Goal: Information Seeking & Learning: Learn about a topic

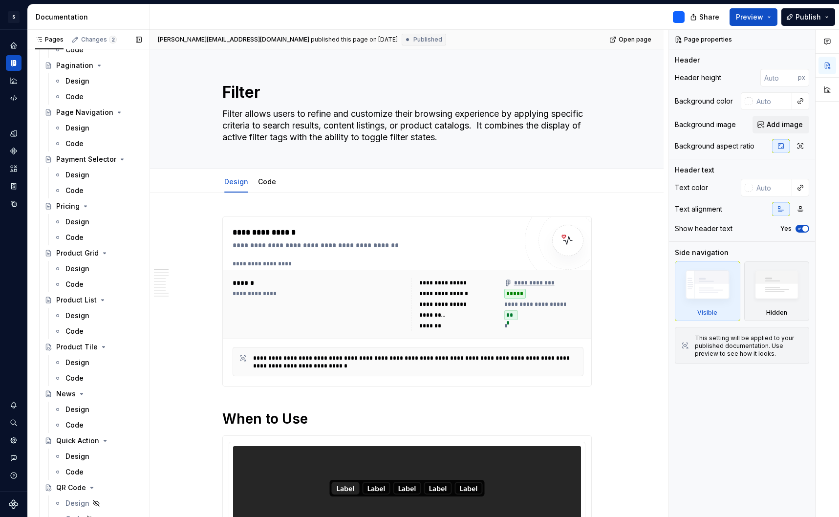
scroll to position [1585, 0]
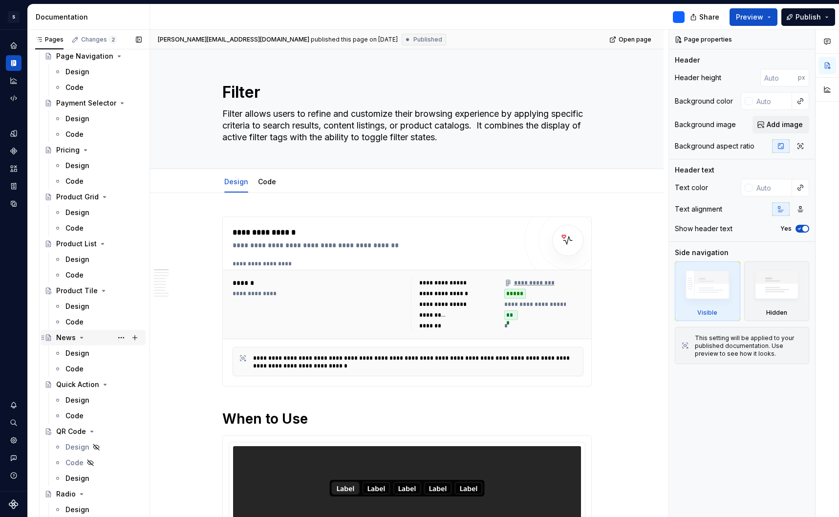
click at [68, 339] on div "News" at bounding box center [66, 338] width 20 height 10
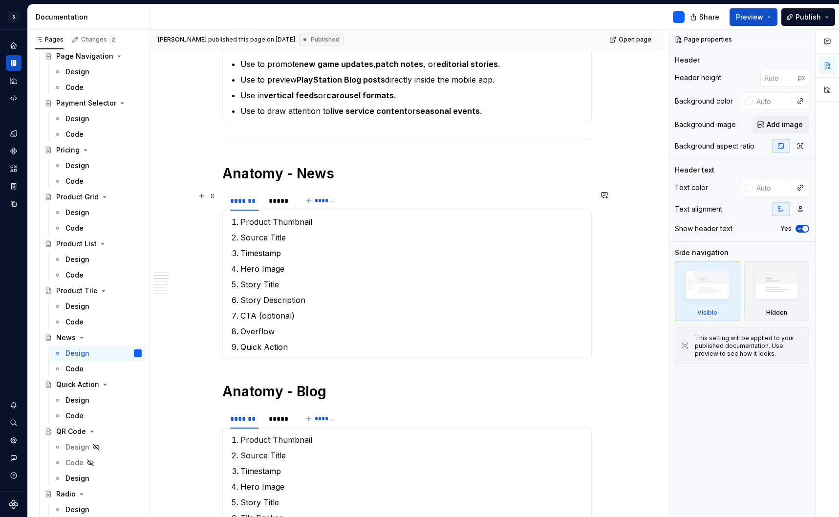
scroll to position [540, 0]
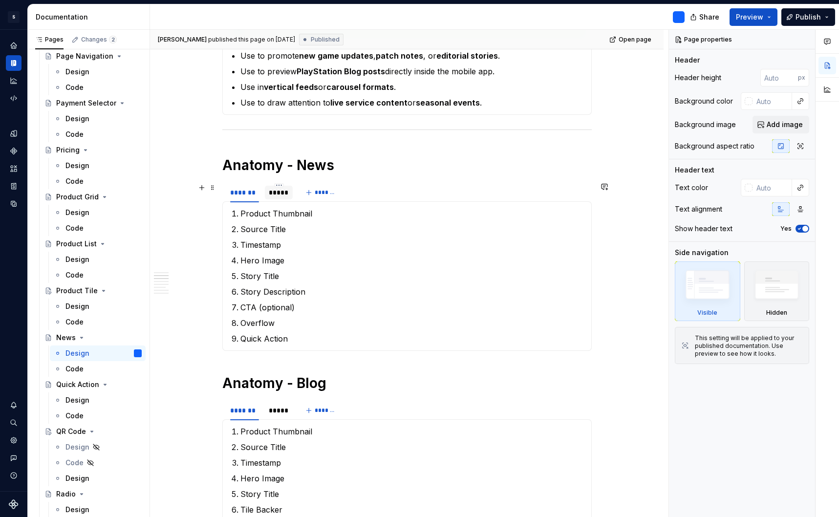
click at [283, 196] on div "*****" at bounding box center [279, 193] width 20 height 10
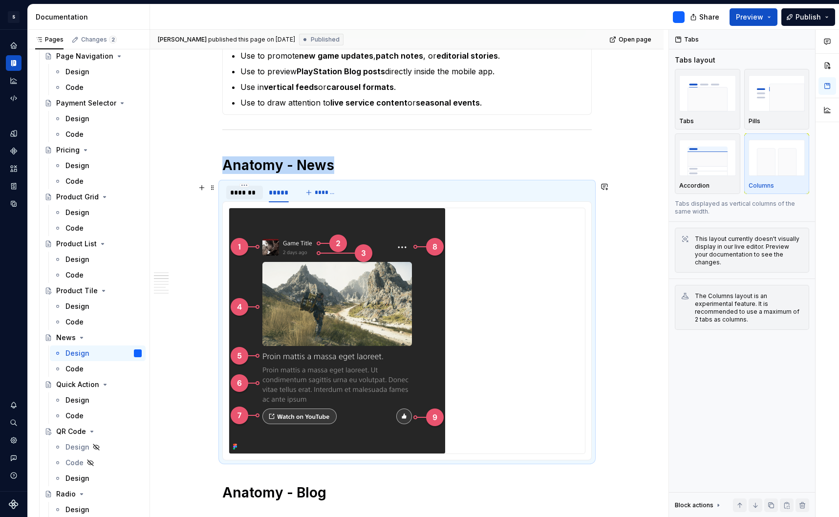
click at [249, 193] on div "*******" at bounding box center [244, 193] width 29 height 10
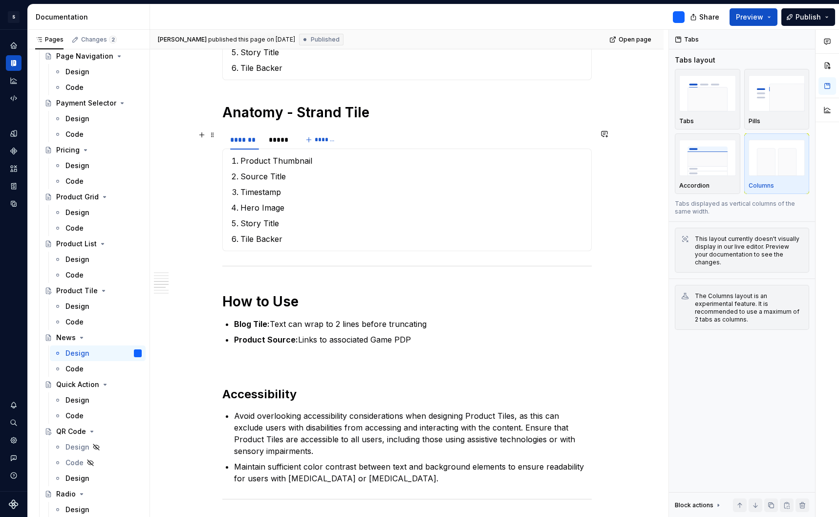
scroll to position [962, 0]
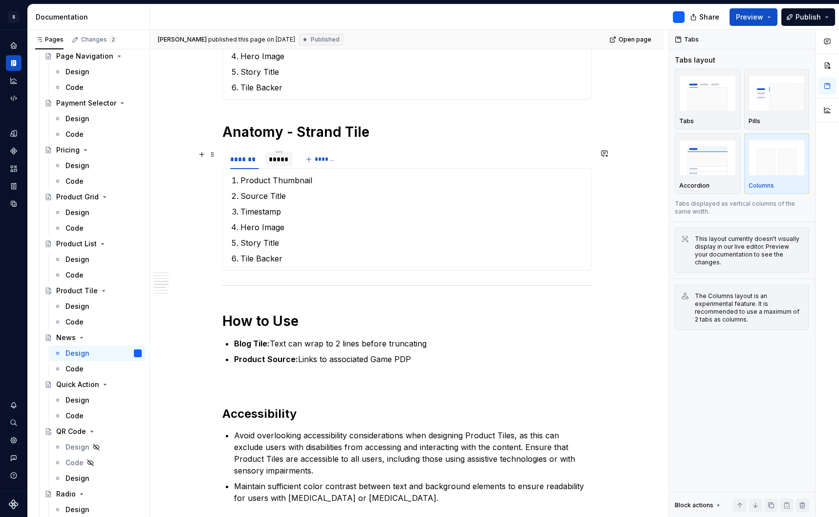
click at [282, 158] on div "*****" at bounding box center [279, 159] width 20 height 10
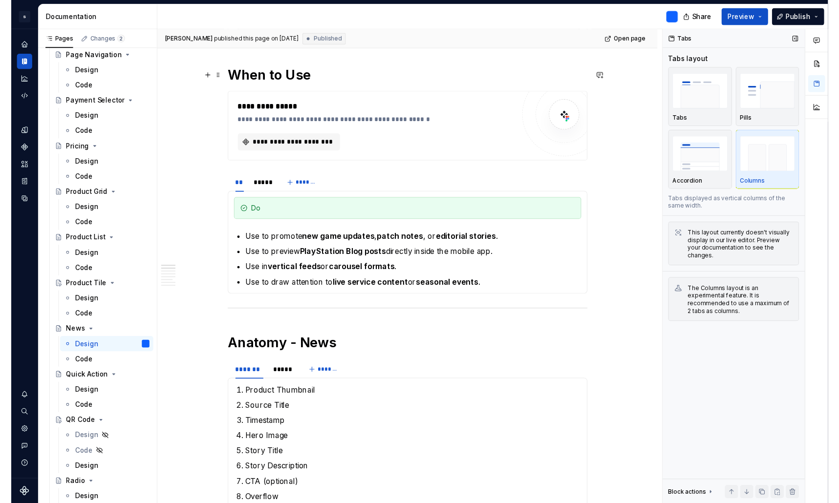
scroll to position [344, 0]
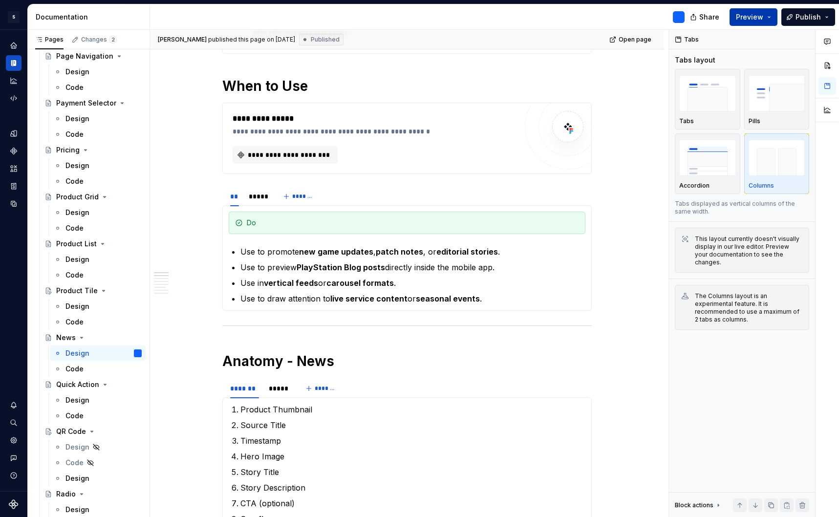
click at [772, 14] on button "Preview" at bounding box center [753, 17] width 48 height 18
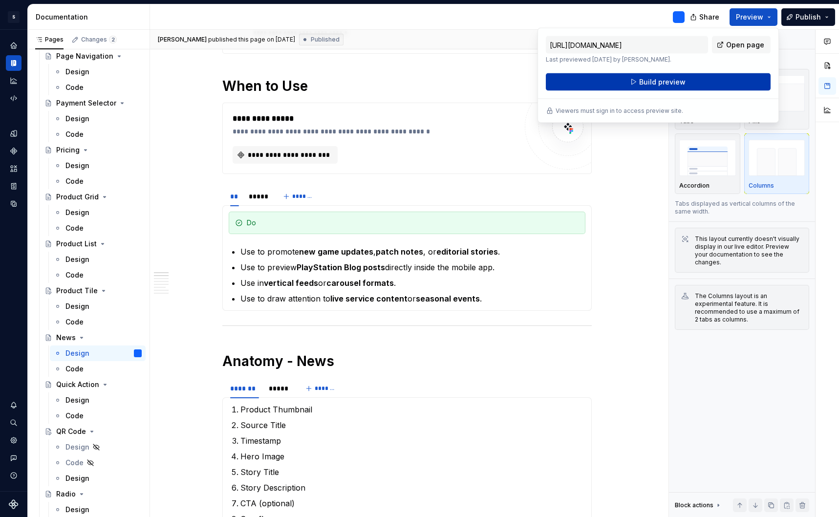
click at [683, 81] on button "Build preview" at bounding box center [658, 82] width 225 height 18
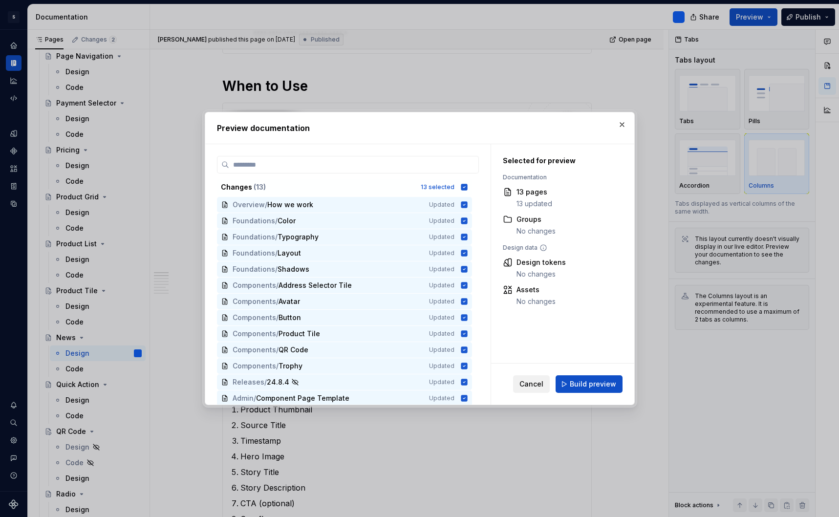
click at [533, 383] on span "Cancel" at bounding box center [531, 384] width 24 height 10
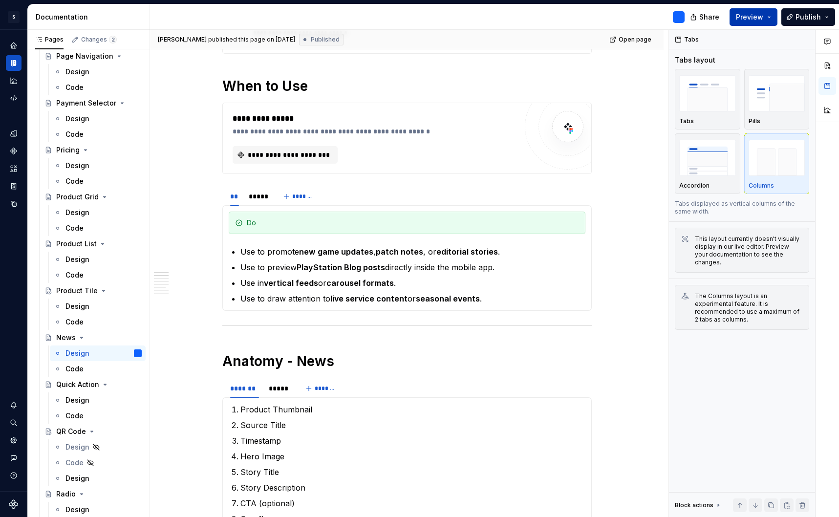
click at [769, 18] on button "Preview" at bounding box center [753, 17] width 48 height 18
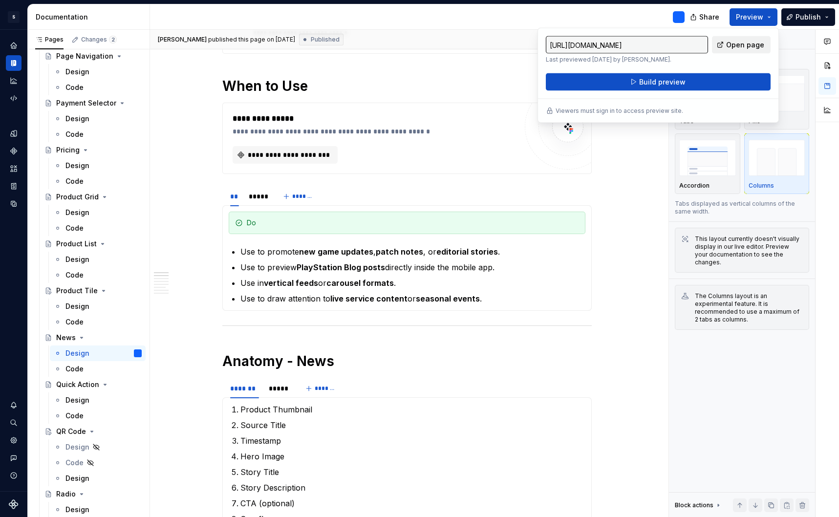
click at [756, 45] on span "Open page" at bounding box center [745, 45] width 38 height 10
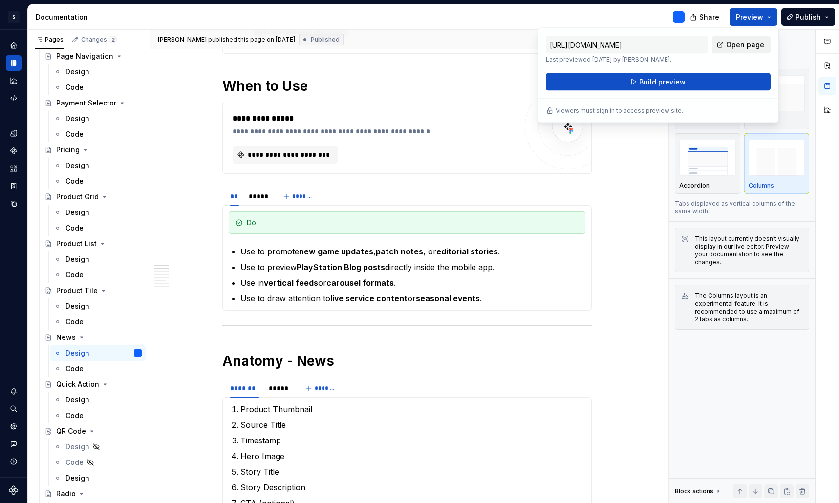
type textarea "*"
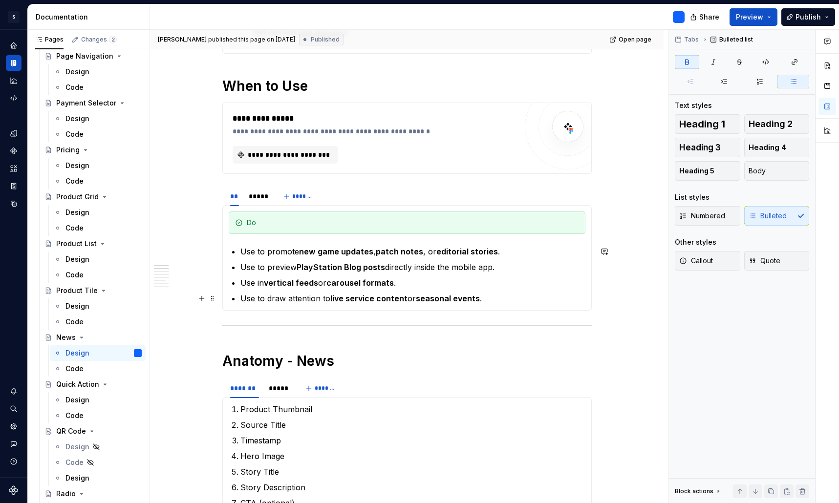
click at [367, 300] on strong "live service content" at bounding box center [368, 299] width 77 height 10
drag, startPoint x: 376, startPoint y: 299, endPoint x: 334, endPoint y: 298, distance: 42.0
click at [334, 298] on strong "live service content" at bounding box center [368, 299] width 77 height 10
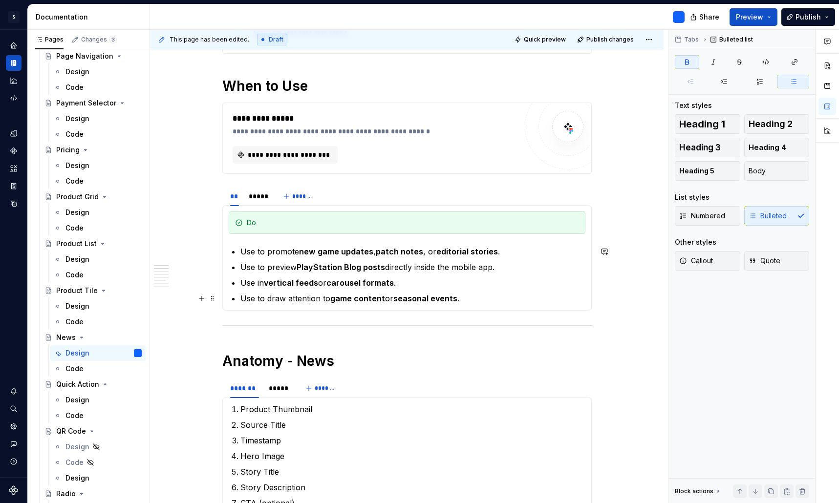
click at [386, 299] on p "Use to draw attention to game content or seasonal events ." at bounding box center [412, 299] width 345 height 12
click at [260, 196] on div "*****" at bounding box center [258, 196] width 18 height 10
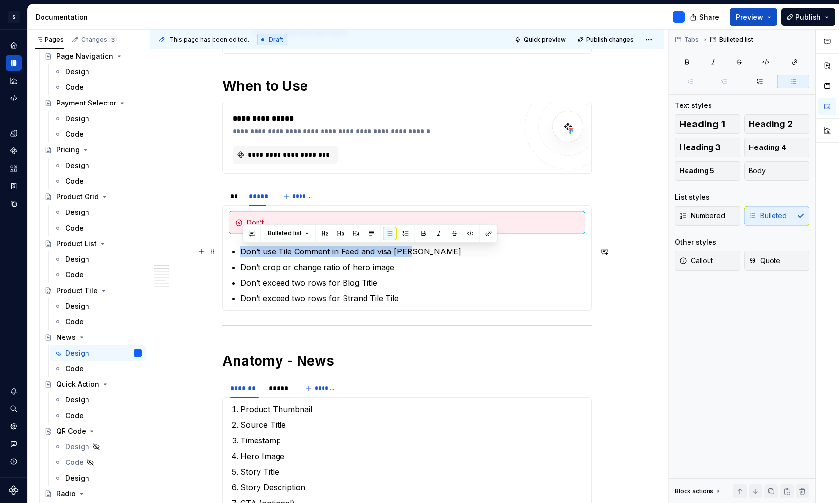
drag, startPoint x: 420, startPoint y: 253, endPoint x: 243, endPoint y: 252, distance: 176.8
click at [243, 252] on p "Don’t use Tile Comment in Feed and visa vera" at bounding box center [412, 252] width 345 height 12
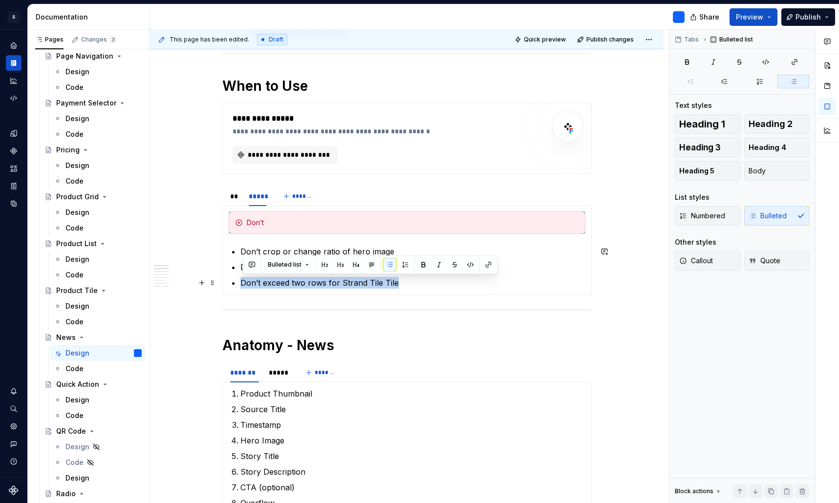
drag, startPoint x: 400, startPoint y: 283, endPoint x: 240, endPoint y: 283, distance: 160.2
click at [240, 283] on section-item-column "Don’t Don’t crop or change ratio of hero image Don’t exceed two rows for Blog T…" at bounding box center [407, 249] width 357 height 77
click at [418, 286] on p "Don’t exceed two rows for Strand Tile Tile" at bounding box center [412, 283] width 345 height 12
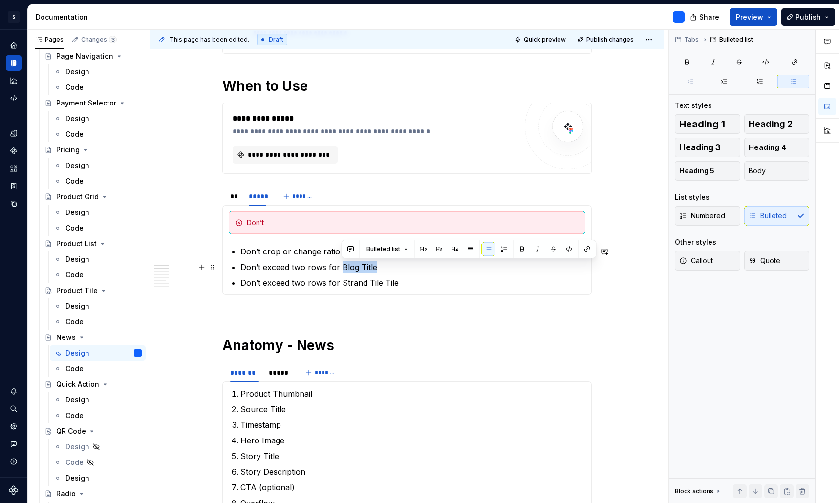
drag, startPoint x: 375, startPoint y: 268, endPoint x: 342, endPoint y: 265, distance: 32.9
click at [342, 265] on p "Don’t exceed two rows for Blog Title" at bounding box center [412, 267] width 345 height 12
click at [342, 265] on strong "Blog Title" at bounding box center [358, 267] width 37 height 10
drag, startPoint x: 361, startPoint y: 269, endPoint x: 343, endPoint y: 268, distance: 18.6
click at [343, 268] on p "Don’t exceed two rows for News or Blog Title" at bounding box center [412, 267] width 345 height 12
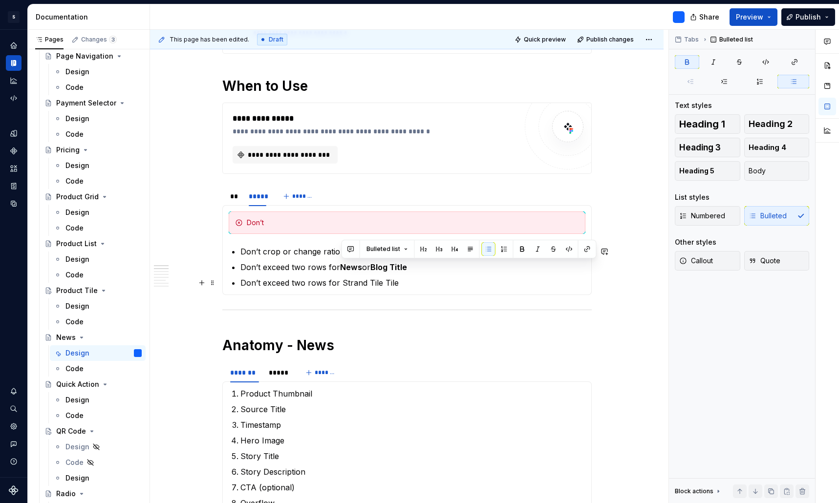
click at [408, 286] on p "Don’t exceed two rows for Strand Tile Tile" at bounding box center [412, 283] width 345 height 12
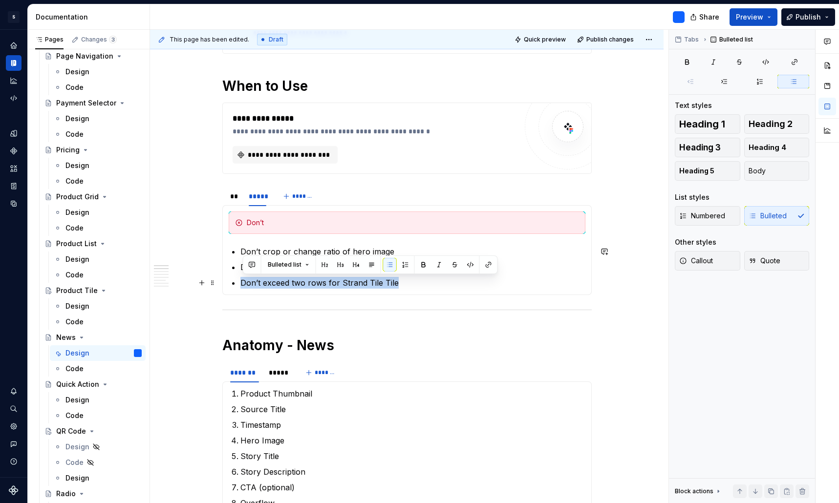
drag, startPoint x: 398, startPoint y: 284, endPoint x: 243, endPoint y: 283, distance: 154.3
click at [243, 283] on p "Don’t exceed two rows for Strand Tile Tile" at bounding box center [412, 283] width 345 height 12
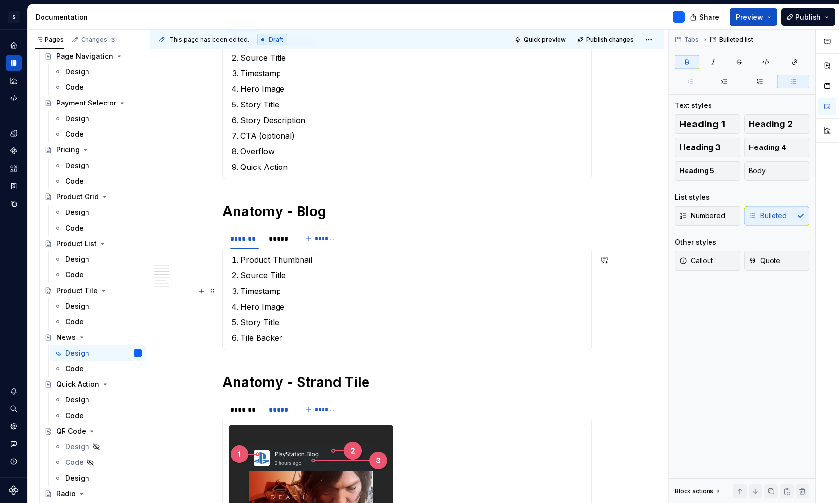
scroll to position [682, 0]
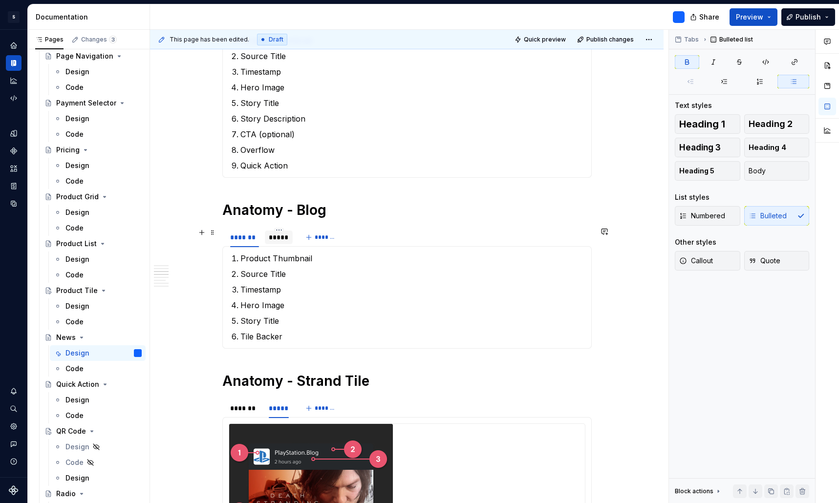
click at [276, 240] on div "*****" at bounding box center [279, 237] width 20 height 10
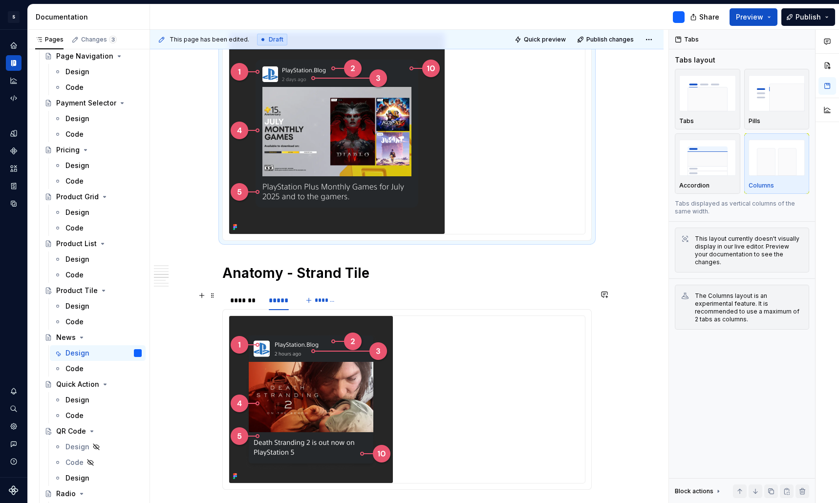
scroll to position [874, 0]
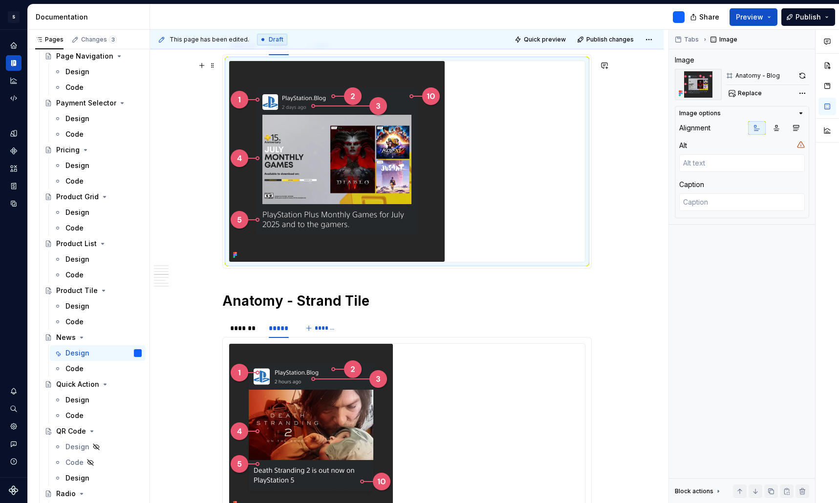
click at [400, 174] on img at bounding box center [336, 161] width 215 height 201
click at [802, 78] on button "button" at bounding box center [802, 76] width 14 height 14
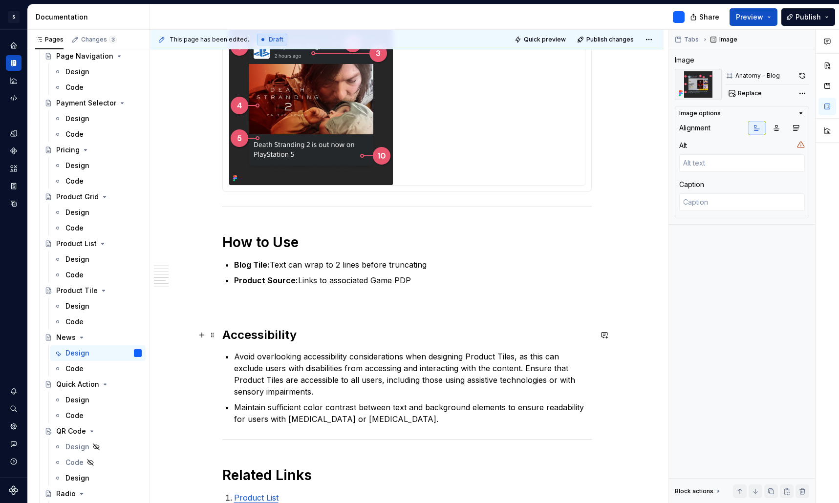
scroll to position [1195, 0]
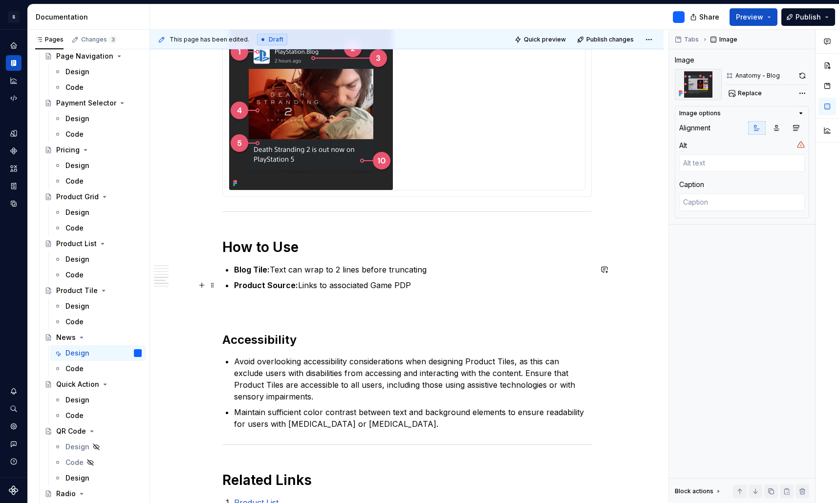
click at [419, 285] on p "Product Source: Links to associated Game PDP" at bounding box center [412, 285] width 357 height 12
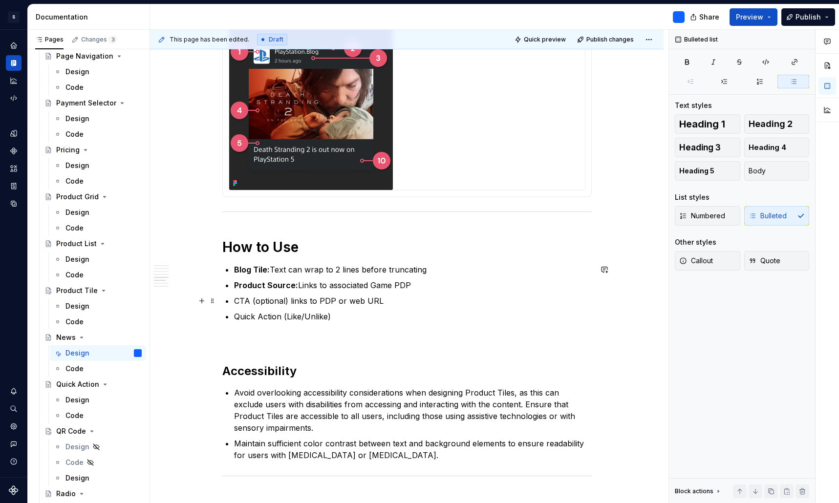
click at [240, 303] on p "CTA (optional) links to PDP or web URL" at bounding box center [412, 301] width 357 height 12
click at [252, 318] on p "Quick Action (Like/Unlike)" at bounding box center [412, 317] width 357 height 12
drag, startPoint x: 283, startPoint y: 316, endPoint x: 237, endPoint y: 317, distance: 46.4
click at [237, 317] on p "Quick Action (Like/Unlike)" at bounding box center [412, 317] width 357 height 12
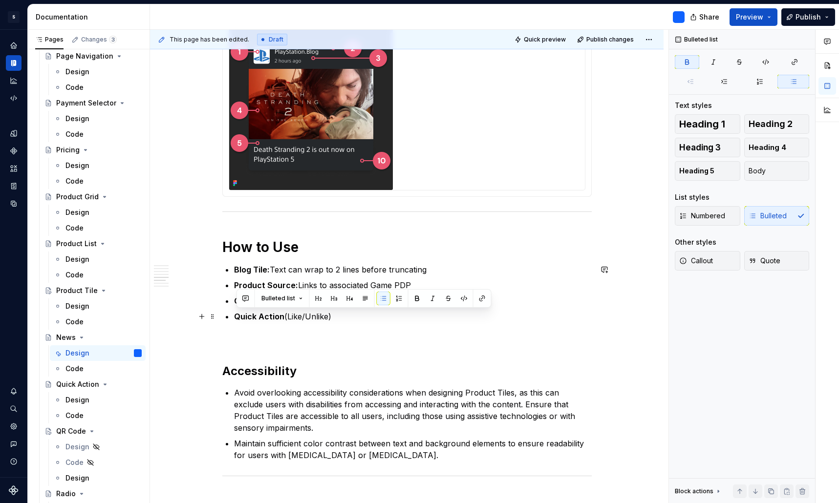
click at [351, 319] on p "Quick Action (Like/Unlike)" at bounding box center [412, 317] width 357 height 12
drag, startPoint x: 450, startPoint y: 313, endPoint x: 348, endPoint y: 315, distance: 102.1
click at [348, 315] on p "Quick Action (Like/Unlike) for Official Game News Feed" at bounding box center [412, 317] width 357 height 12
click at [465, 320] on p "Quick Action (Like/Unlike) for Official Game News Feed" at bounding box center [412, 317] width 357 height 12
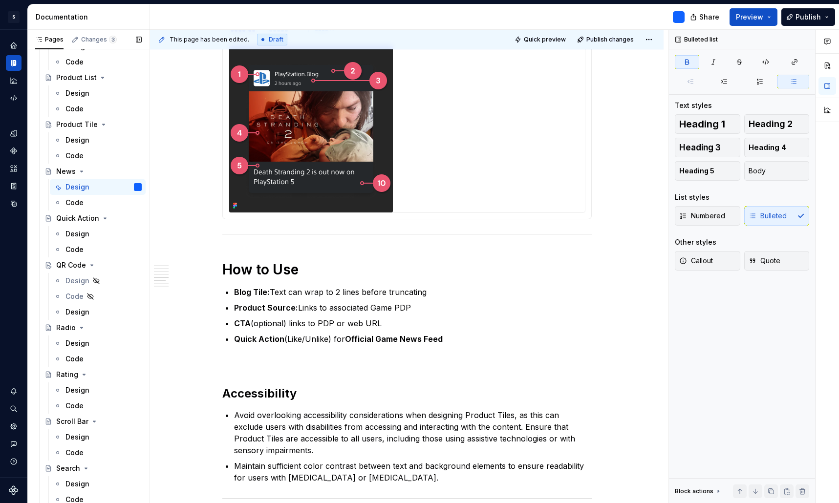
scroll to position [1757, 0]
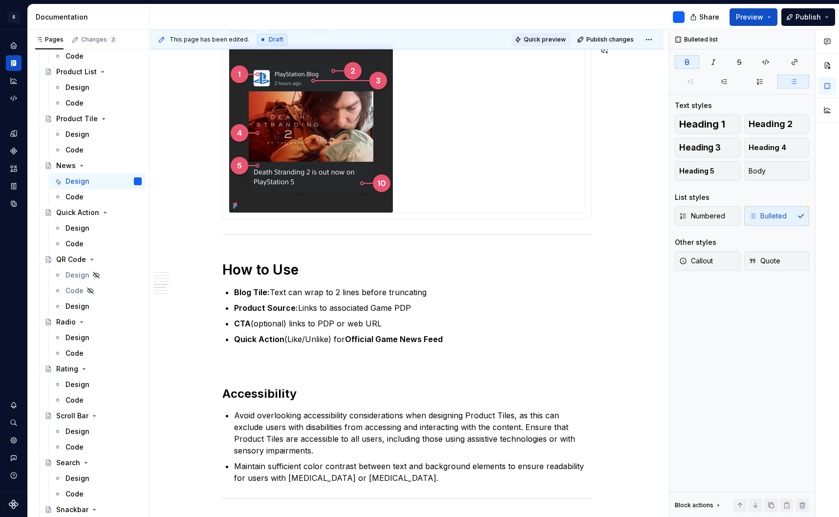
click at [545, 39] on span "Quick preview" at bounding box center [545, 40] width 42 height 8
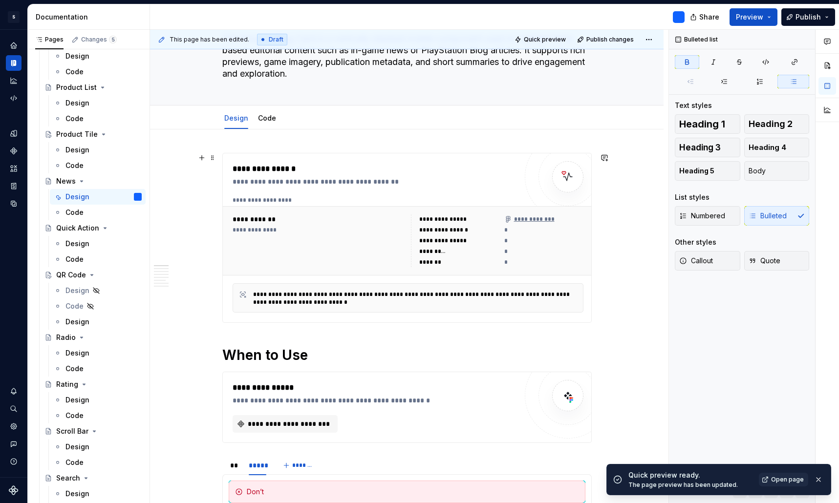
scroll to position [93, 0]
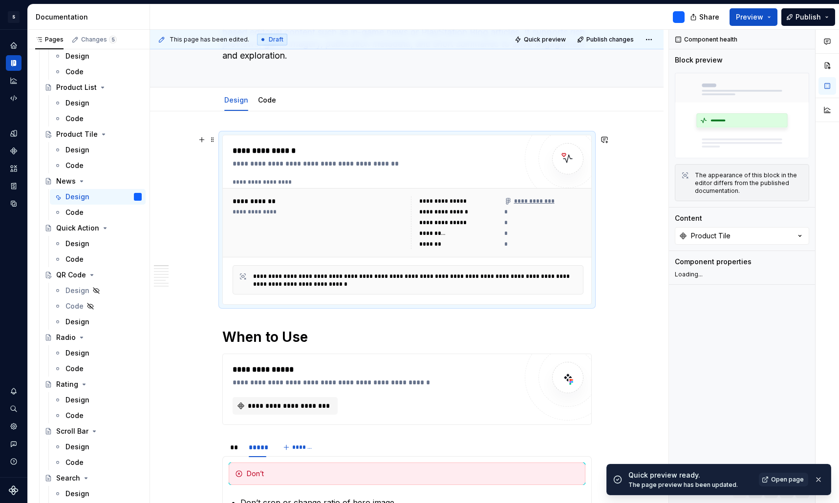
click at [531, 233] on div "*" at bounding box center [543, 234] width 79 height 10
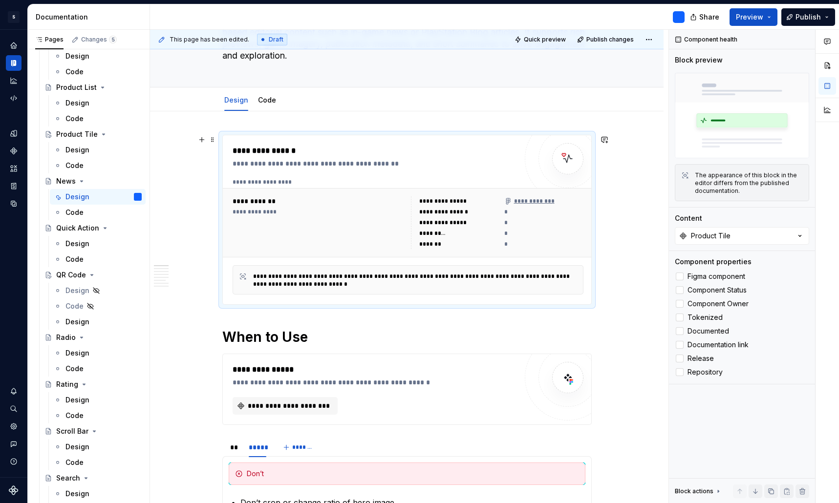
type textarea "*"
click at [746, 240] on button "Product Tile" at bounding box center [741, 236] width 134 height 18
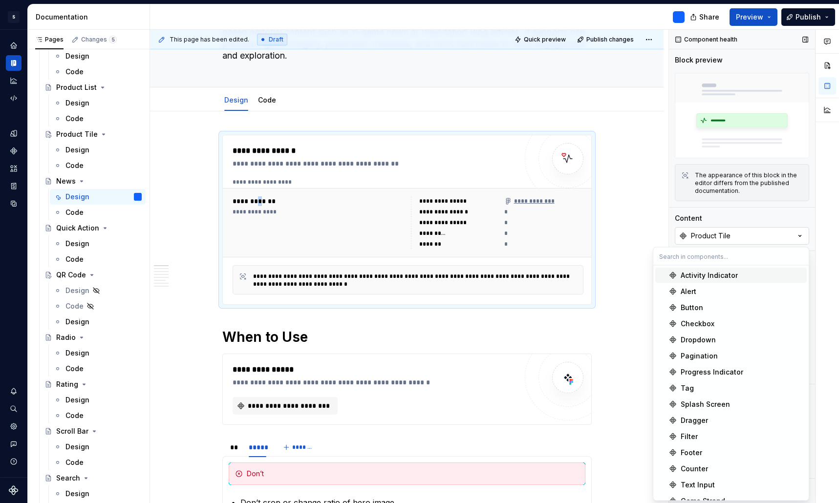
scroll to position [0, 0]
click at [729, 233] on div "Product Tile" at bounding box center [711, 236] width 40 height 10
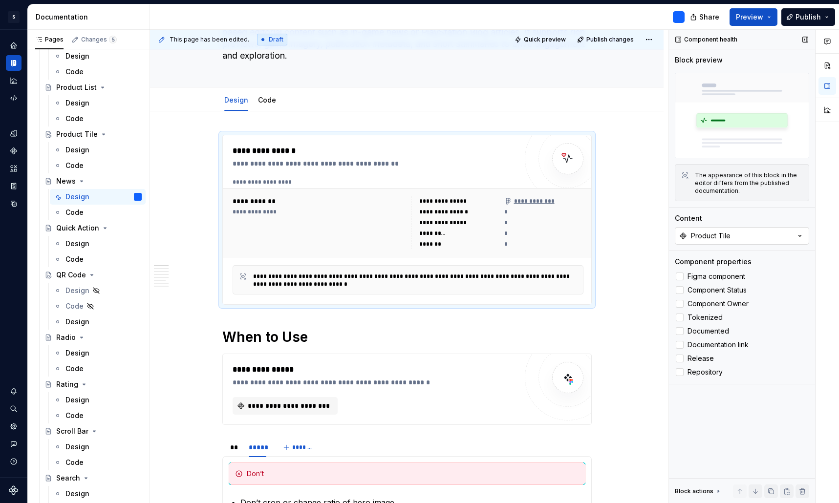
click at [733, 243] on button "Product Tile" at bounding box center [741, 236] width 134 height 18
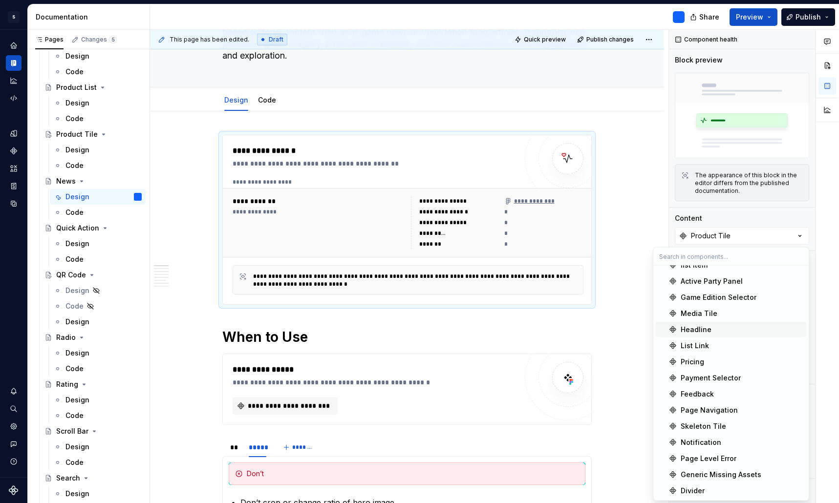
scroll to position [703, 0]
click at [727, 241] on div "Product Tile" at bounding box center [711, 236] width 40 height 10
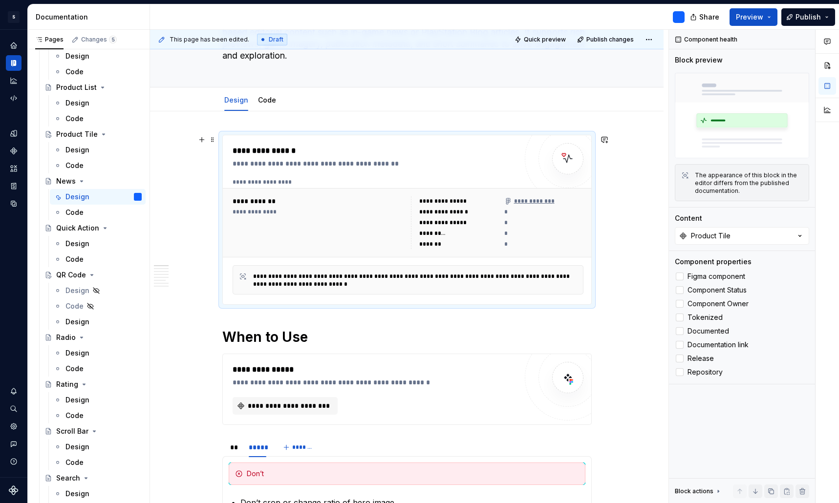
click at [472, 172] on div "**********" at bounding box center [374, 219] width 284 height 149
click at [685, 359] on label "Release" at bounding box center [741, 359] width 134 height 12
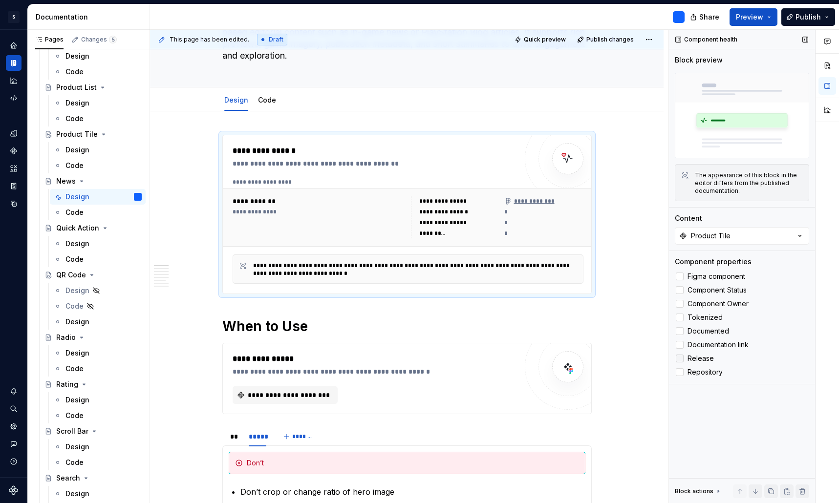
click at [685, 359] on label "Release" at bounding box center [741, 359] width 134 height 12
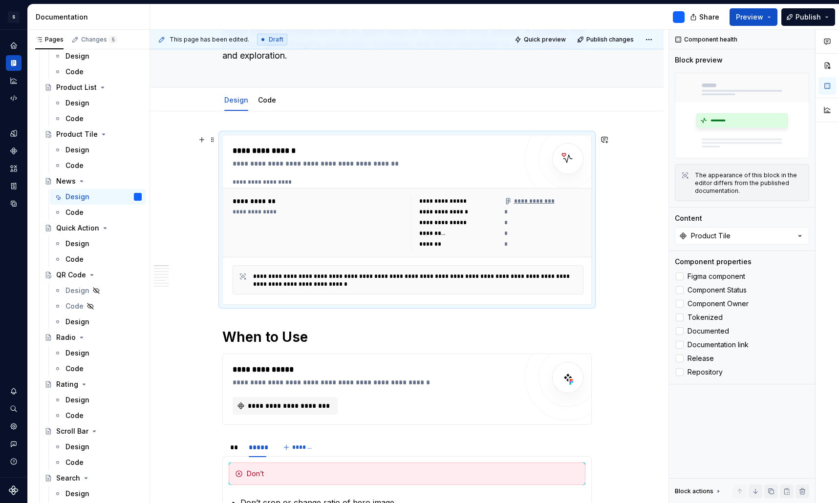
click at [507, 213] on div "*" at bounding box center [543, 212] width 79 height 10
click at [511, 219] on div "*" at bounding box center [543, 223] width 79 height 10
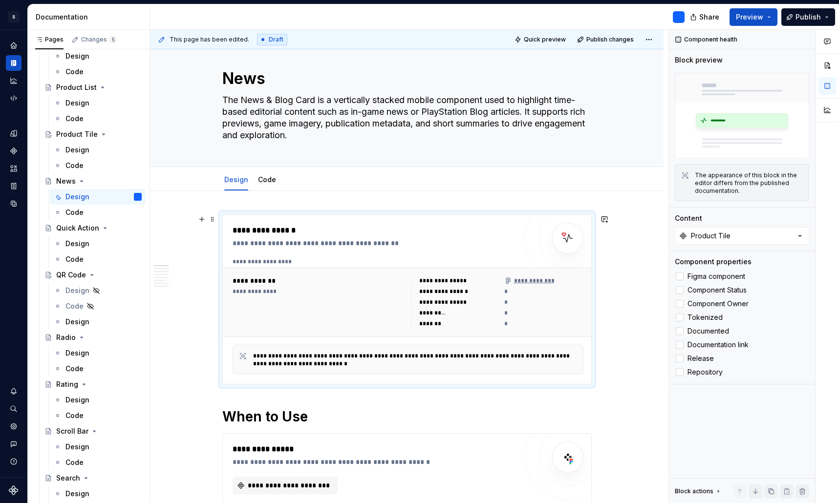
scroll to position [41, 0]
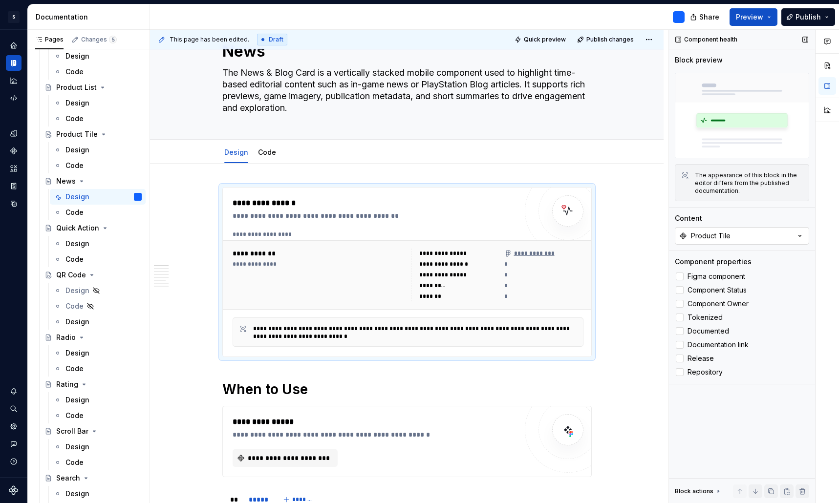
click at [800, 238] on icon "button" at bounding box center [800, 236] width 10 height 10
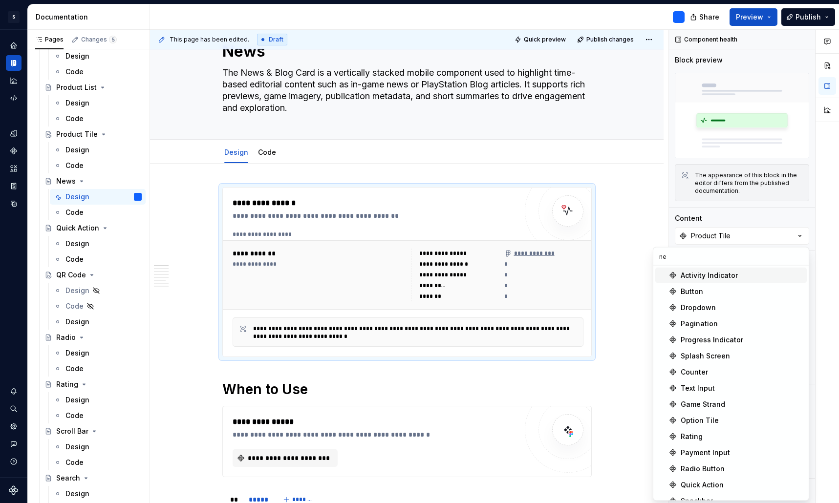
type input "n"
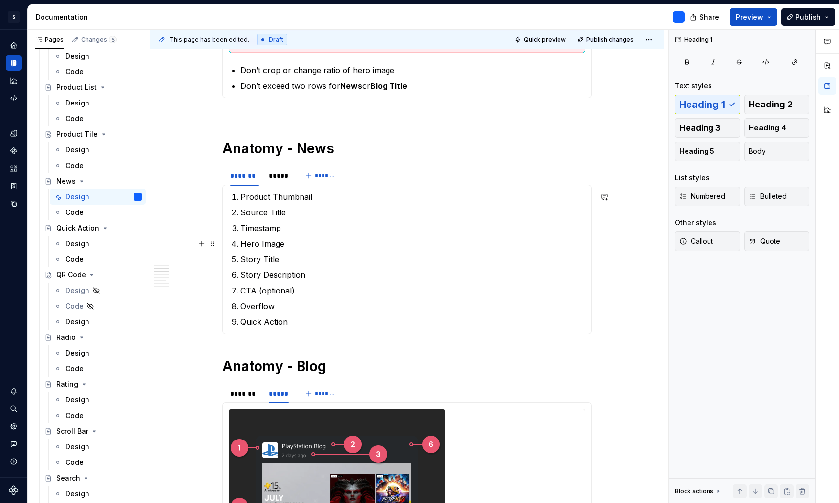
scroll to position [534, 0]
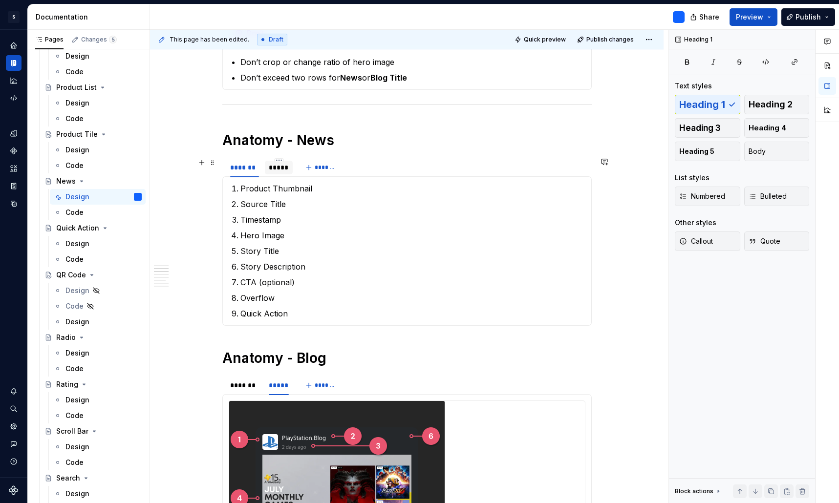
click at [284, 167] on div "*****" at bounding box center [279, 168] width 20 height 10
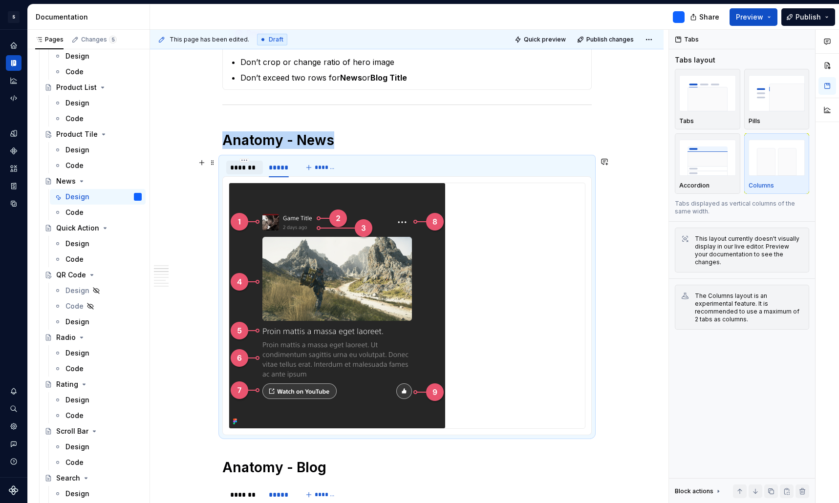
click at [240, 169] on div "*******" at bounding box center [244, 168] width 29 height 10
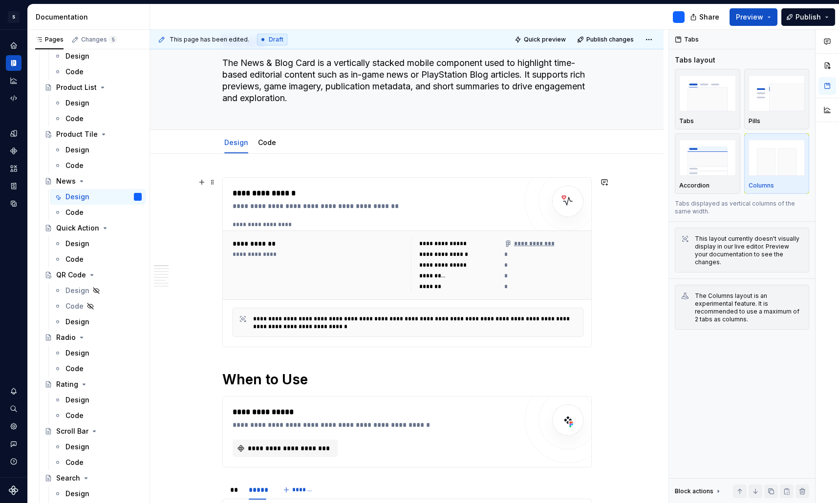
scroll to position [42, 0]
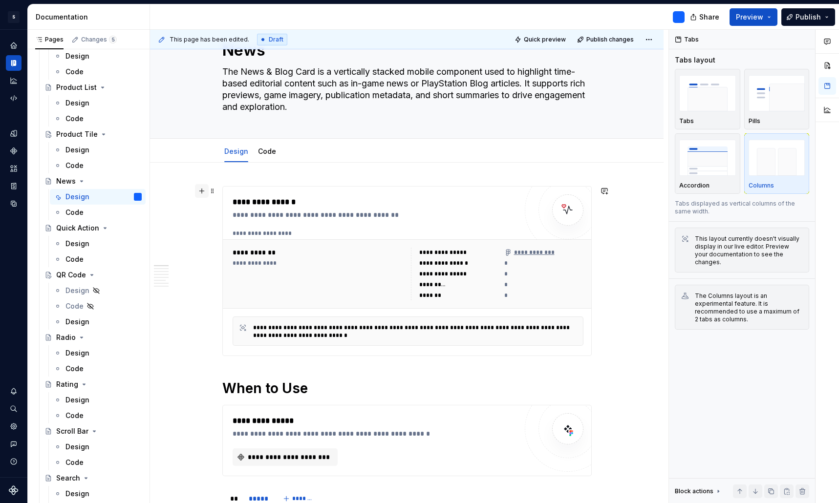
click at [203, 190] on button "button" at bounding box center [202, 191] width 14 height 14
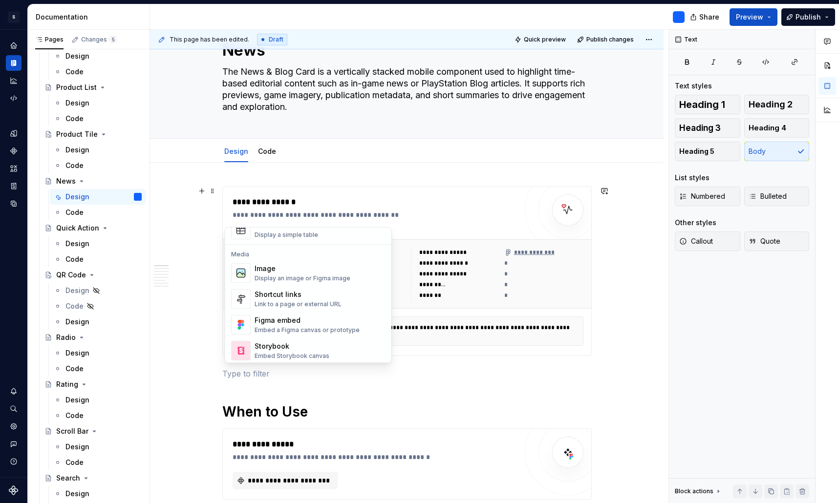
scroll to position [380, 0]
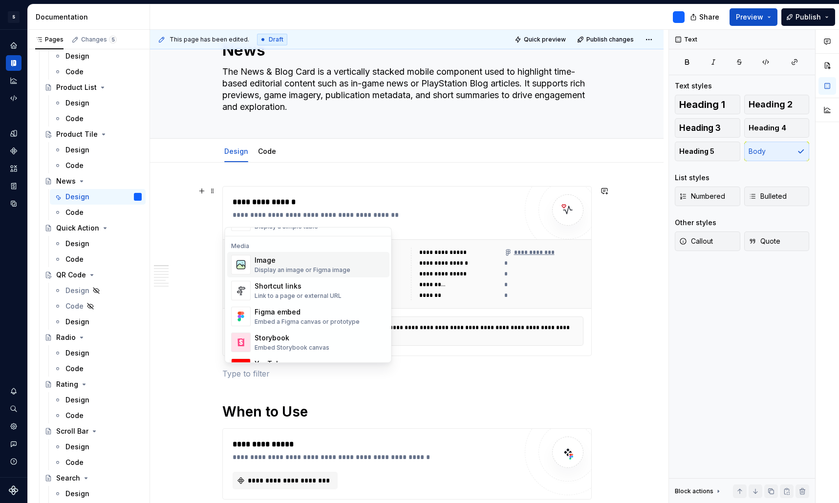
click at [306, 273] on div "Display an image or Figma image" at bounding box center [302, 270] width 96 height 8
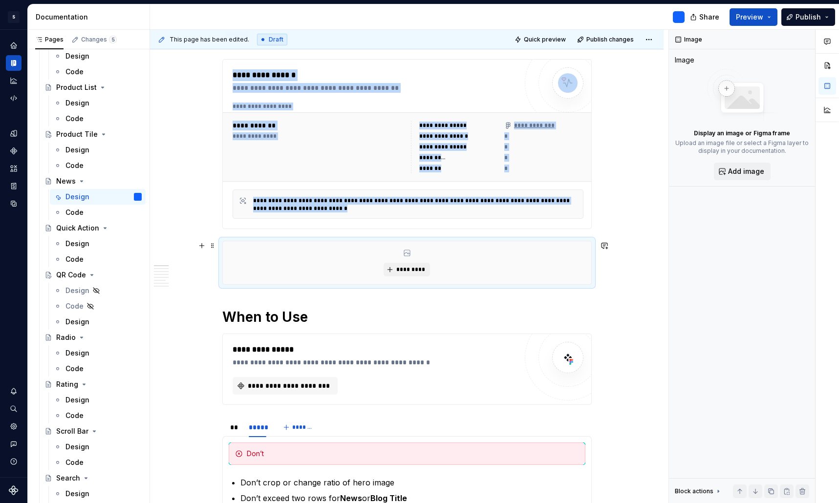
scroll to position [171, 0]
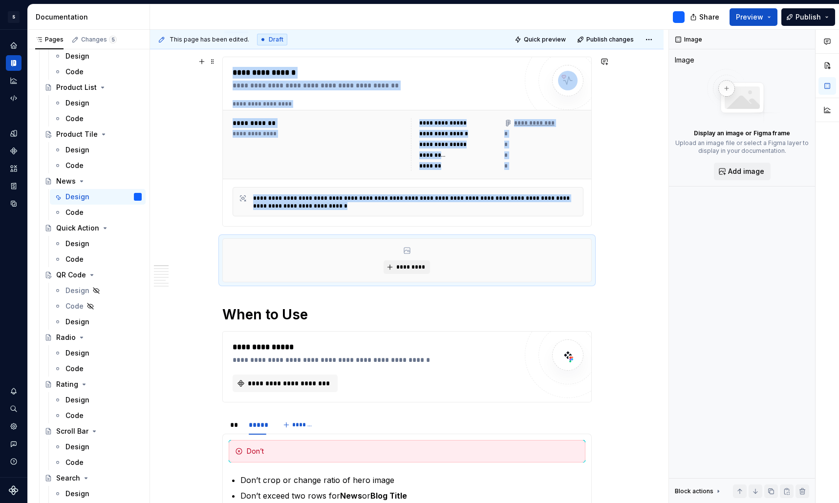
type textarea "*"
click at [408, 266] on span "*********" at bounding box center [411, 267] width 30 height 8
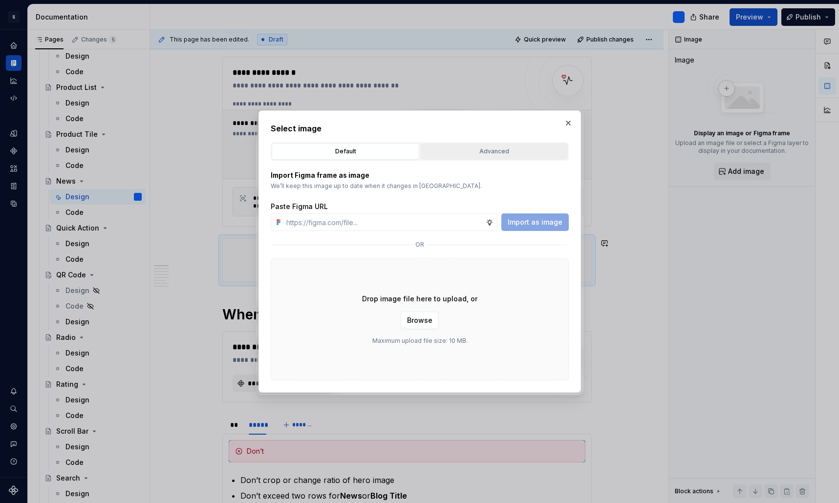
click at [483, 156] on div "Advanced" at bounding box center [493, 152] width 141 height 10
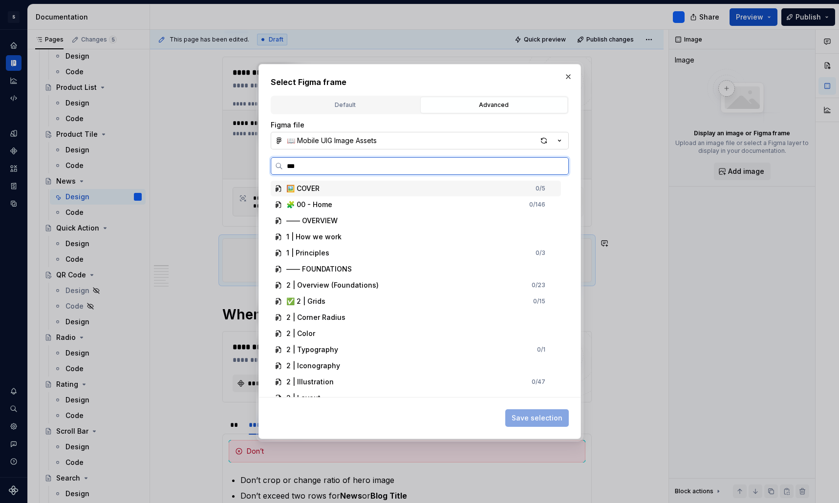
type input "****"
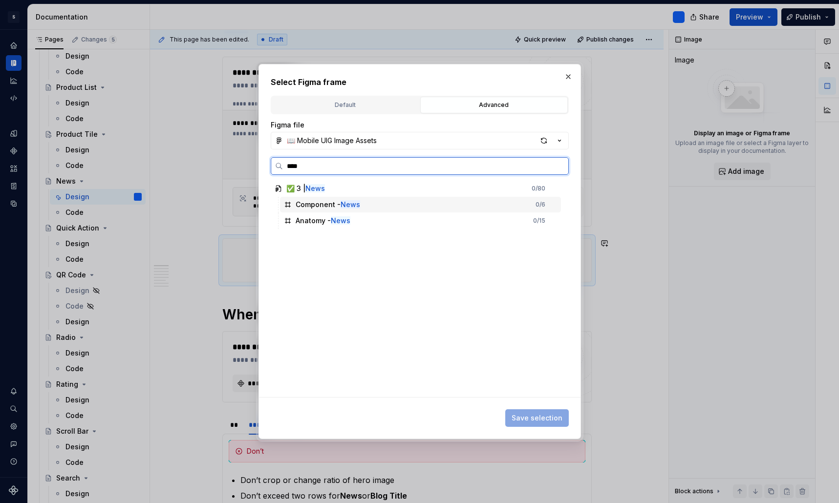
click at [321, 206] on div "Component - News" at bounding box center [327, 205] width 64 height 10
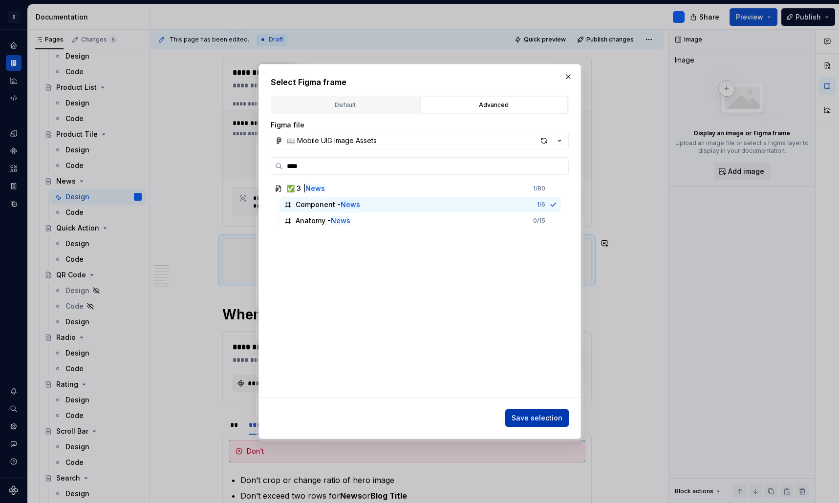
click at [541, 418] on span "Save selection" at bounding box center [536, 418] width 51 height 10
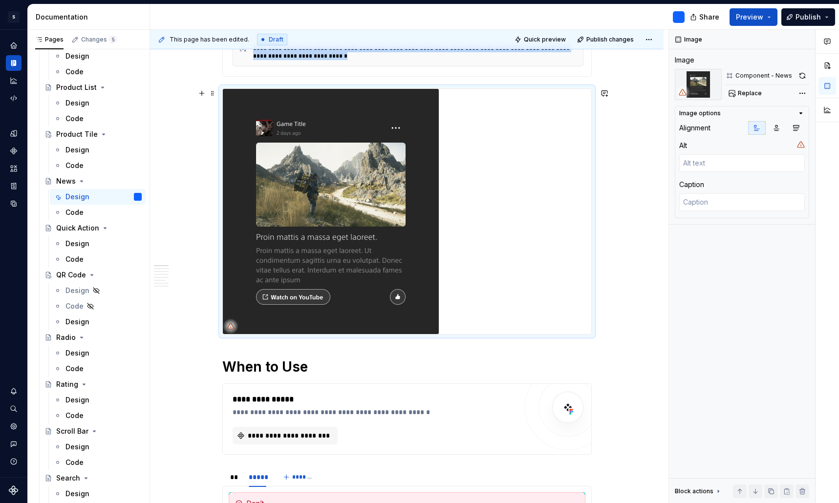
scroll to position [325, 0]
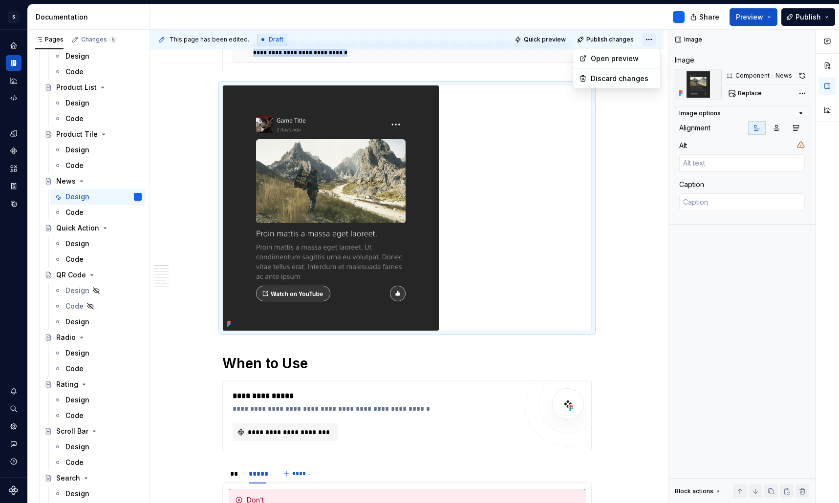
click at [656, 42] on html "S Mobile Design System B Design system data Documentation Share Preview Publish…" at bounding box center [419, 251] width 839 height 503
click at [629, 54] on div "Open preview" at bounding box center [621, 59] width 63 height 10
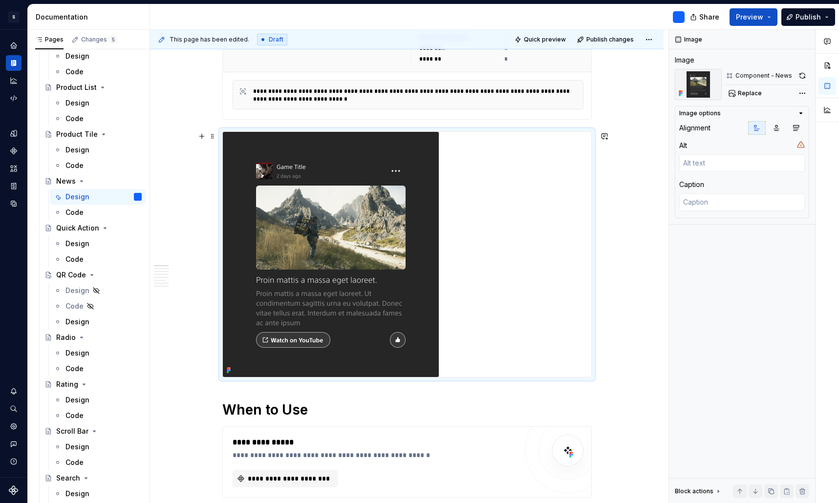
click at [516, 225] on div at bounding box center [407, 254] width 368 height 245
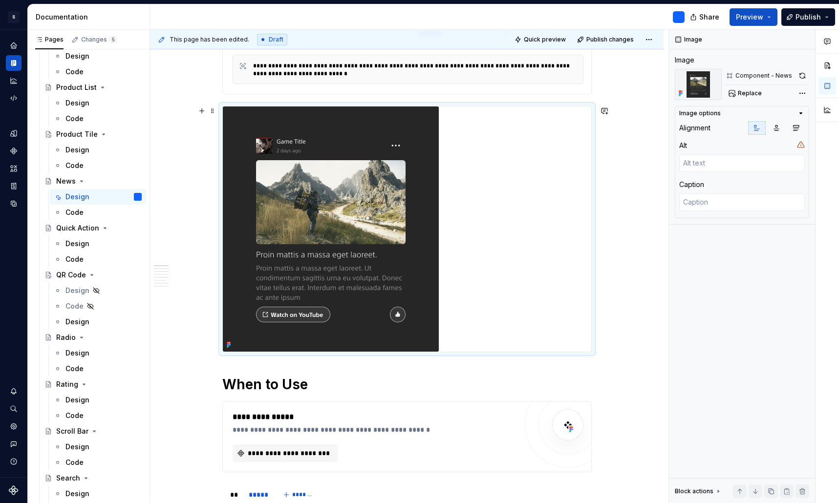
scroll to position [300, 0]
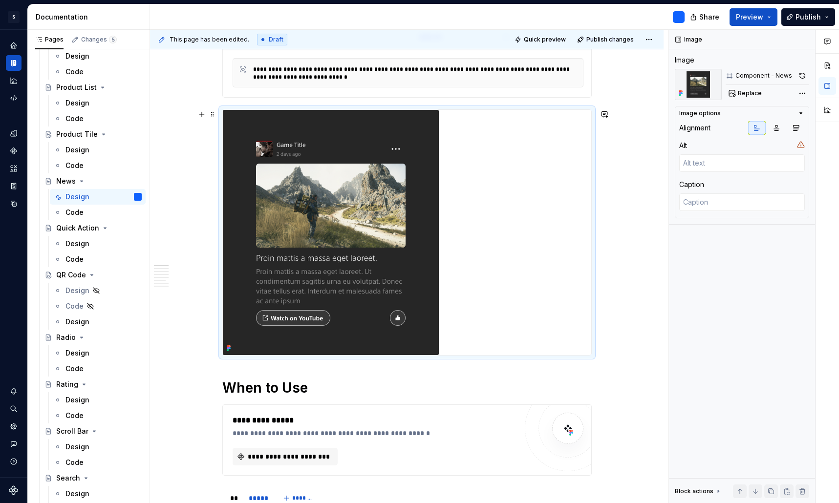
click at [273, 148] on img at bounding box center [331, 232] width 216 height 245
click at [799, 112] on icon "button" at bounding box center [801, 113] width 8 height 8
click at [546, 196] on div at bounding box center [407, 232] width 368 height 245
click at [205, 114] on button "button" at bounding box center [202, 114] width 14 height 14
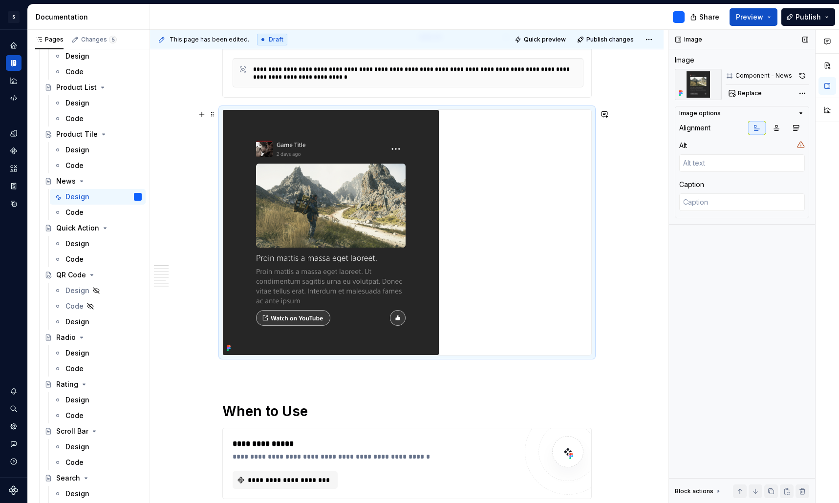
click at [528, 219] on div at bounding box center [407, 232] width 368 height 245
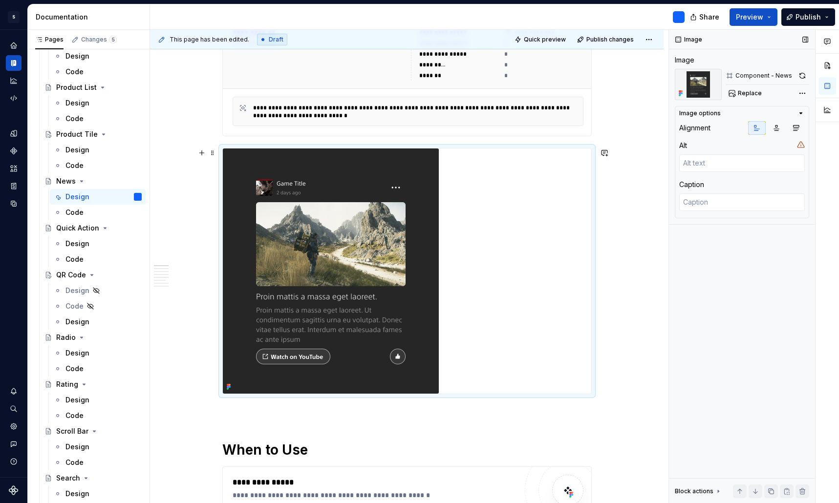
scroll to position [273, 0]
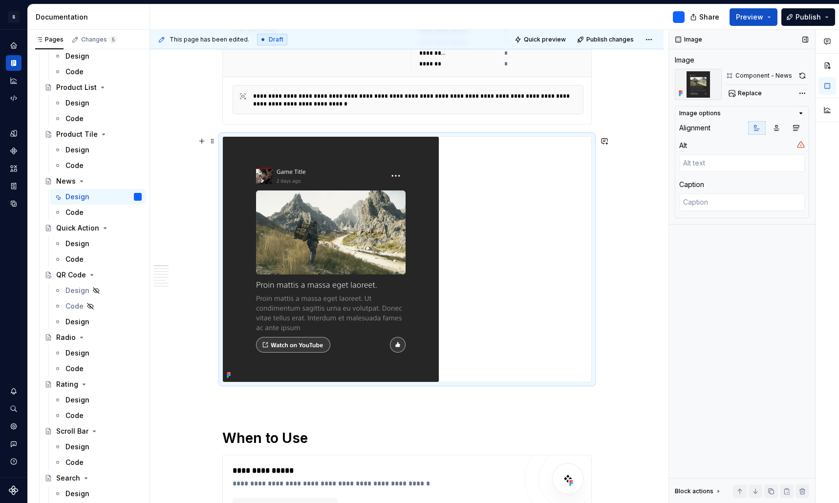
click at [511, 279] on div at bounding box center [407, 259] width 368 height 245
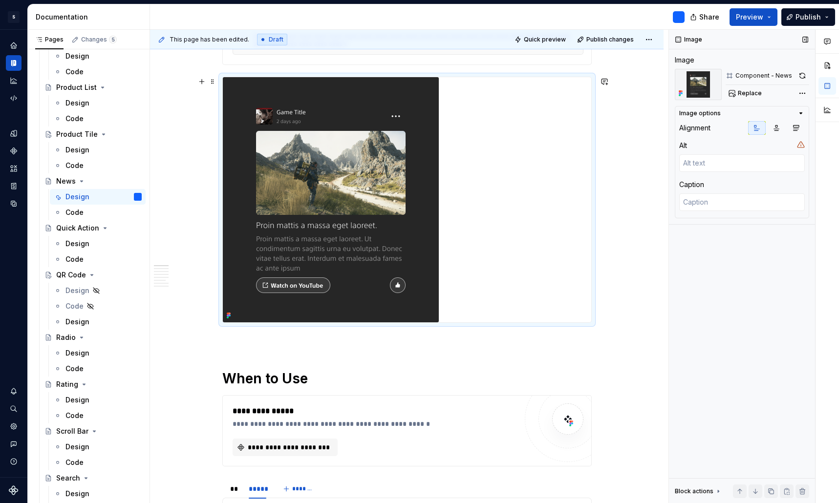
scroll to position [320, 0]
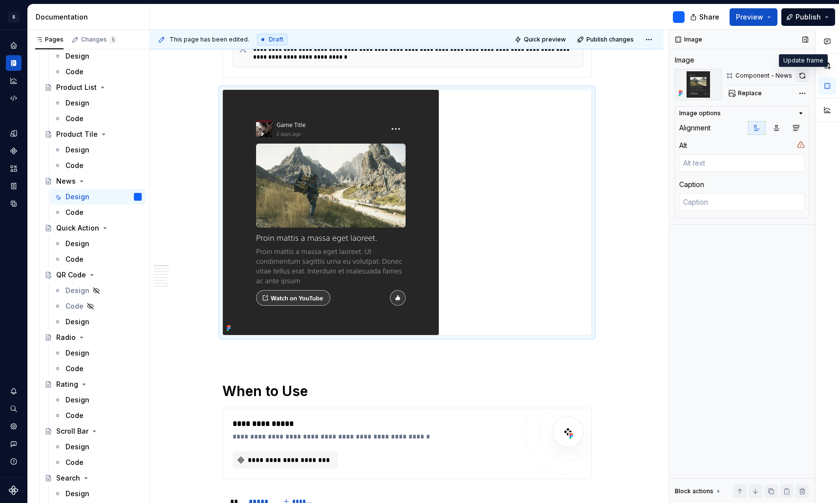
click at [800, 76] on button "button" at bounding box center [802, 76] width 14 height 14
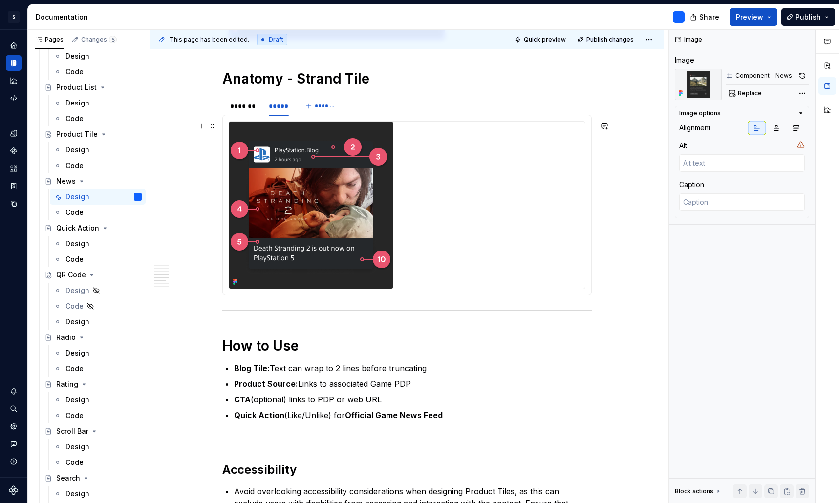
scroll to position [1366, 0]
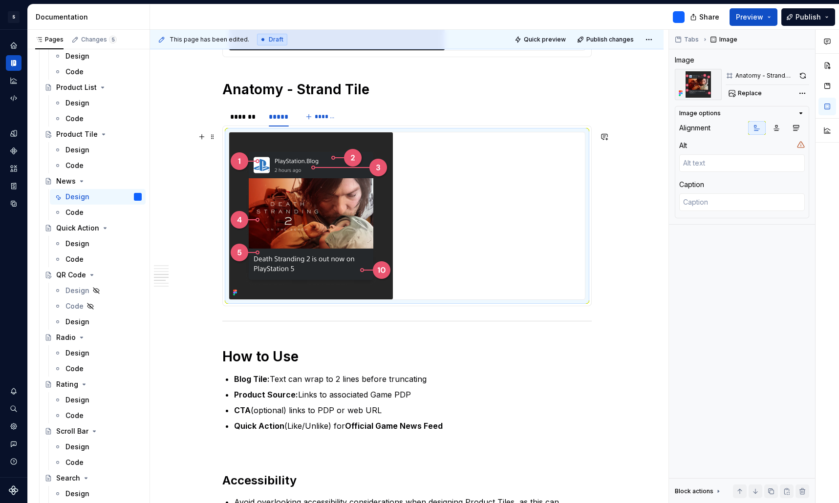
click at [366, 219] on img at bounding box center [311, 215] width 164 height 167
click at [805, 73] on button "button" at bounding box center [802, 76] width 13 height 14
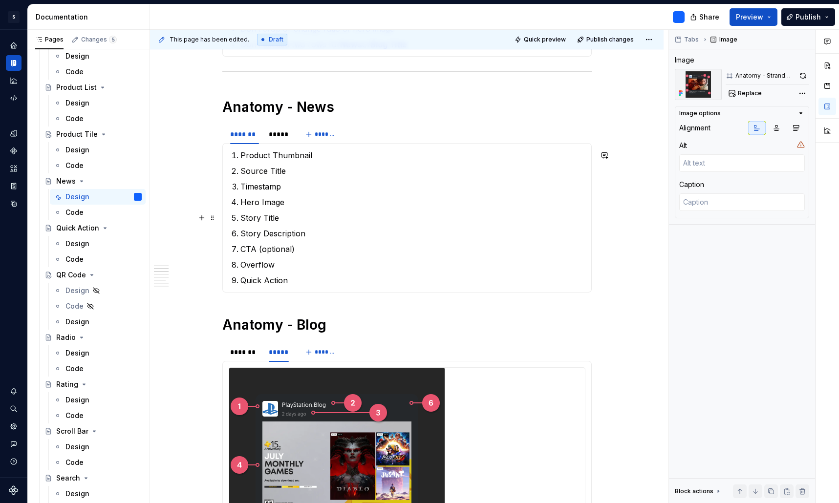
scroll to position [839, 0]
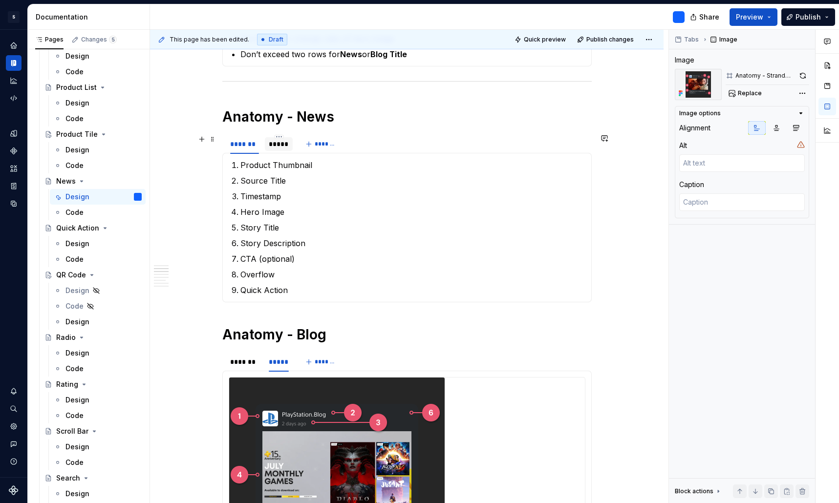
click at [281, 147] on div "*****" at bounding box center [279, 144] width 20 height 10
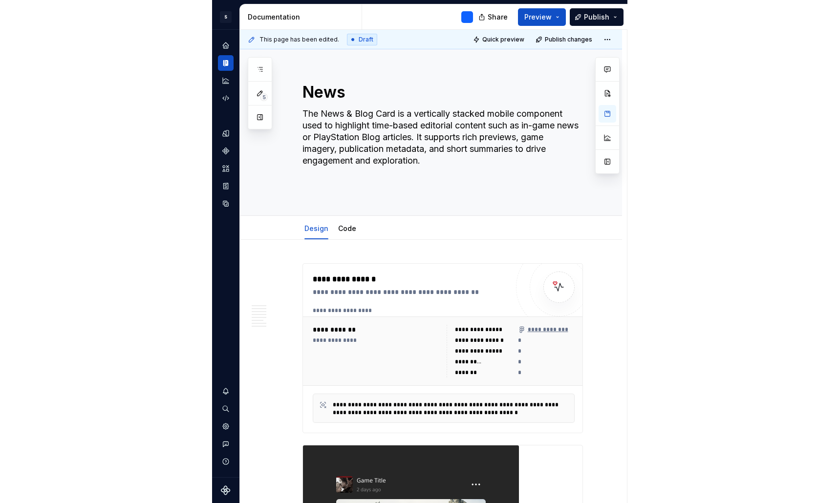
scroll to position [0, 0]
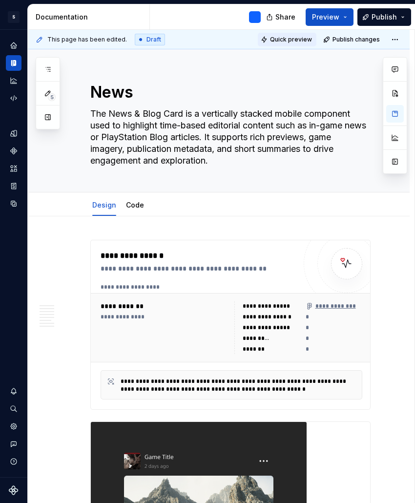
click at [292, 43] on button "Quick preview" at bounding box center [287, 40] width 59 height 14
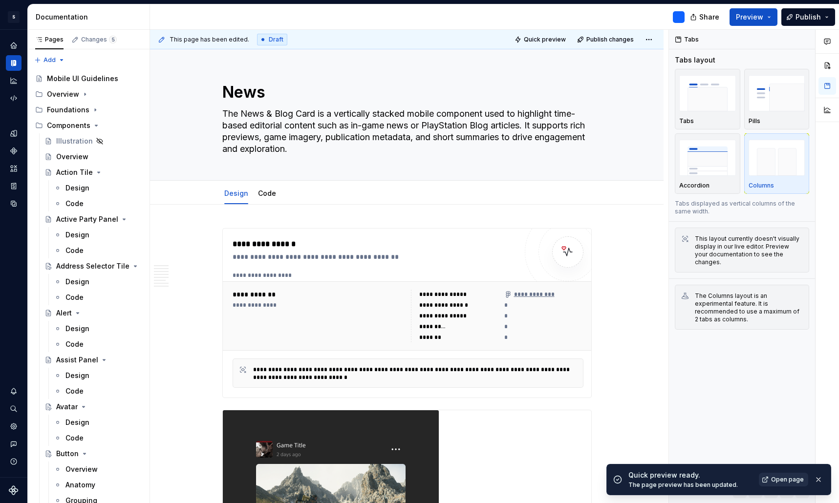
click at [779, 479] on span "Open page" at bounding box center [787, 480] width 33 height 8
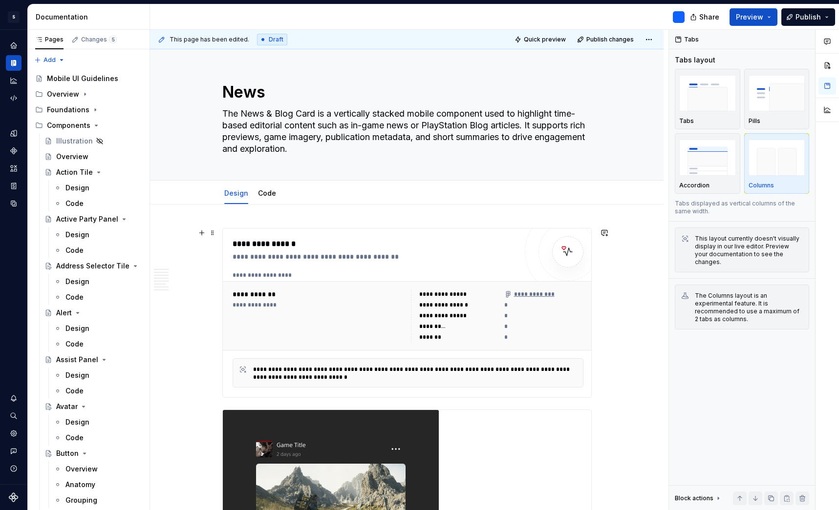
click at [450, 251] on div "**********" at bounding box center [374, 249] width 284 height 23
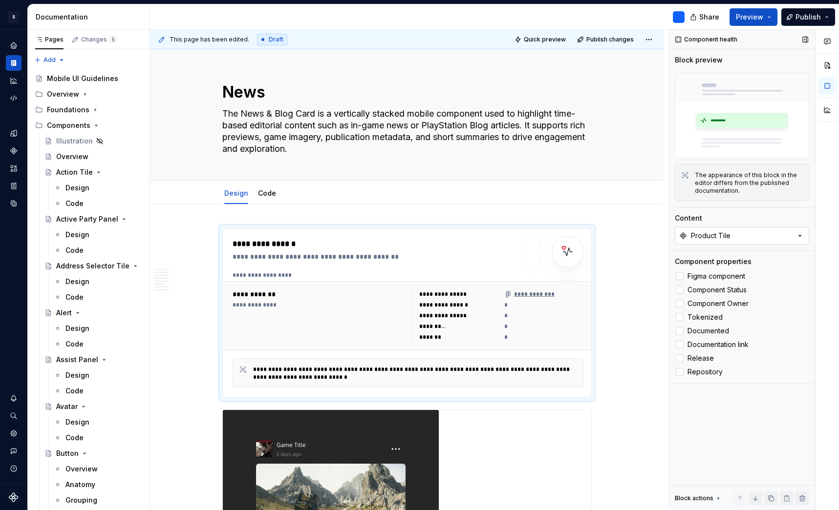
click at [750, 239] on button "Product Tile" at bounding box center [741, 236] width 134 height 18
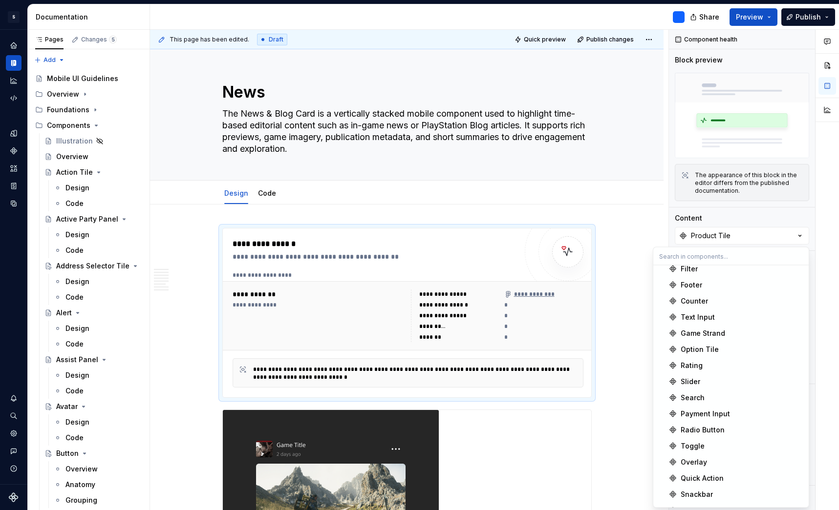
scroll to position [135, 0]
click at [566, 162] on div "News The News & Blog Card is a vertically stacked mobile component used to high…" at bounding box center [406, 114] width 369 height 131
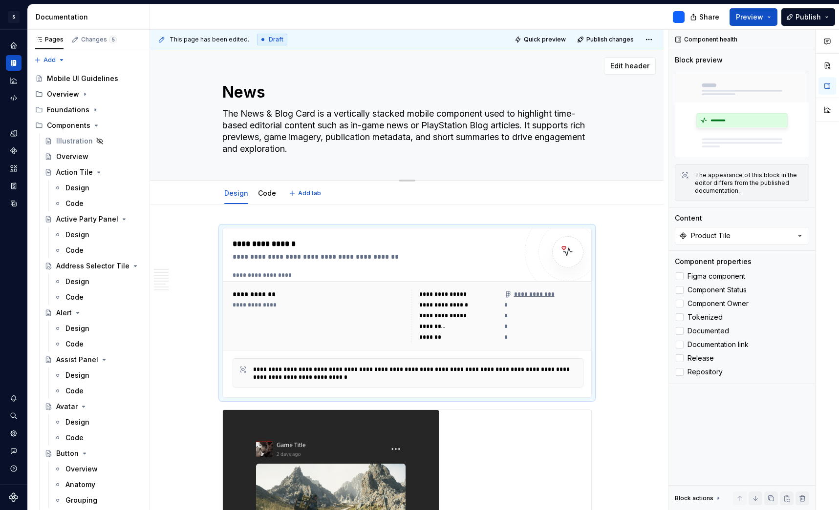
click at [547, 137] on textarea "The News & Blog Card is a vertically stacked mobile component used to highlight…" at bounding box center [404, 131] width 369 height 51
click at [610, 143] on div "News The News & Blog Card is a vertically stacked mobile component used to high…" at bounding box center [406, 114] width 435 height 131
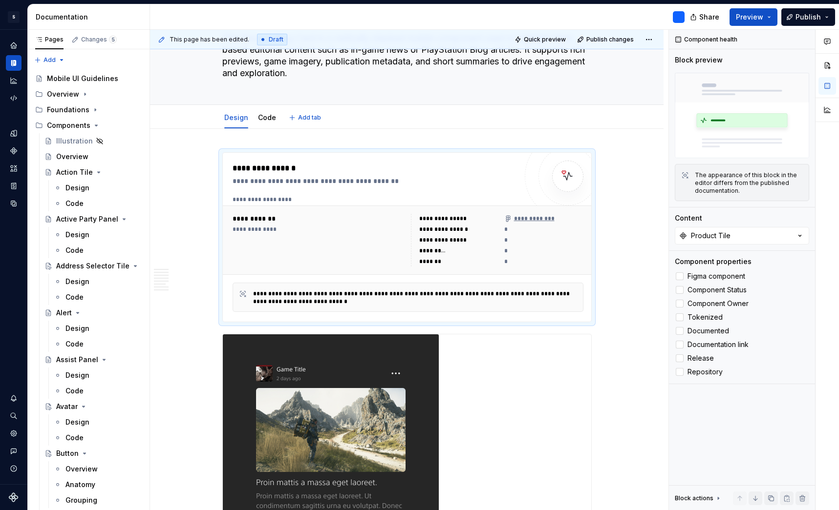
scroll to position [70, 0]
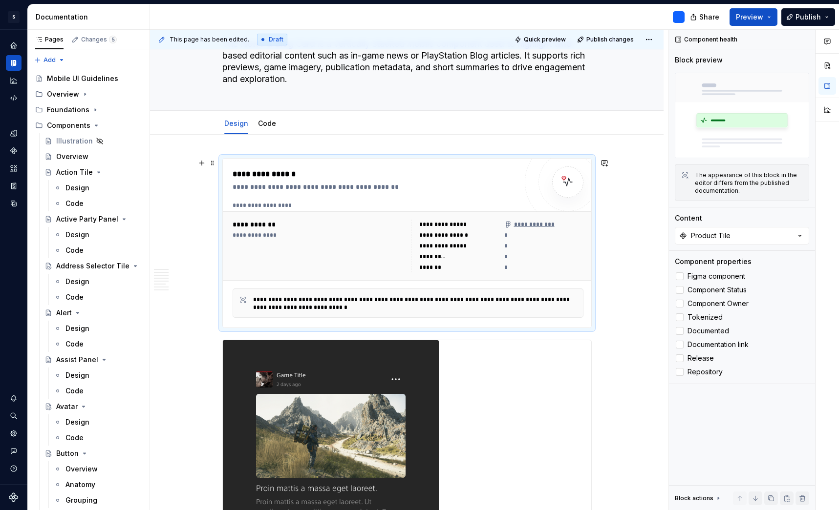
click at [481, 183] on div "**********" at bounding box center [374, 187] width 284 height 10
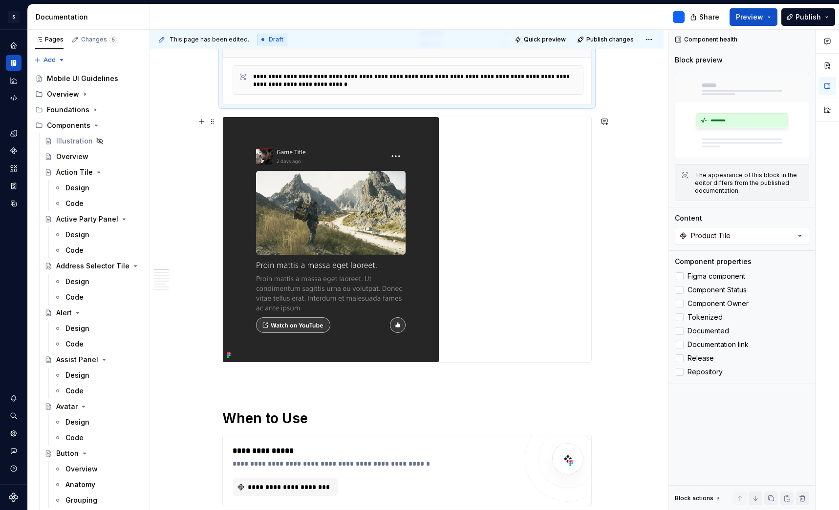
scroll to position [292, 0]
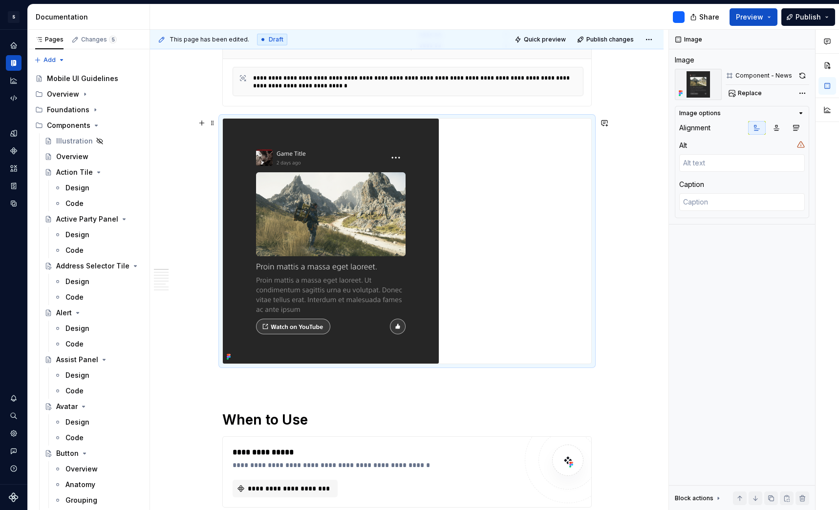
click at [482, 198] on div at bounding box center [407, 241] width 368 height 245
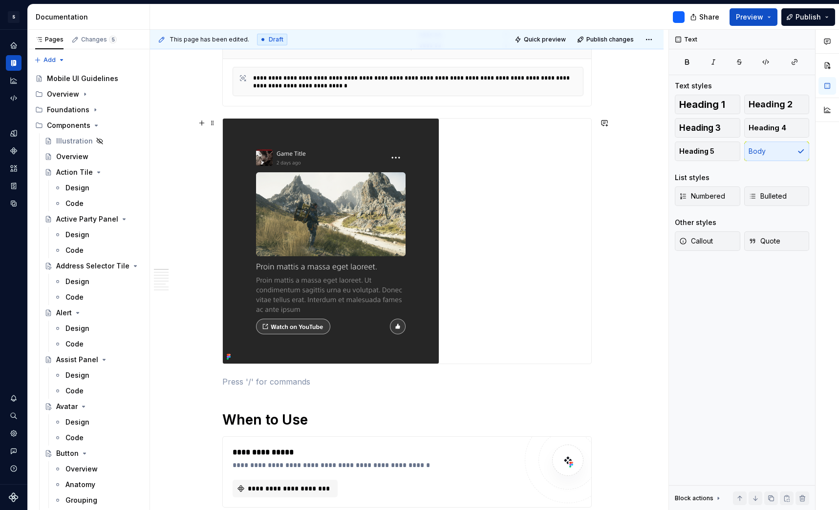
type textarea "*"
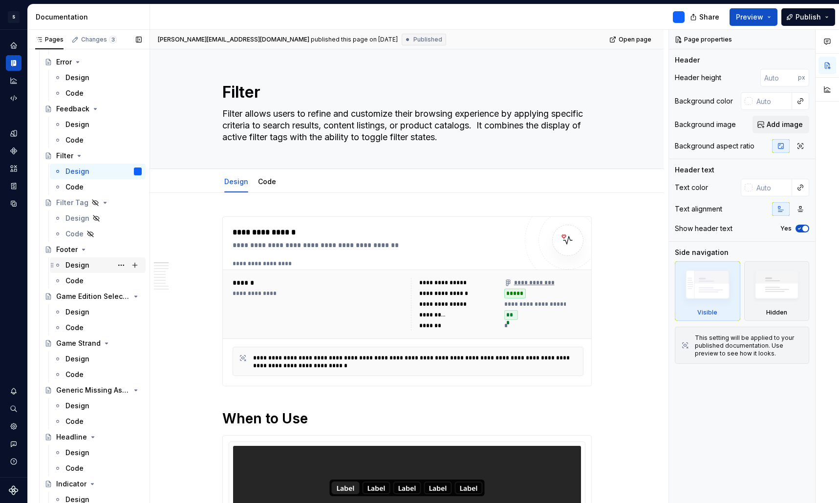
scroll to position [736, 0]
click at [68, 248] on div "Footer" at bounding box center [66, 249] width 21 height 10
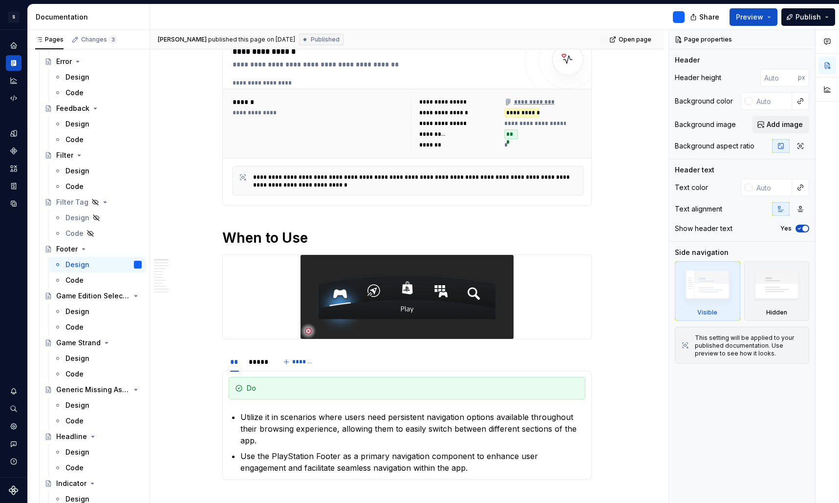
scroll to position [170, 0]
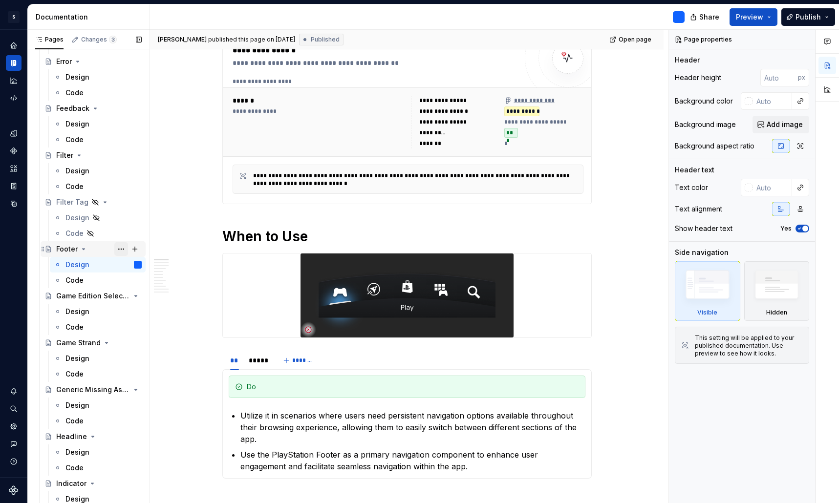
click at [122, 248] on button "Page tree" at bounding box center [121, 249] width 14 height 14
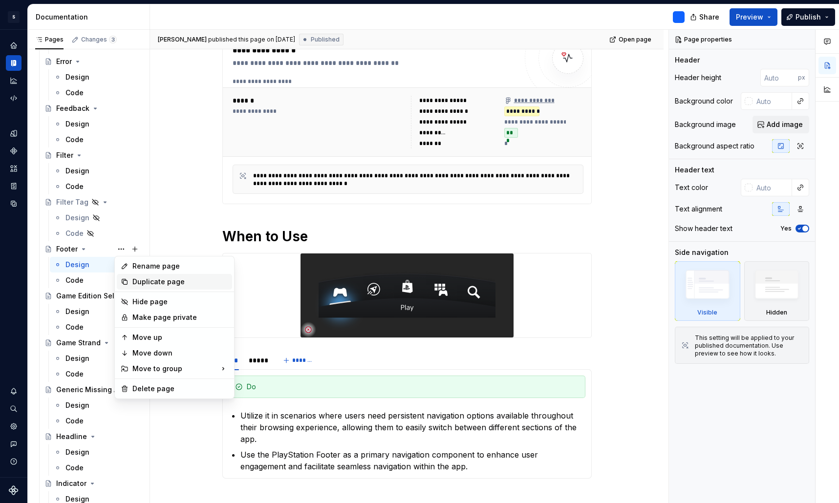
click at [158, 283] on div "Duplicate page" at bounding box center [180, 282] width 96 height 10
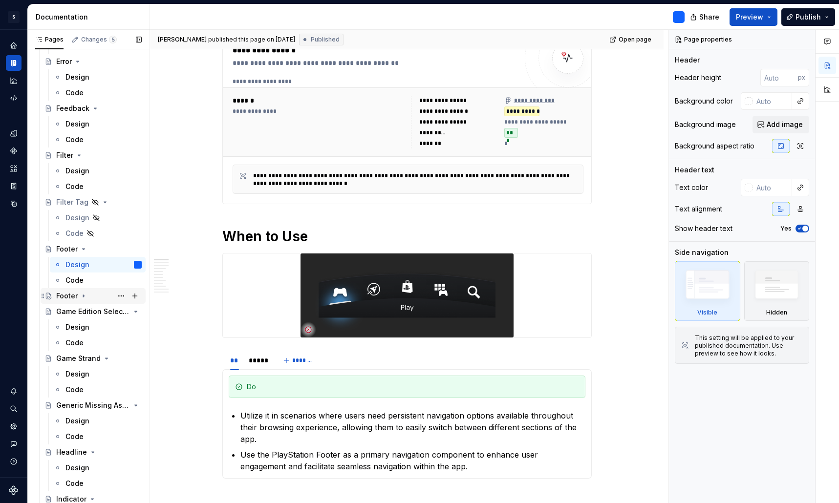
click at [66, 296] on div "Footer" at bounding box center [66, 296] width 21 height 10
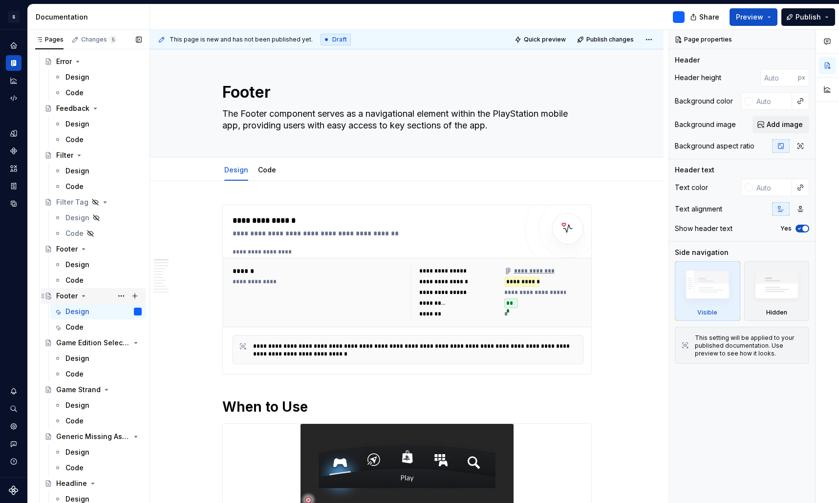
click at [70, 294] on div "Footer" at bounding box center [66, 296] width 21 height 10
click at [123, 297] on button "Page tree" at bounding box center [121, 296] width 14 height 14
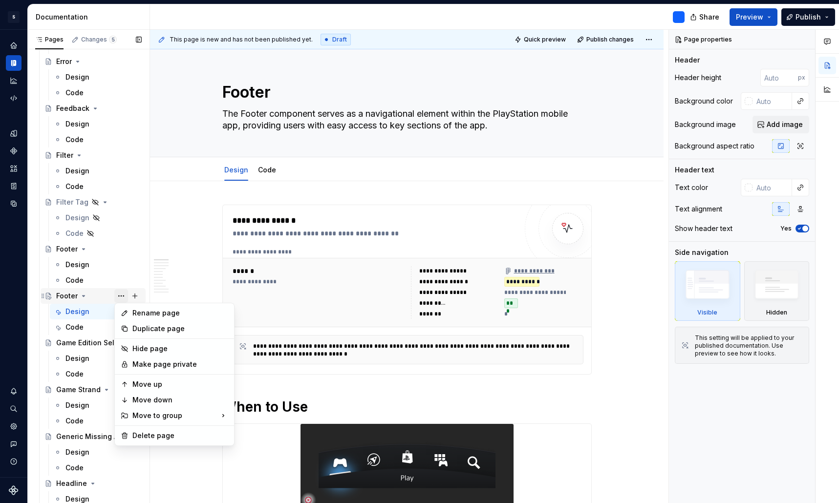
type textarea "*"
click at [150, 311] on div "Rename page" at bounding box center [180, 313] width 96 height 10
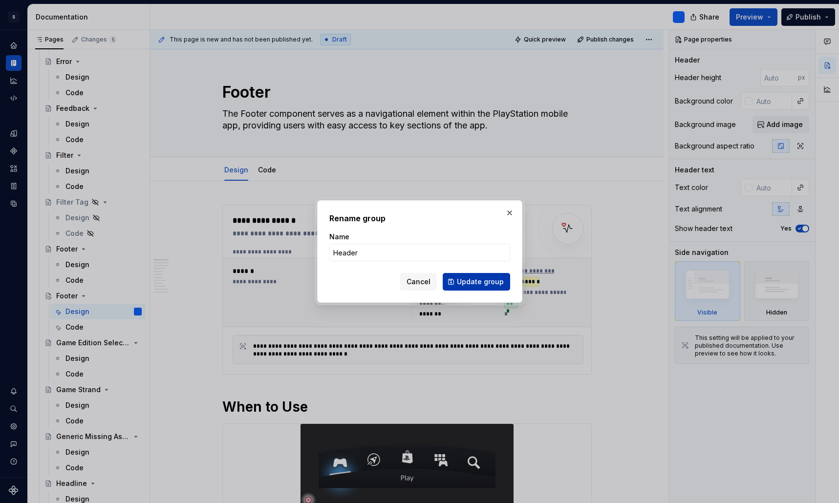
type input "Header"
click at [485, 284] on span "Update group" at bounding box center [480, 282] width 47 height 10
type textarea "*"
type textarea "Header"
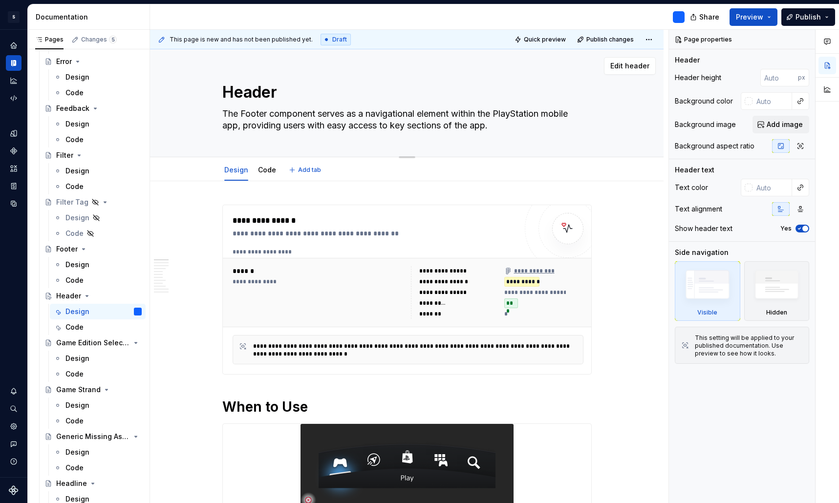
click at [250, 113] on textarea "The Footer component serves as a navigational element within the PlayStation mo…" at bounding box center [404, 119] width 369 height 27
type textarea "*"
type textarea "The H component serves as a navigational element within the PlayStation mobile …"
type textarea "*"
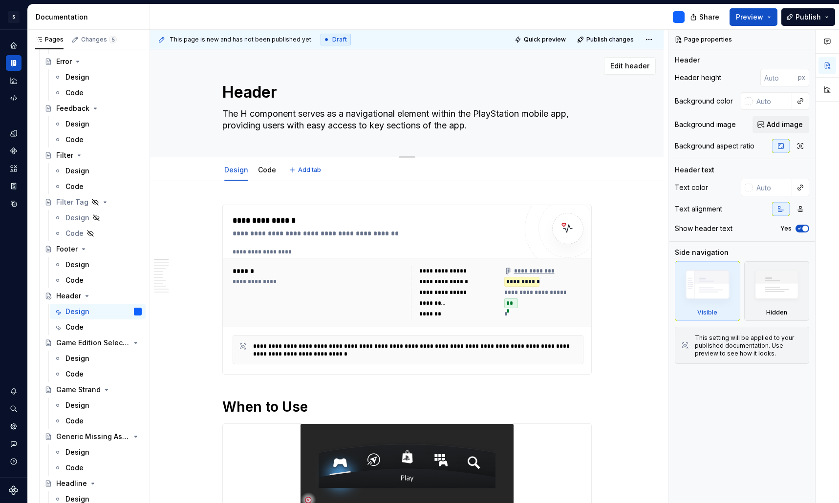
type textarea "The He component serves as a navigational element within the PlayStation mobile…"
type textarea "*"
type textarea "The Hea component serves as a navigational element within the PlayStation mobil…"
type textarea "*"
type textarea "The Head component serves as a navigational element within the PlayStation mobi…"
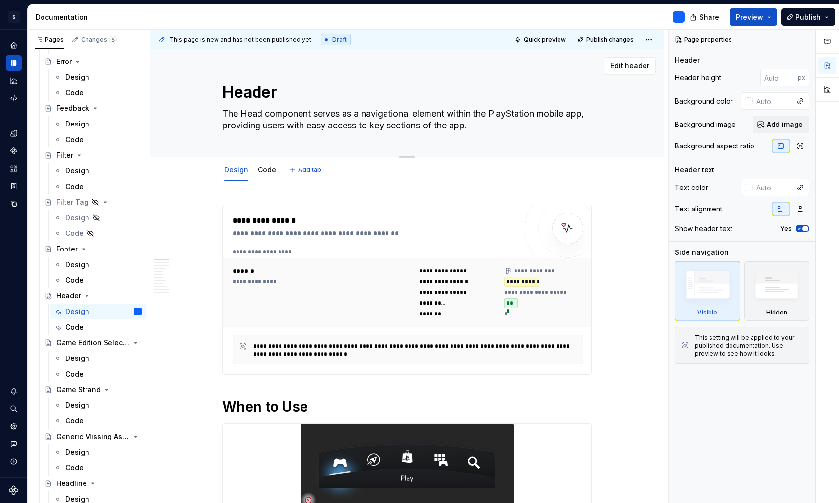
type textarea "*"
type textarea "The Heade component serves as a navigational element within the PlayStation mob…"
type textarea "*"
type textarea "The Header component serves as a navigational element within the PlayStation mo…"
click at [499, 113] on textarea "The Header component serves as a navigational element within the PlayStation mo…" at bounding box center [404, 119] width 369 height 27
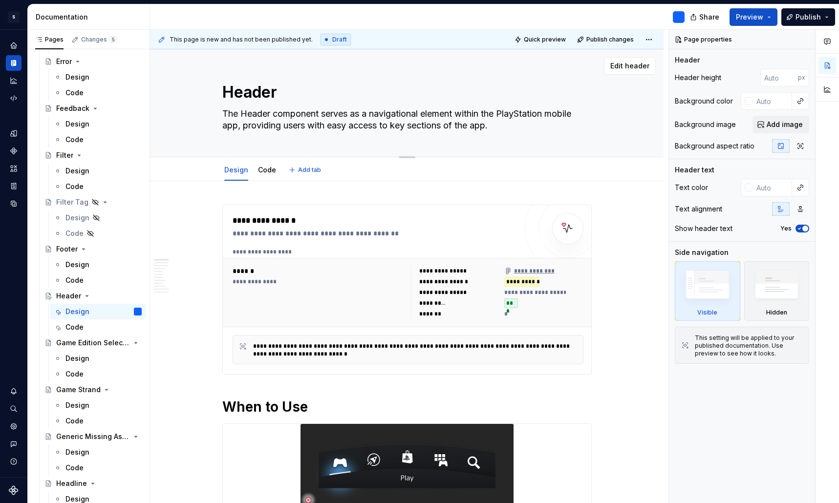
click at [499, 113] on textarea "The Header component serves as a navigational element within the PlayStation mo…" at bounding box center [404, 119] width 369 height 27
type textarea "*"
type textarea "The Header component serves as a navigational element within e PlayStation mobi…"
type textarea "*"
type textarea "The Header component serves as a navigational element within ea PlayStation mob…"
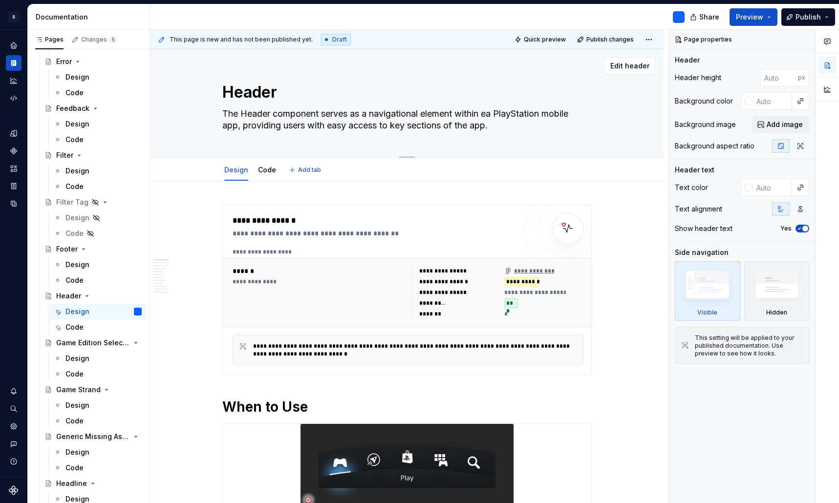
type textarea "*"
type textarea "The Header component serves as a navigational element within eac PlayStation mo…"
type textarea "*"
type textarea "The Header component serves as a navigational element within each PlayStation m…"
click at [270, 127] on textarea "The Header component serves as a navigational element within each PlayStation m…" at bounding box center [404, 119] width 369 height 27
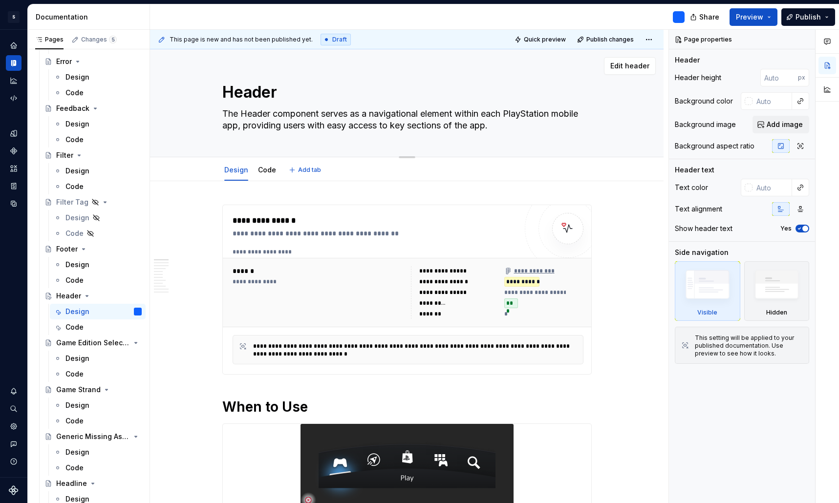
type textarea "*"
type textarea "The Header component serves as a navigational element within each PlayStation m…"
type textarea "*"
type textarea "The Header component serves as a navigational element within each PlayStation m…"
type textarea "*"
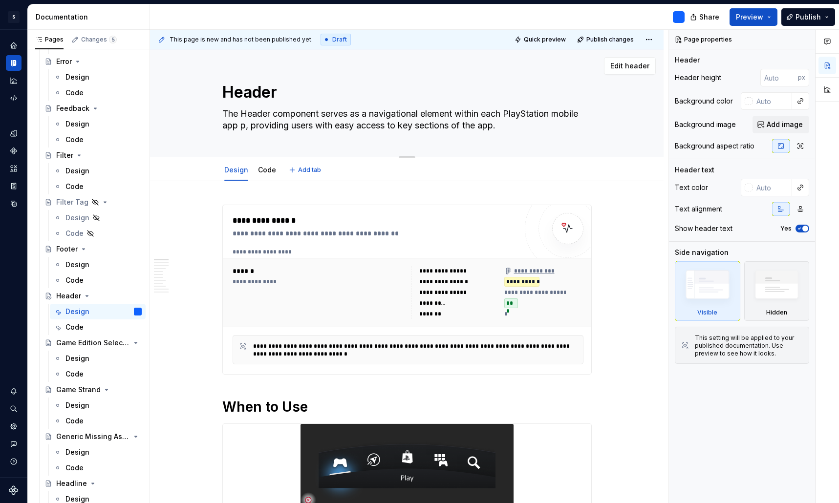
type textarea "The Header component serves as a navigational element within each PlayStation m…"
type textarea "*"
type textarea "The Header component serves as a navigational element within each PlayStation m…"
type textarea "*"
type textarea "The Header component serves as a navigational element within each PlayStation m…"
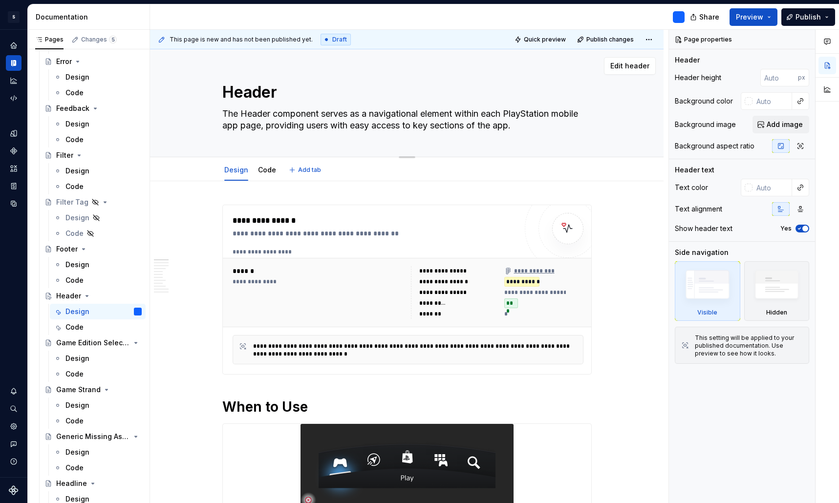
click at [458, 126] on textarea "The Header component serves as a navigational element within each PlayStation m…" at bounding box center [404, 119] width 369 height 27
type textarea "*"
type textarea "The Header component serves as a navigational element within each PlayStation m…"
type textarea "*"
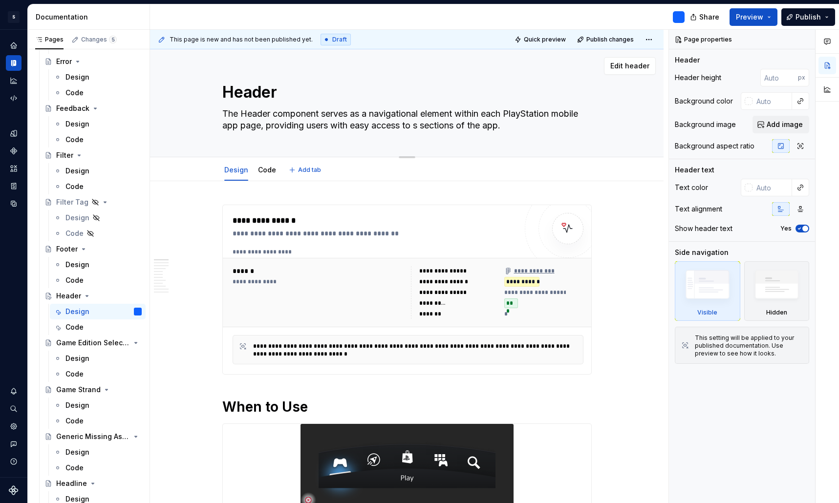
type textarea "The Header component serves as a navigational element within each PlayStation m…"
type textarea "*"
type textarea "The Header component serves as a navigational element within each PlayStation m…"
click at [461, 126] on textarea "The Header component serves as a navigational element within each PlayStation m…" at bounding box center [404, 119] width 369 height 27
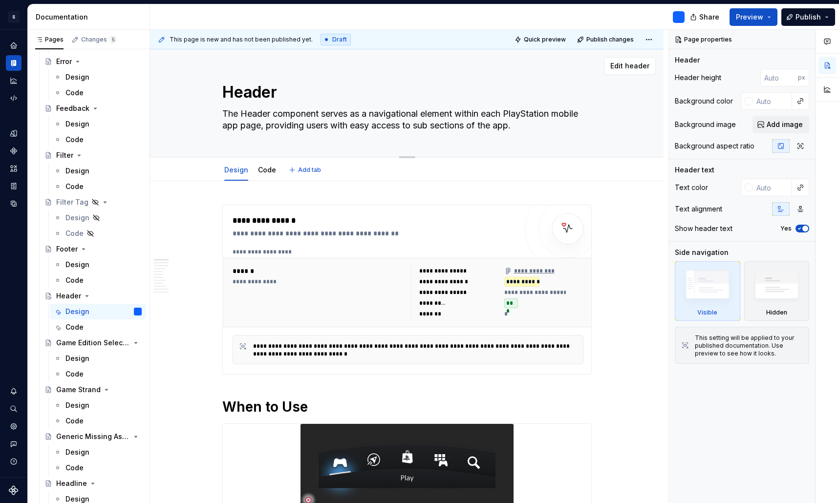
type textarea "*"
type textarea "The Header component serves as a navigational element within each PlayStation m…"
click at [524, 126] on textarea "The Header component serves as a navigational element within each PlayStation m…" at bounding box center [404, 119] width 369 height 27
type textarea "*"
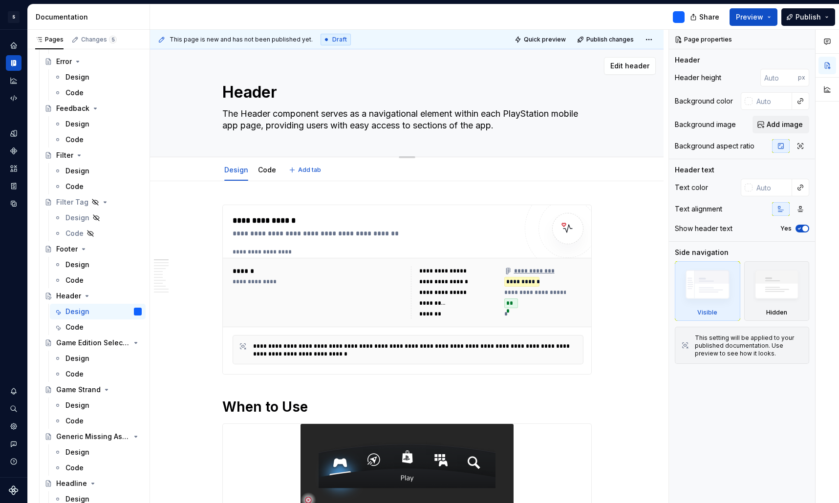
type textarea "The Header component serves as a navigational element within each PlayStation m…"
type textarea "*"
type textarea "The Header component serves as a navigational element within each PlayStation m…"
type textarea "*"
type textarea "The Header component serves as a navigational element within each PlayStation m…"
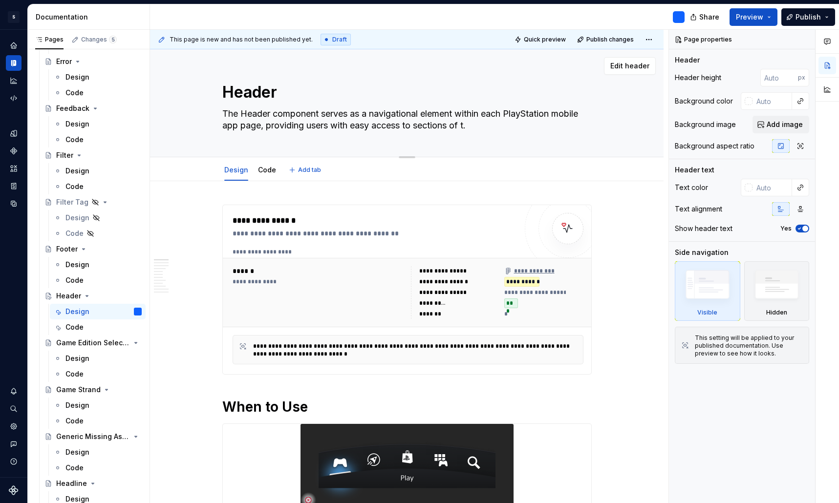
type textarea "*"
type textarea "The Header component serves as a navigational element within each PlayStation m…"
type textarea "*"
type textarea "The Header component serves as a navigational element within each PlayStation m…"
type textarea "*"
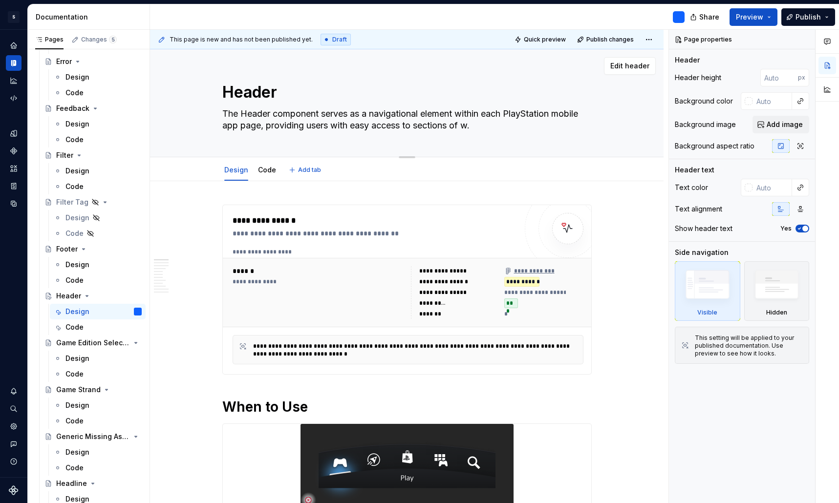
type textarea "The Header component serves as a navigational element within each PlayStation m…"
type textarea "*"
type textarea "The Header component serves as a navigational element within each PlayStation m…"
type textarea "*"
type textarea "The Header component serves as a navigational element within each PlayStation m…"
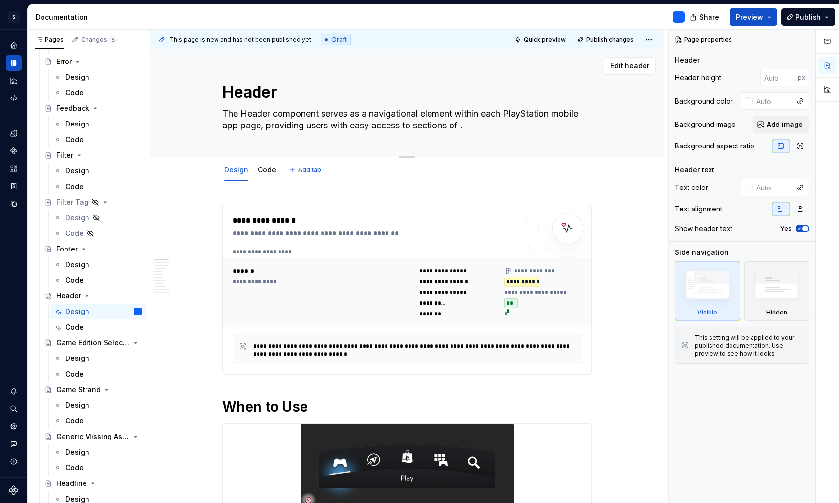
type textarea "*"
type textarea "The Header component serves as a navigational element within each PlayStation m…"
type textarea "*"
type textarea "The Header component serves as a navigational element within each PlayStation m…"
type textarea "*"
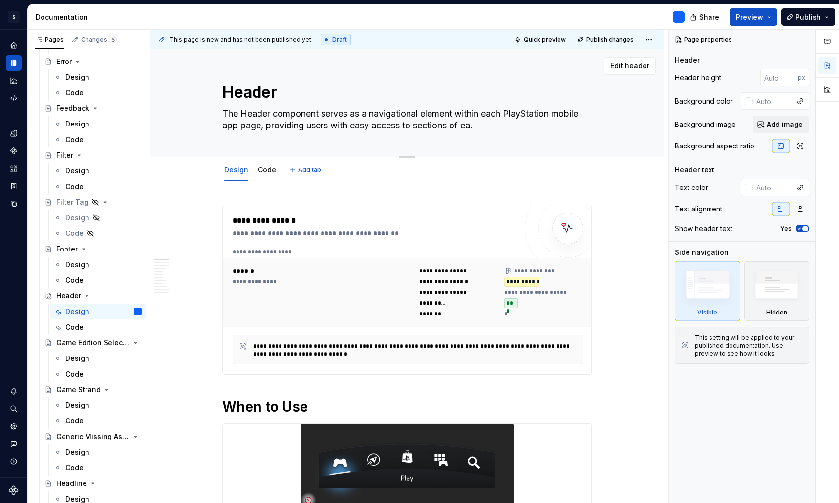
type textarea "The Header component serves as a navigational element within each PlayStation m…"
type textarea "*"
type textarea "The Header component serves as a navigational element within each PlayStation m…"
type textarea "*"
type textarea "The Header component serves as a navigational element within each PlayStation m…"
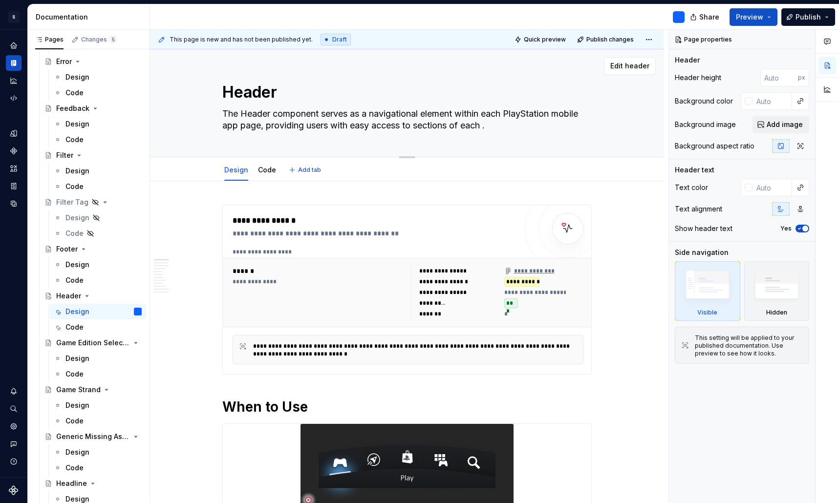
type textarea "*"
type textarea "The Header component serves as a navigational element within each PlayStation m…"
type textarea "*"
type textarea "The Header component serves as a navigational element within each PlayStation m…"
type textarea "*"
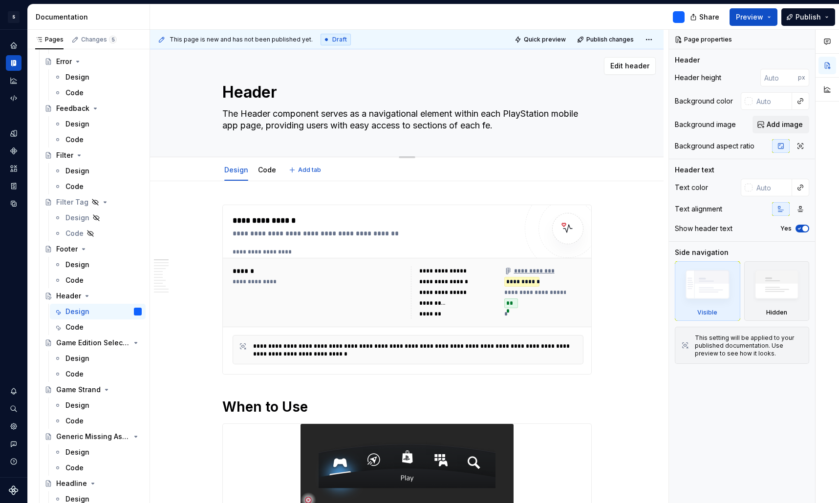
type textarea "The Header component serves as a navigational element within each PlayStation m…"
type textarea "*"
type textarea "The Header component serves as a navigational element within each PlayStation m…"
type textarea "*"
type textarea "The Header component serves as a navigational element within each PlayStation m…"
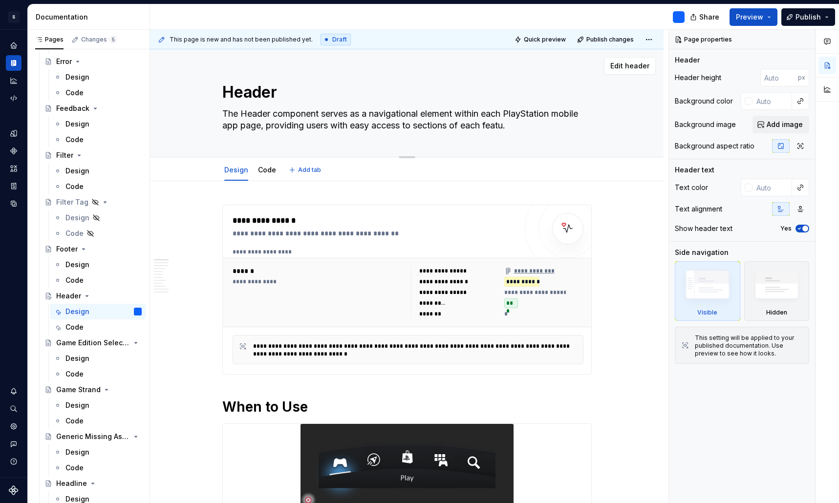
type textarea "*"
type textarea "The Header component serves as a navigational element within each PlayStation m…"
type textarea "*"
type textarea "The Header component serves as a navigational element within each PlayStation m…"
type textarea "*"
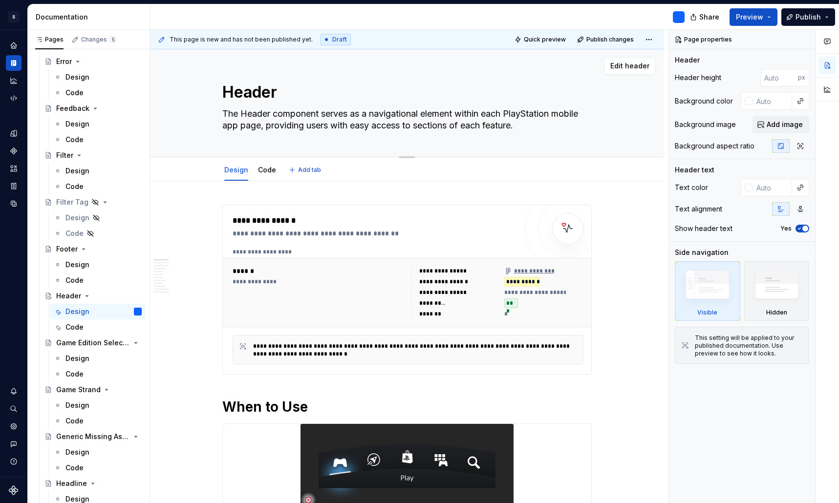
type textarea "The Header component serves as a navigational element within each PlayStation m…"
type textarea "*"
type textarea "The Header component serves as a navigational element within each PlayStation m…"
type textarea "*"
type textarea "The Header component serves as a navigational element within each PlayStation m…"
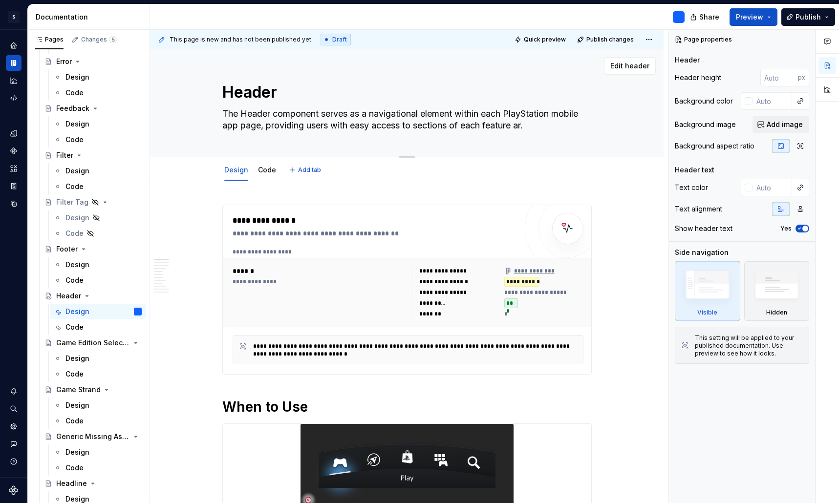
type textarea "*"
type textarea "The Header component serves as a navigational element within each PlayStation m…"
type textarea "*"
type textarea "The Header component serves as a navigational element within each PlayStation m…"
type textarea "*"
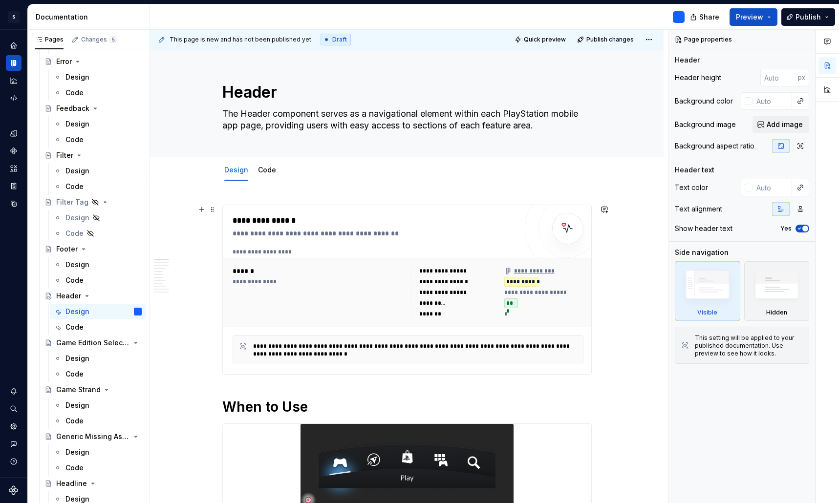
type textarea "The Header component serves as a navigational element within each PlayStation m…"
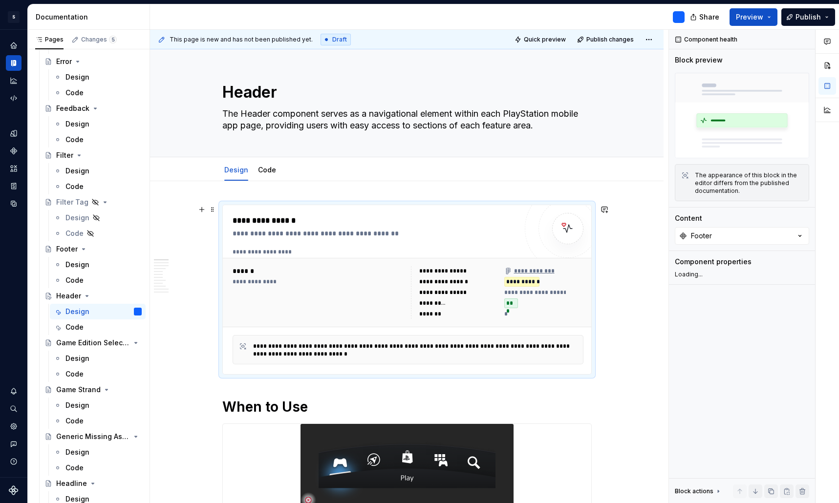
click at [577, 296] on div "**********" at bounding box center [543, 293] width 79 height 10
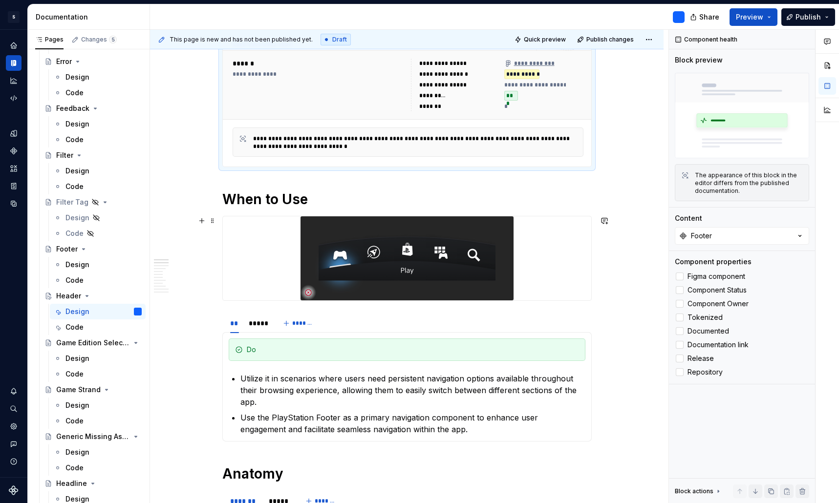
scroll to position [228, 0]
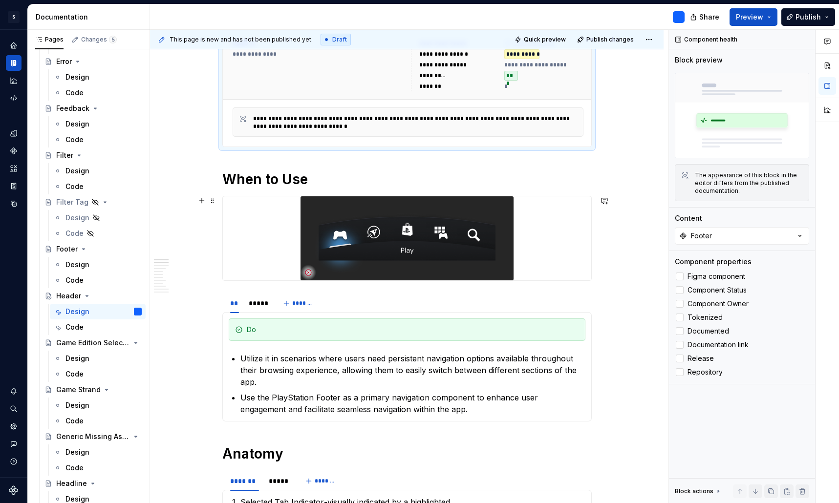
click at [421, 237] on img at bounding box center [406, 238] width 213 height 84
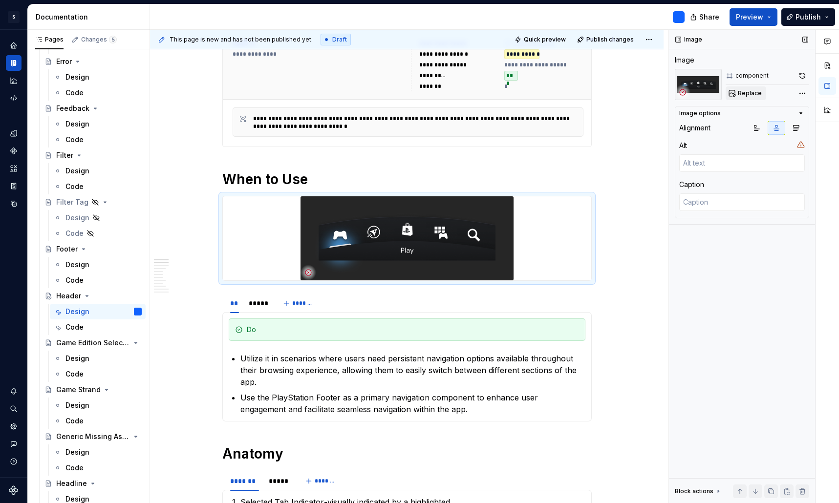
click at [752, 94] on span "Replace" at bounding box center [749, 93] width 24 height 8
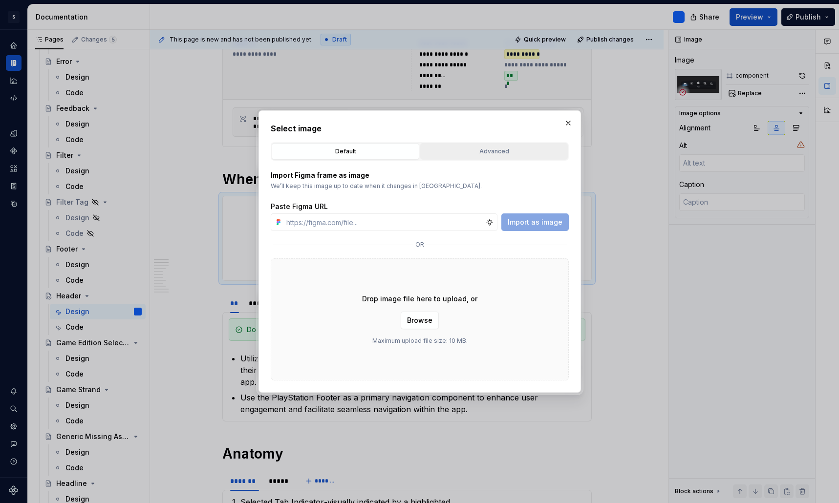
click at [489, 148] on div "Advanced" at bounding box center [493, 152] width 141 height 10
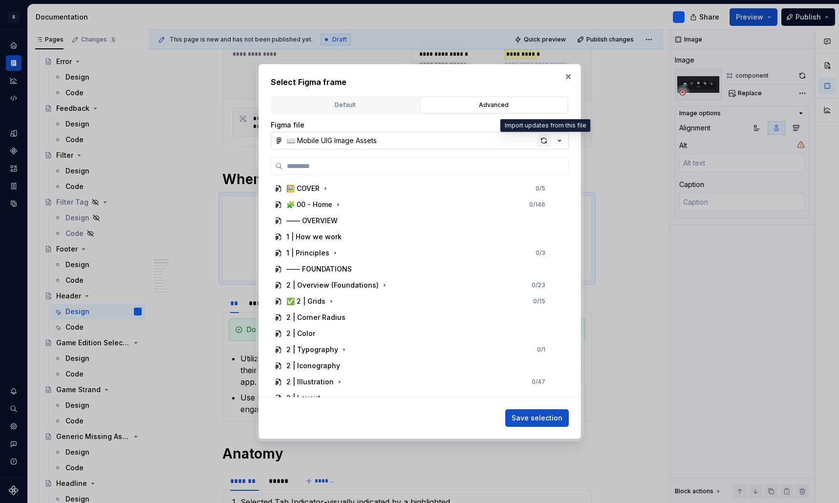
click at [547, 141] on div "button" at bounding box center [544, 141] width 14 height 14
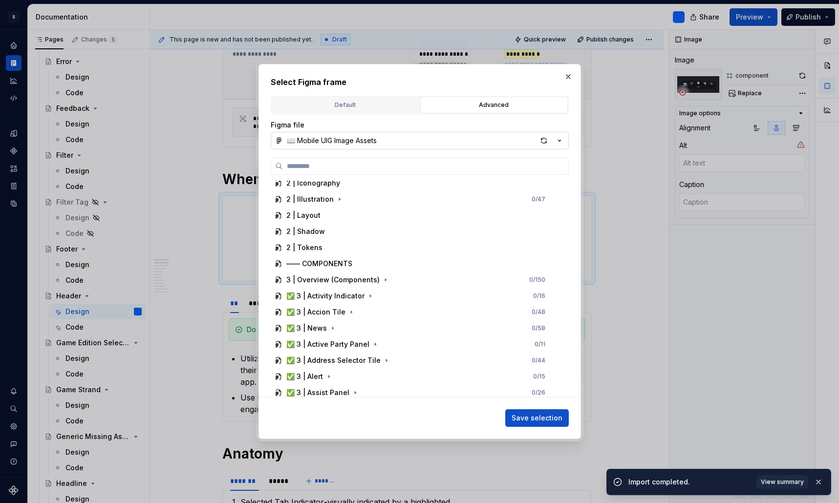
scroll to position [196, 0]
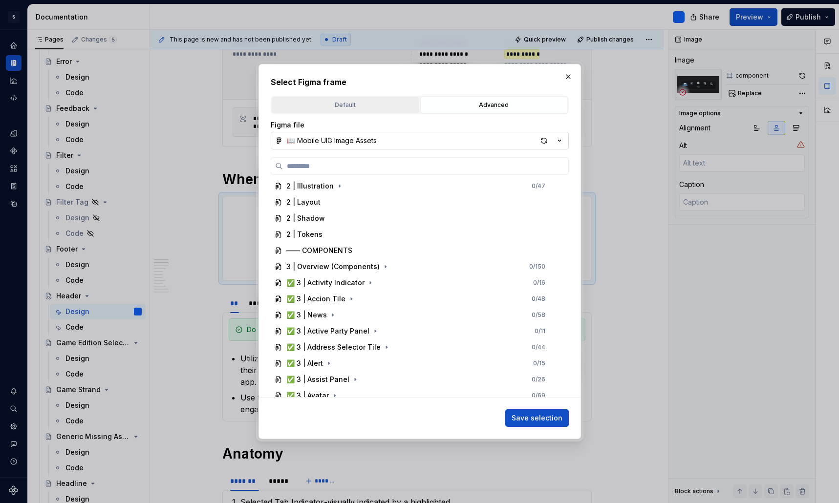
type textarea "*"
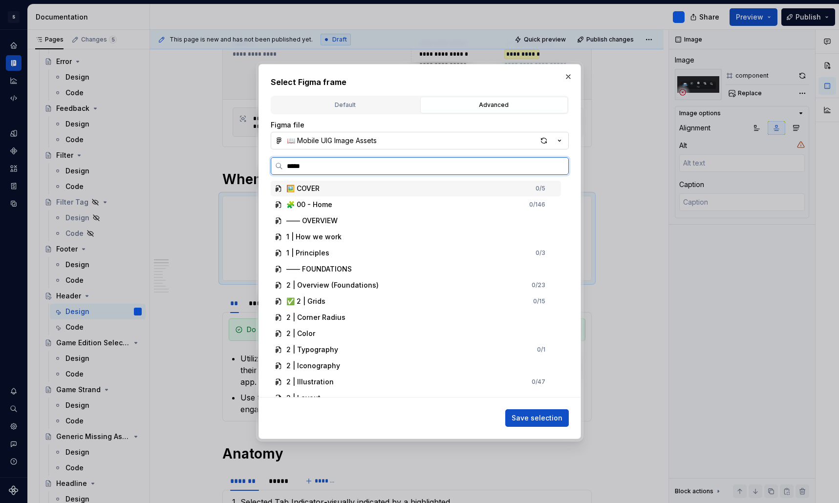
type input "******"
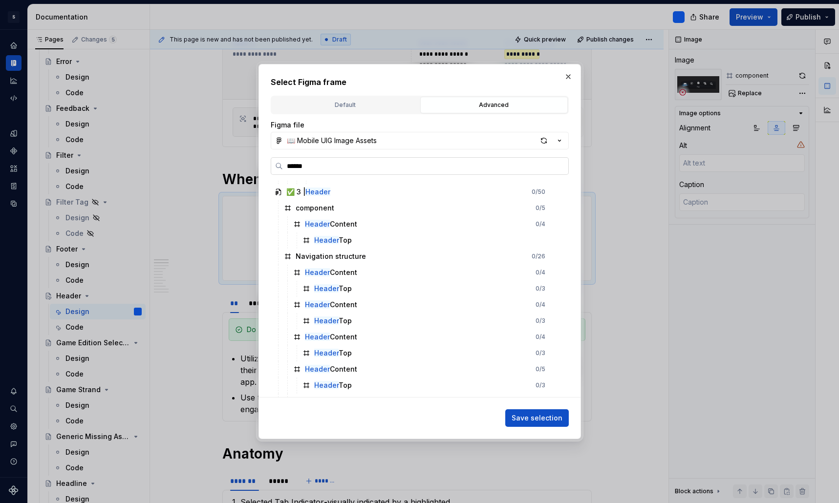
scroll to position [386, 0]
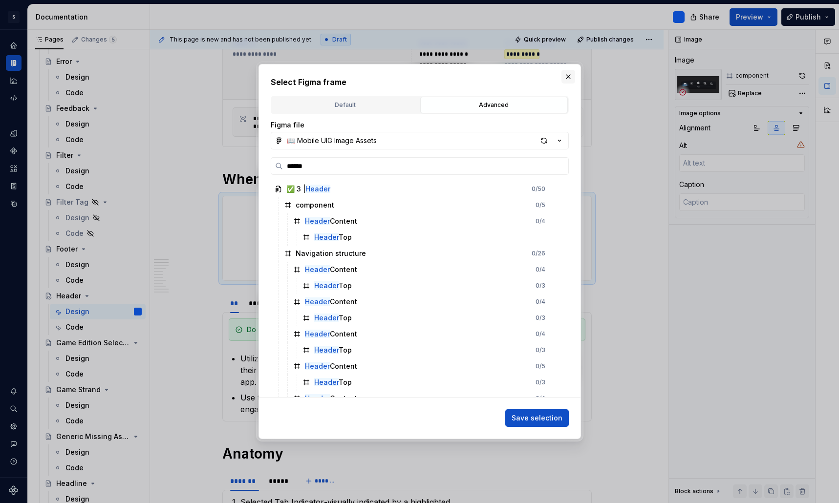
click at [568, 76] on button "button" at bounding box center [568, 77] width 14 height 14
type textarea "*"
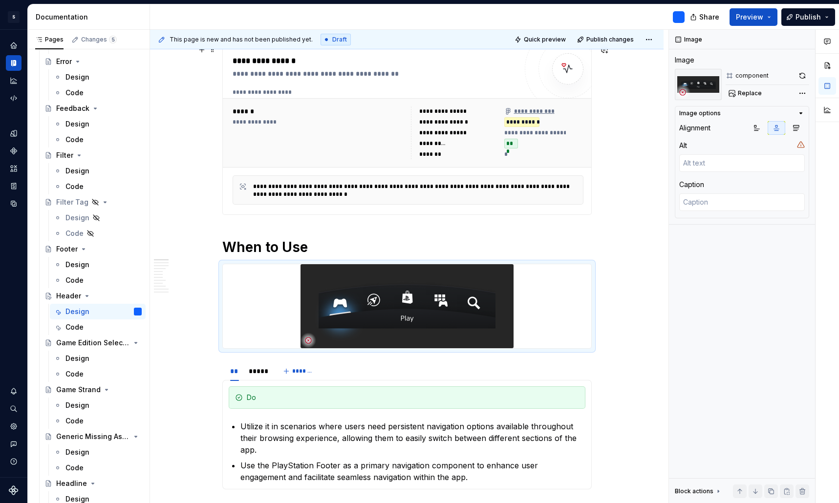
scroll to position [159, 0]
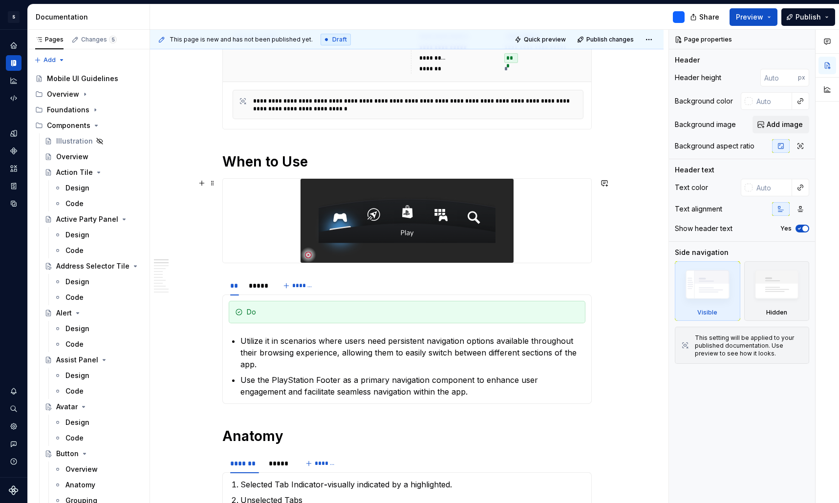
scroll to position [259, 0]
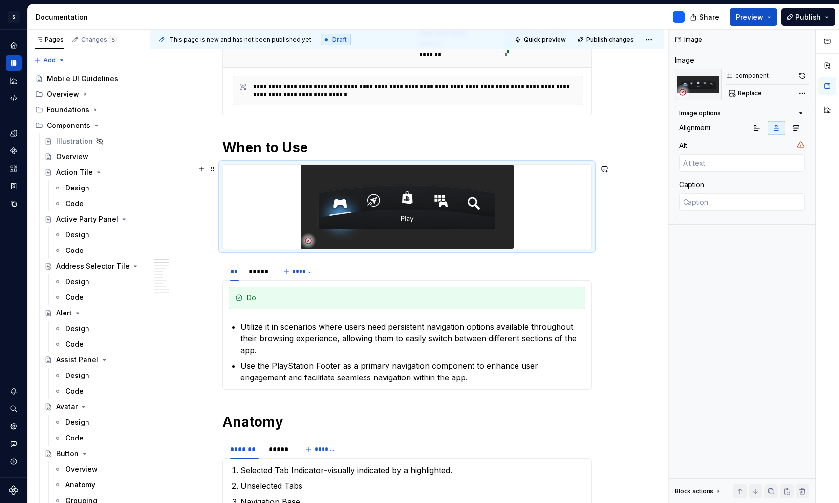
click at [448, 196] on img at bounding box center [406, 207] width 213 height 84
click at [746, 95] on span "Replace" at bounding box center [749, 93] width 24 height 8
type textarea "*"
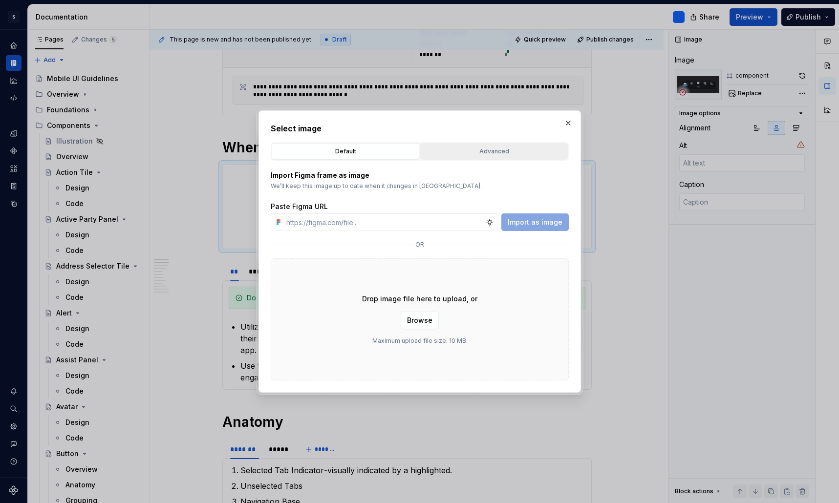
click at [463, 148] on div "Advanced" at bounding box center [493, 152] width 141 height 10
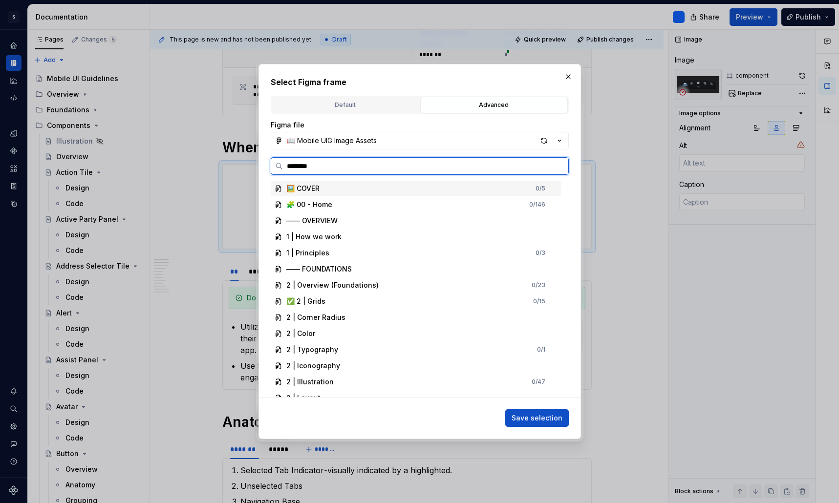
type input "*********"
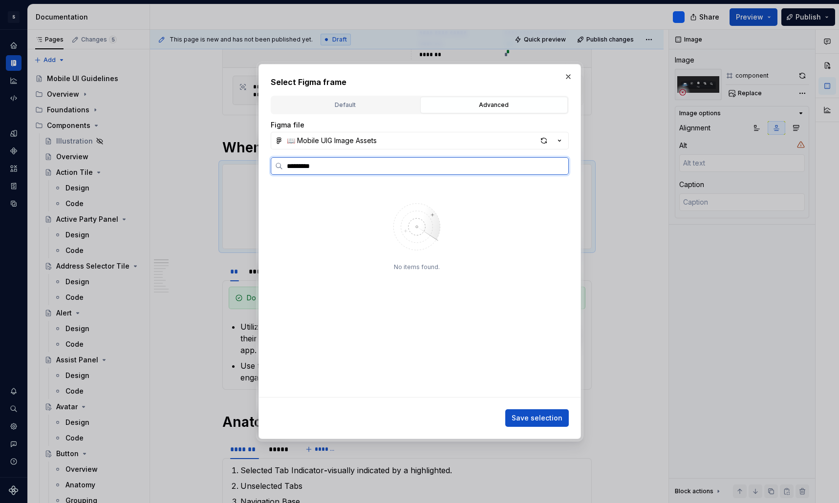
click at [558, 169] on input "*********" at bounding box center [425, 166] width 285 height 10
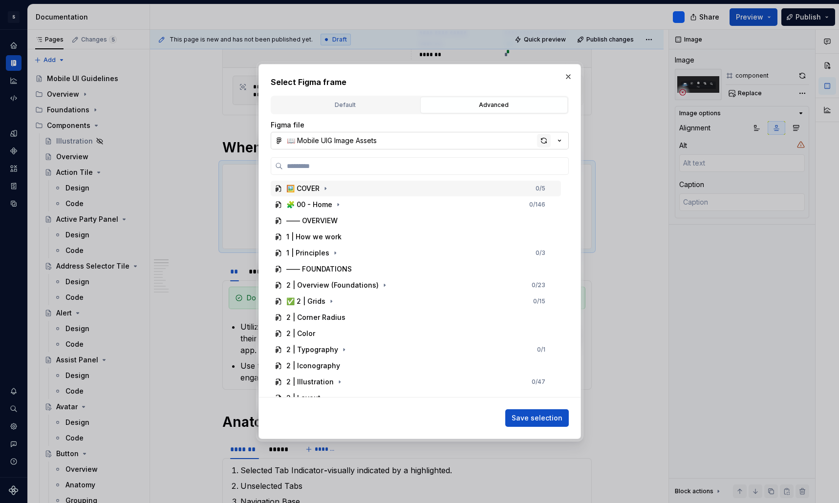
click at [543, 138] on div "button" at bounding box center [544, 141] width 14 height 14
type textarea "*"
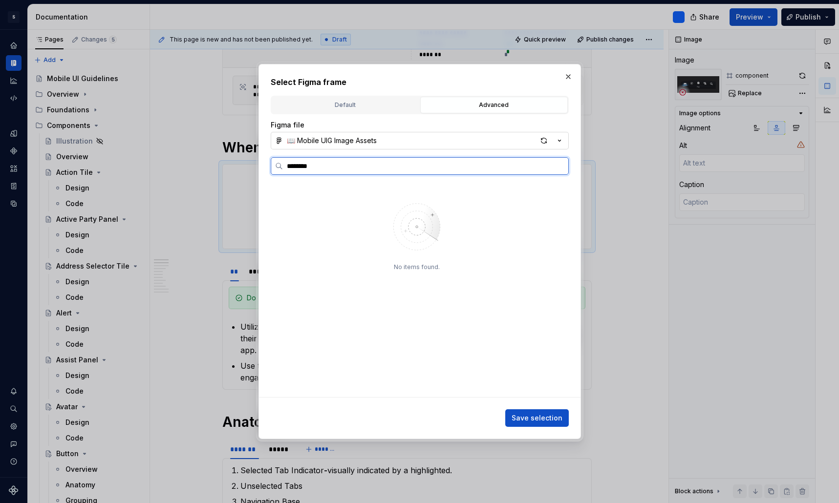
type input "*********"
click at [559, 166] on input "*********" at bounding box center [425, 166] width 285 height 10
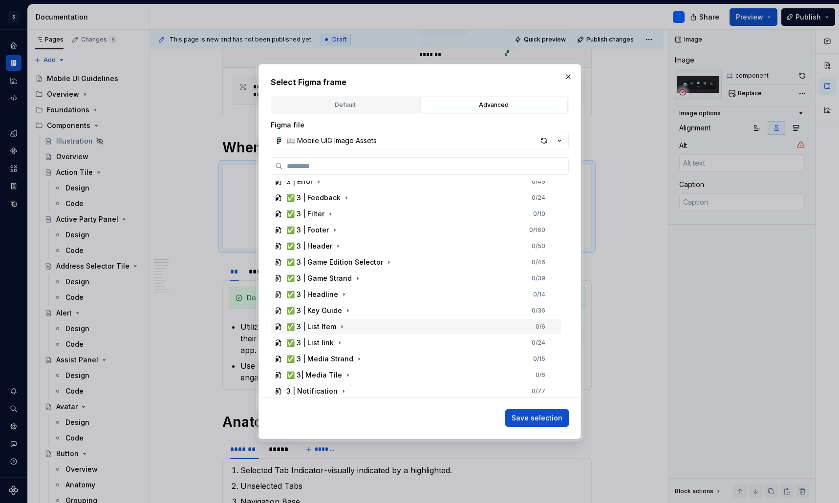
scroll to position [535, 0]
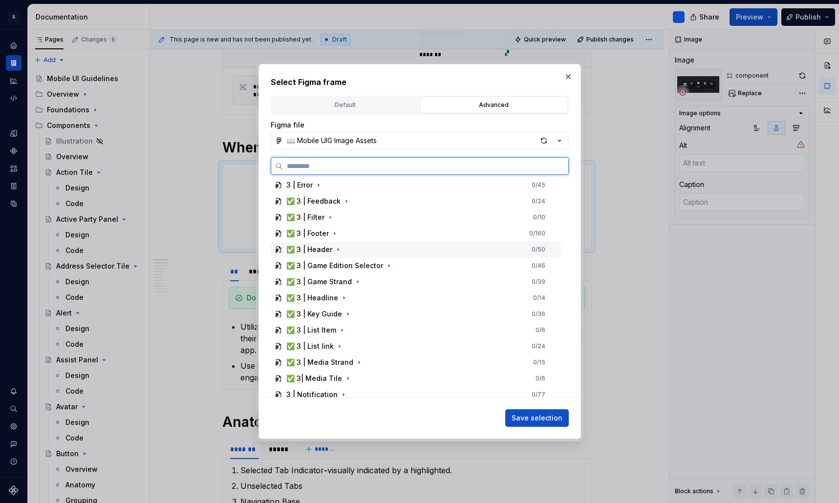
click at [329, 251] on div "✅ 3 | Header" at bounding box center [309, 250] width 46 height 10
click at [319, 266] on div "component" at bounding box center [314, 266] width 39 height 10
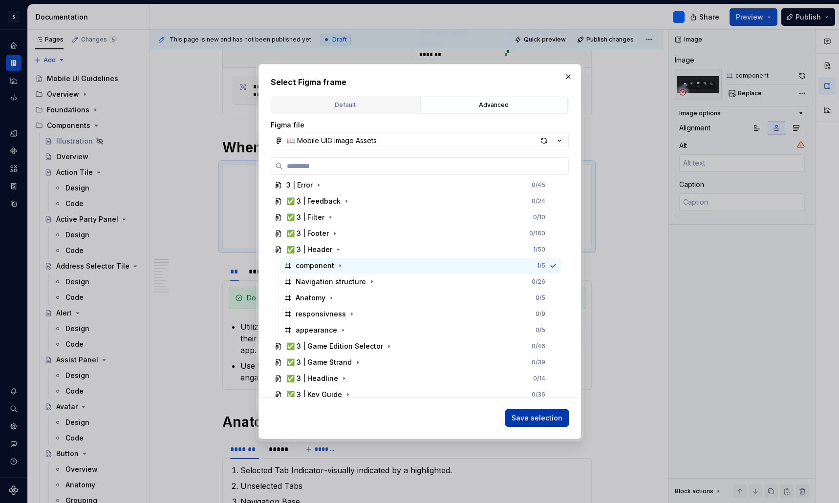
click at [533, 417] on span "Save selection" at bounding box center [536, 418] width 51 height 10
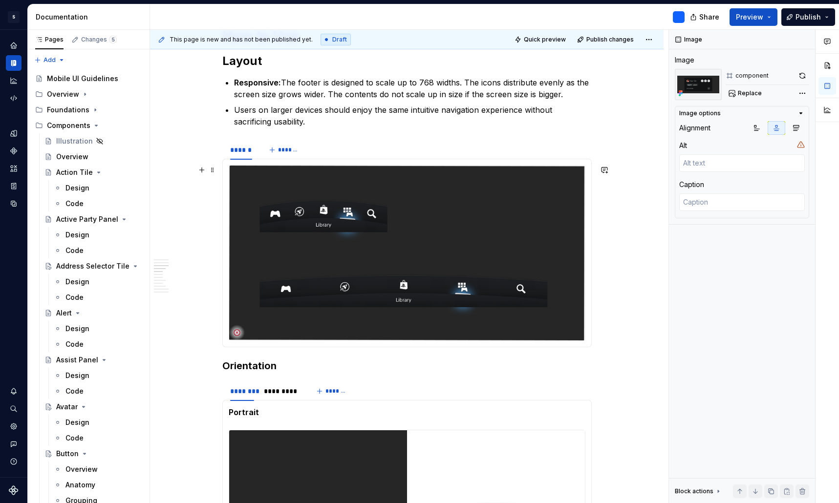
scroll to position [832, 0]
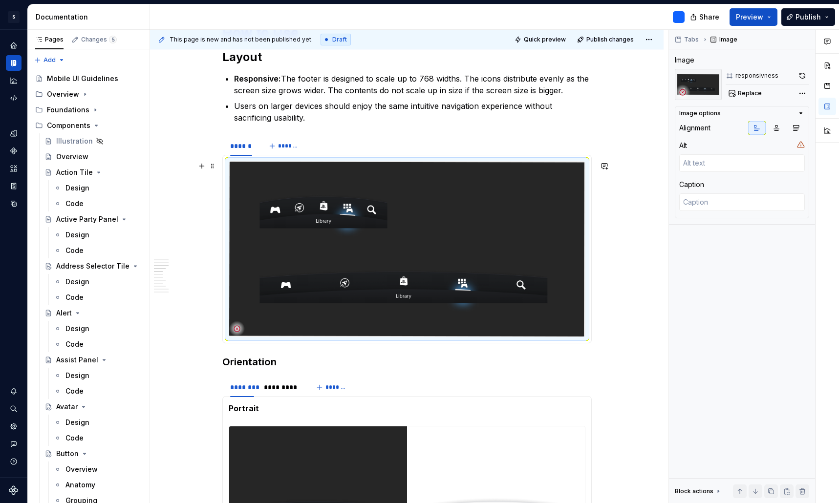
click at [480, 245] on img at bounding box center [407, 249] width 356 height 175
click at [744, 93] on span "Replace" at bounding box center [749, 93] width 24 height 8
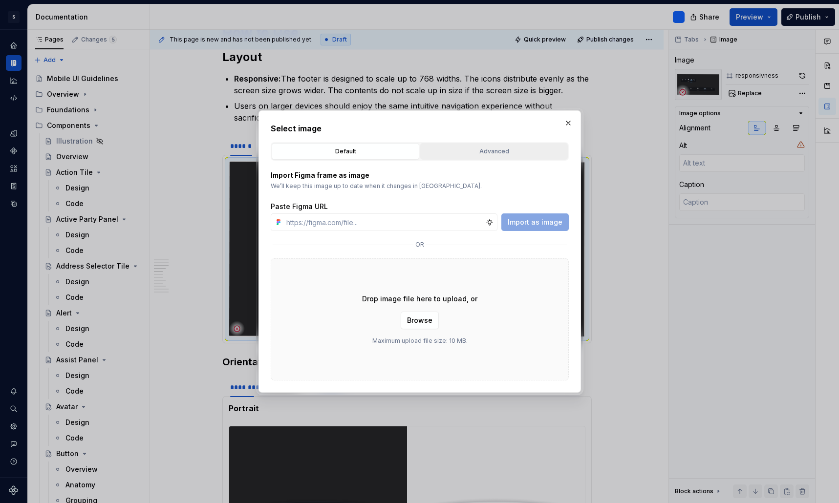
click at [487, 153] on div "Advanced" at bounding box center [493, 152] width 141 height 10
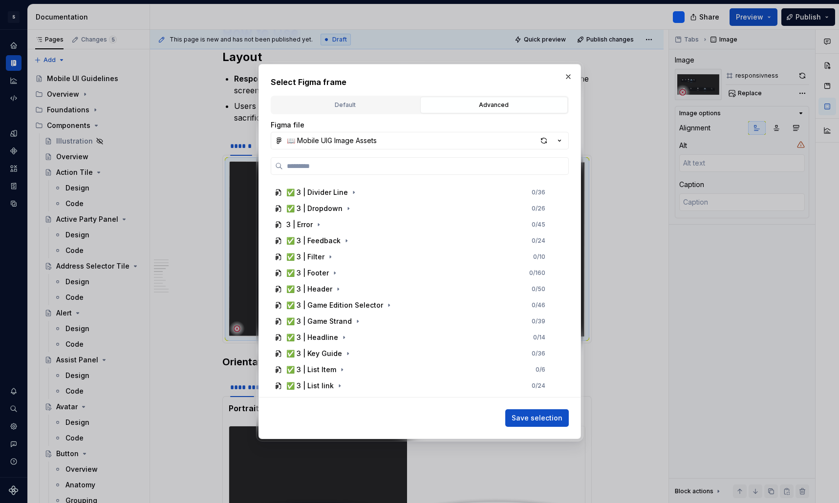
scroll to position [498, 0]
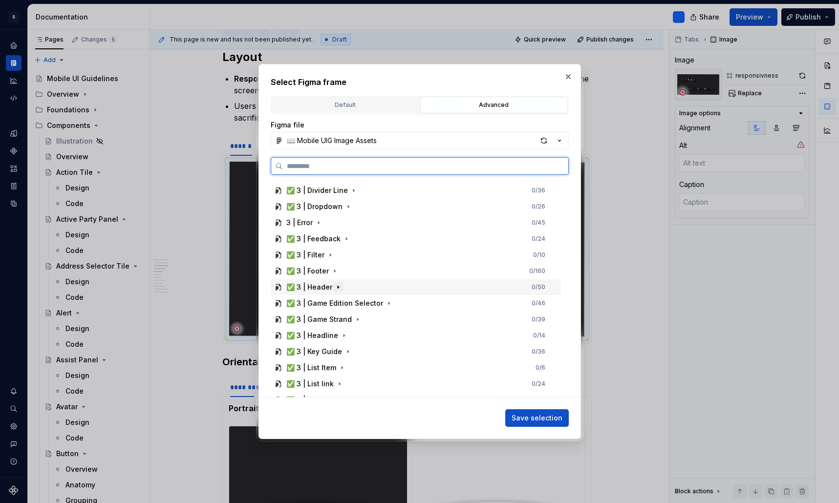
click at [334, 287] on icon "button" at bounding box center [338, 287] width 8 height 8
click at [322, 353] on div "responsivness" at bounding box center [320, 352] width 50 height 10
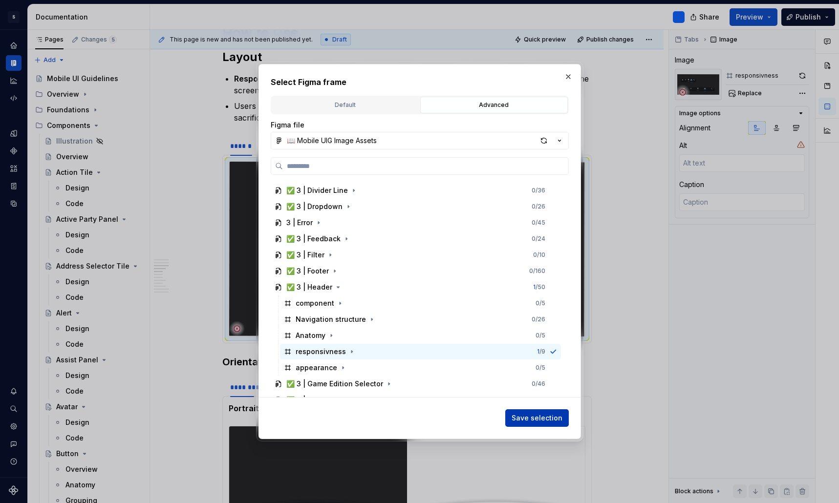
click at [524, 418] on span "Save selection" at bounding box center [536, 418] width 51 height 10
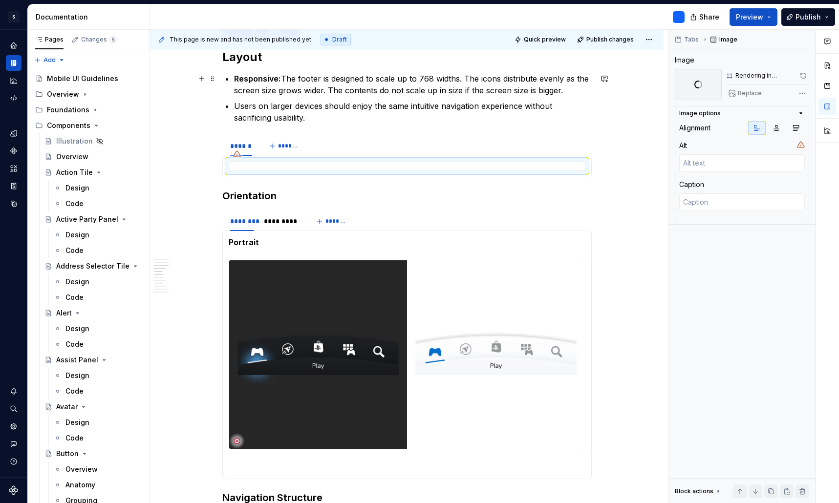
type textarea "*"
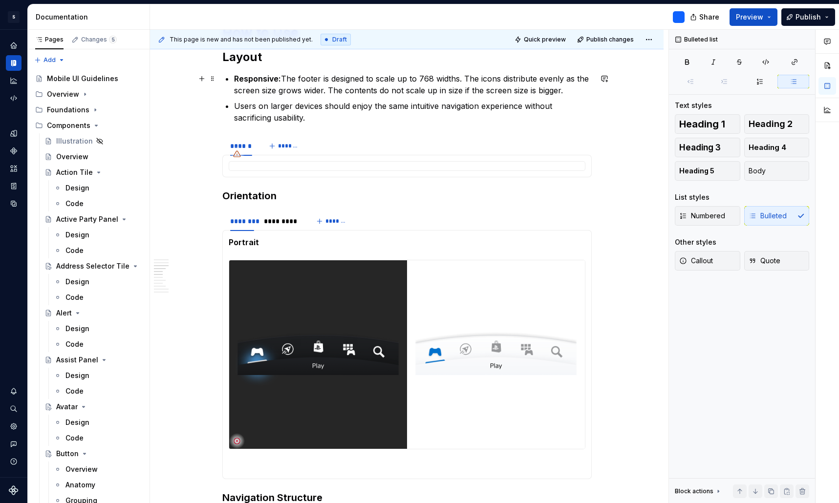
click at [315, 80] on p "Responsive: The footer is designed to scale up to 768 widths. The icons distrib…" at bounding box center [412, 84] width 357 height 23
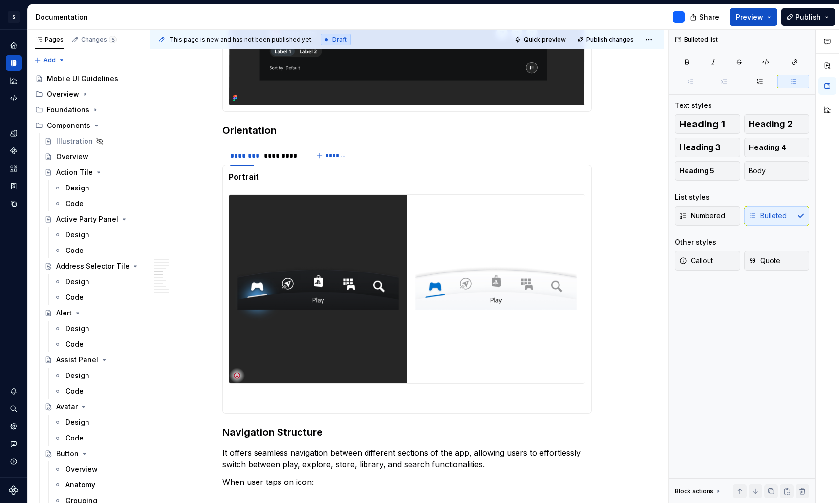
scroll to position [1089, 0]
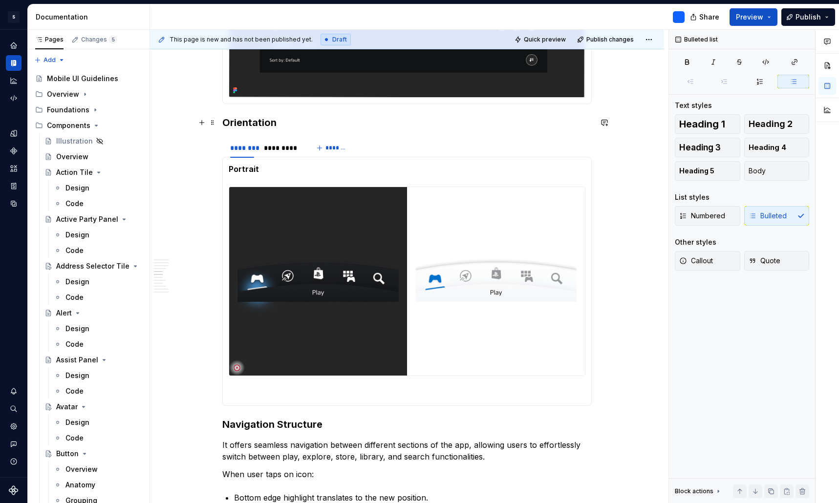
click at [252, 124] on strong "Orientation" at bounding box center [249, 123] width 54 height 12
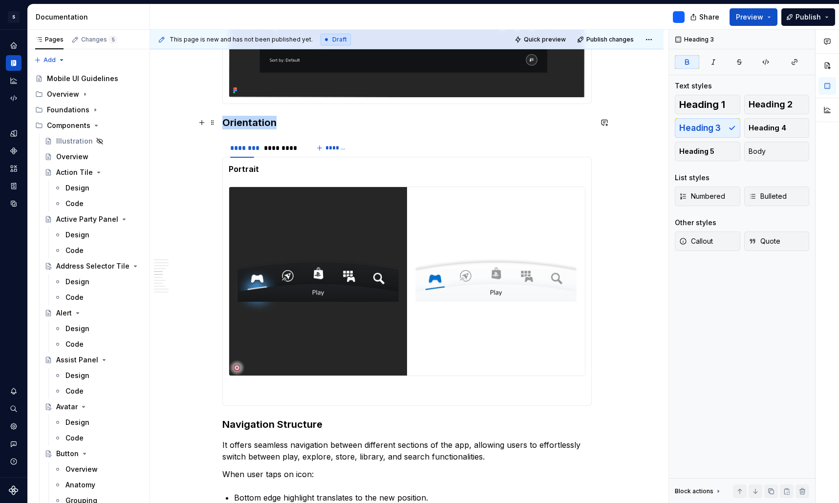
click at [252, 124] on strong "Orientation" at bounding box center [249, 123] width 54 height 12
click at [284, 150] on div "*********" at bounding box center [282, 148] width 36 height 10
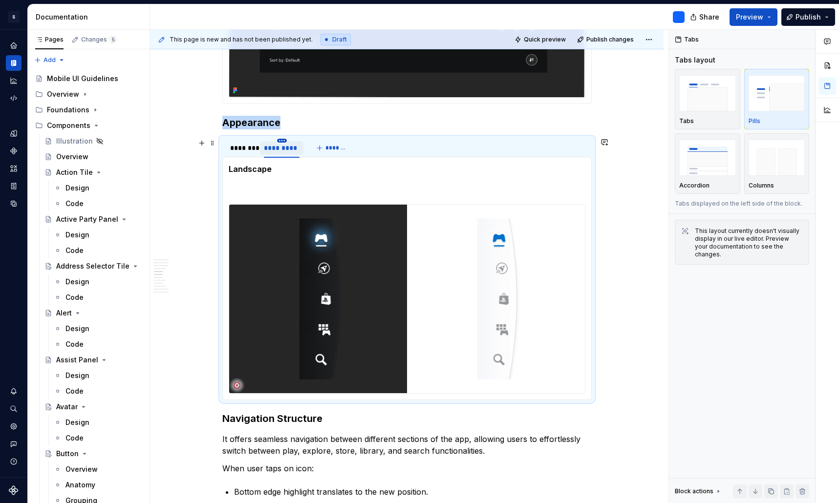
click at [284, 141] on button "button" at bounding box center [282, 141] width 10 height 4
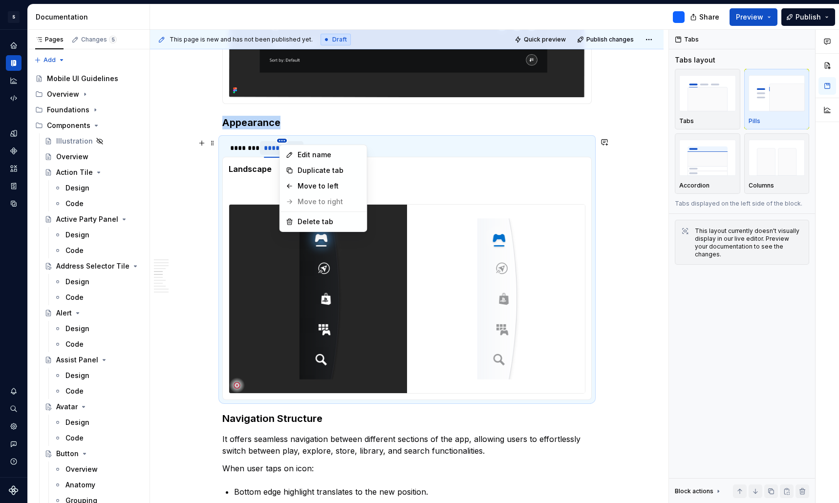
click at [284, 141] on html "S Mobile Design System B Design system data Documentation Share Preview Publish…" at bounding box center [419, 251] width 839 height 503
click at [324, 222] on div "Delete tab" at bounding box center [328, 222] width 63 height 10
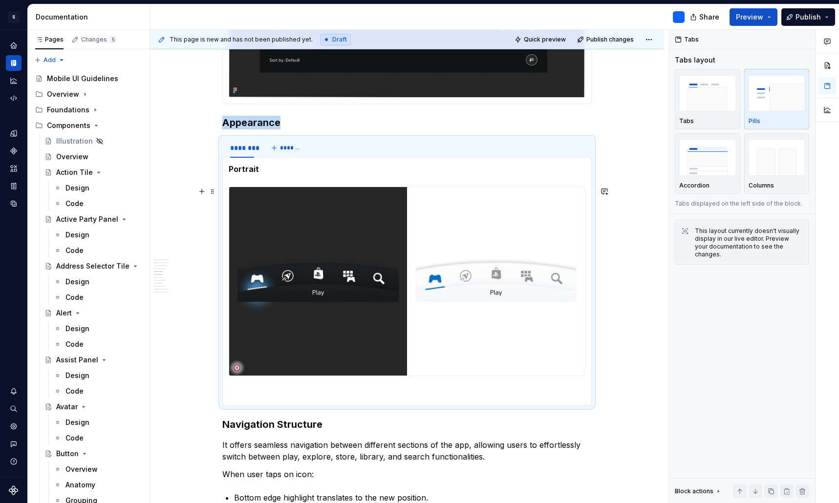
click at [346, 254] on img at bounding box center [407, 281] width 356 height 189
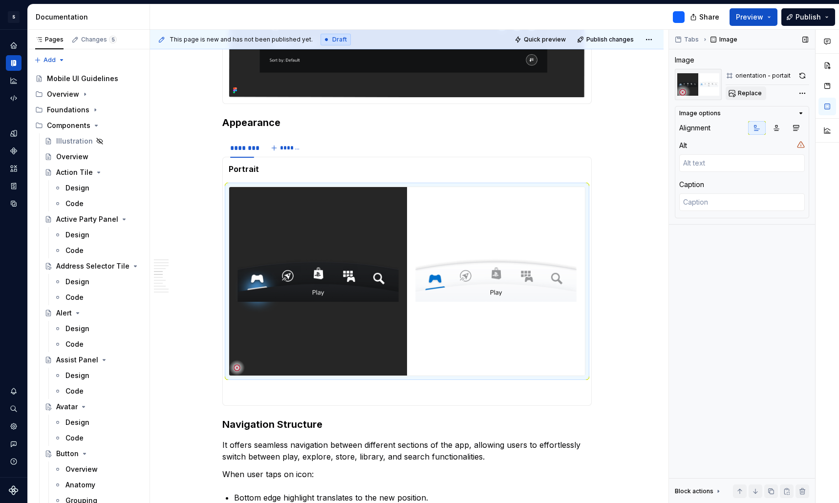
click at [754, 91] on span "Replace" at bounding box center [749, 93] width 24 height 8
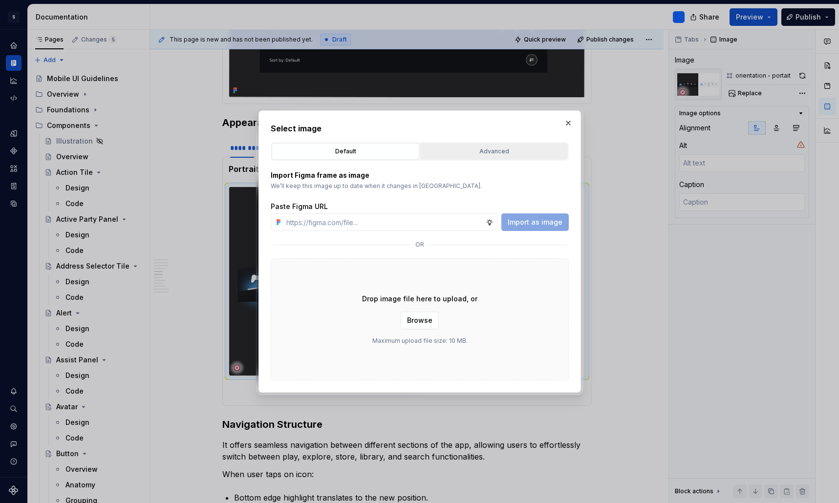
click at [495, 154] on div "Advanced" at bounding box center [493, 152] width 141 height 10
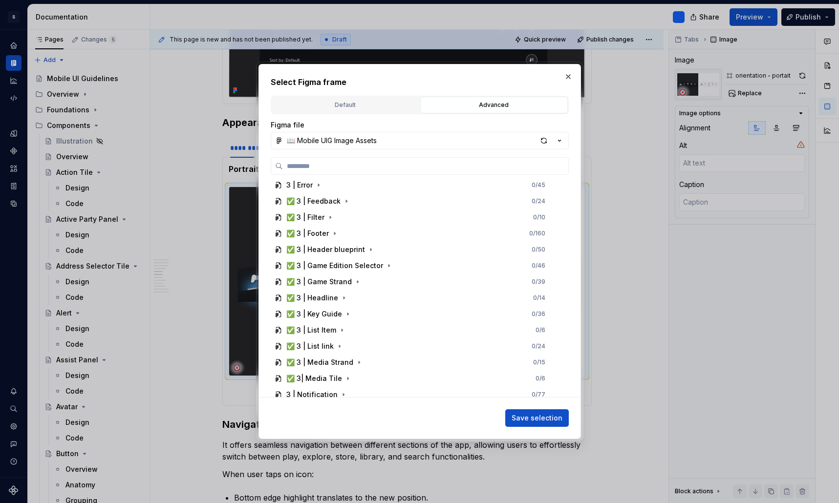
scroll to position [546, 0]
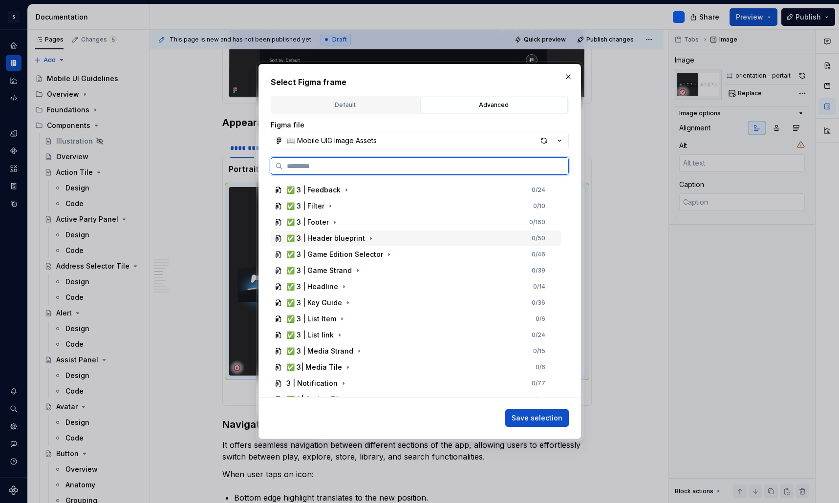
click at [327, 240] on div "✅ 3 | Header blueprint" at bounding box center [325, 238] width 79 height 10
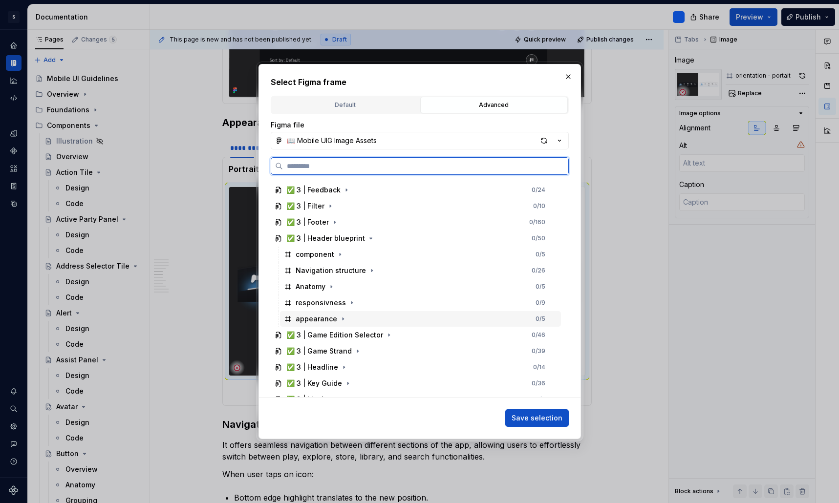
click at [323, 315] on div "appearance" at bounding box center [316, 319] width 42 height 10
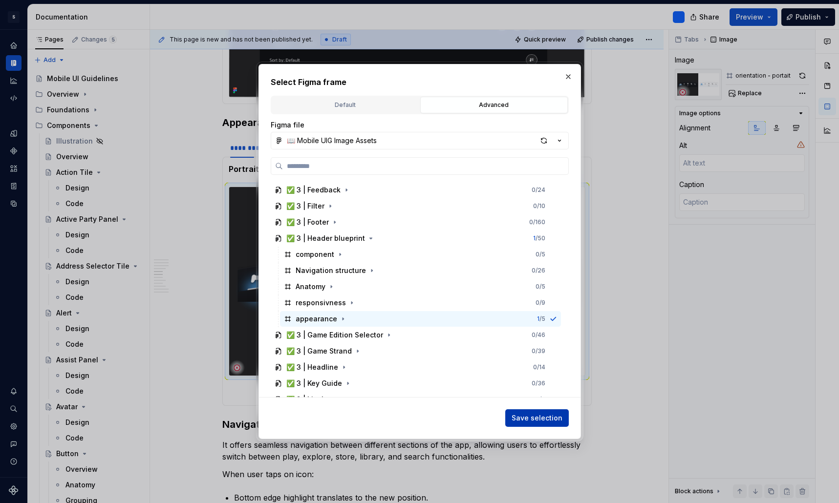
click at [536, 418] on span "Save selection" at bounding box center [536, 418] width 51 height 10
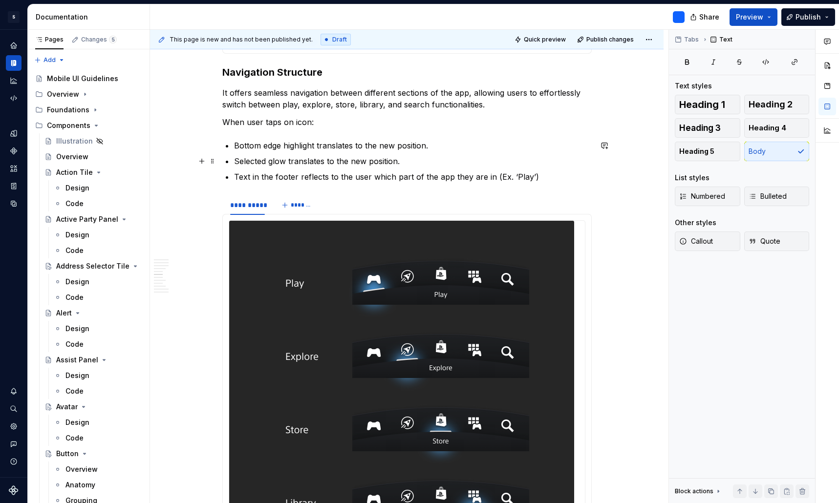
scroll to position [1449, 0]
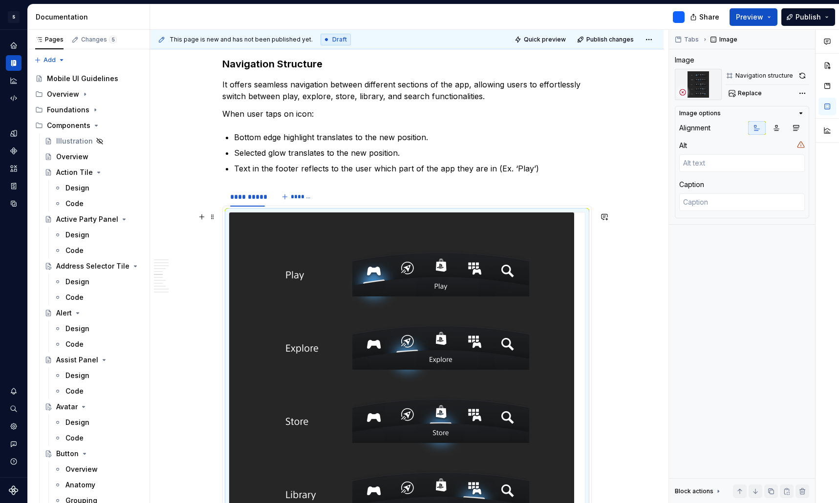
click at [450, 273] on img at bounding box center [401, 420] width 345 height 417
click at [751, 96] on span "Replace" at bounding box center [749, 93] width 24 height 8
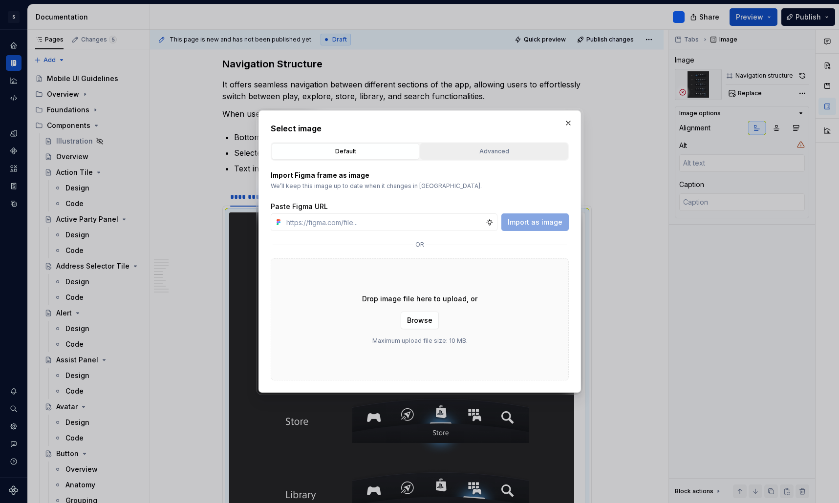
click at [498, 152] on div "Advanced" at bounding box center [493, 152] width 141 height 10
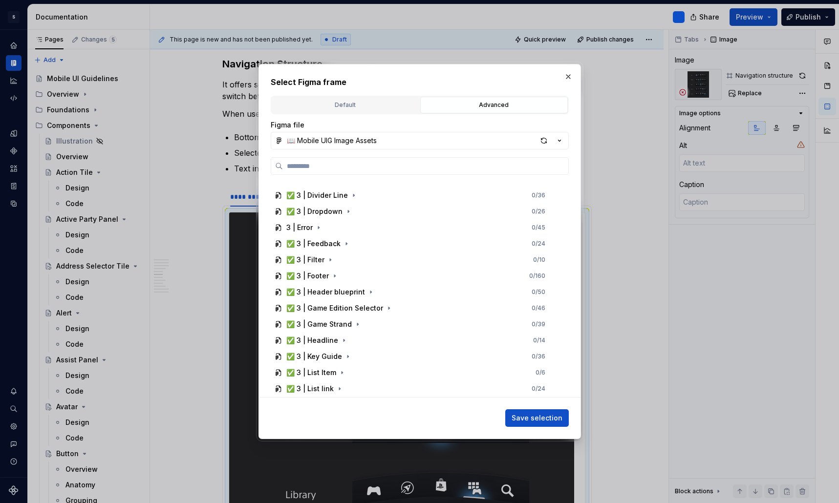
scroll to position [535, 0]
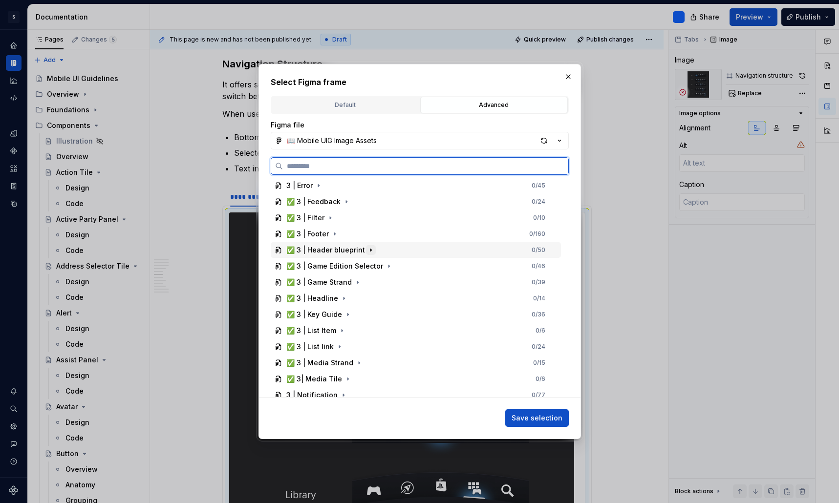
click at [370, 252] on icon "button" at bounding box center [371, 250] width 8 height 8
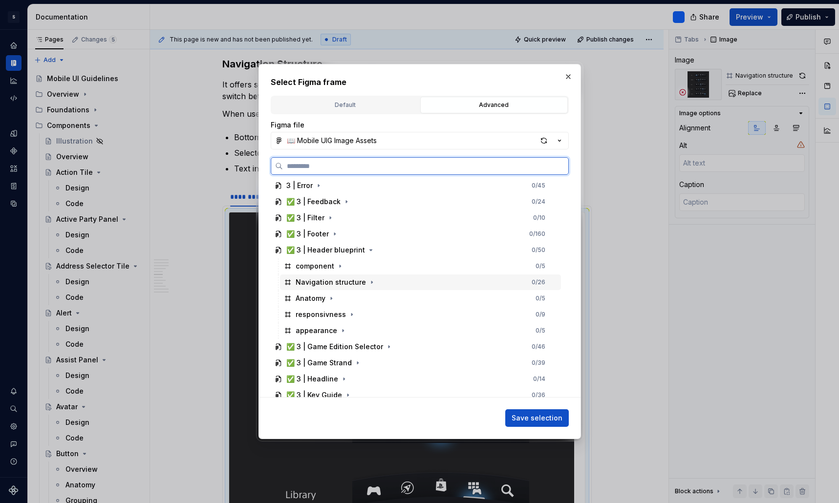
click at [350, 281] on div "Navigation structure" at bounding box center [330, 282] width 70 height 10
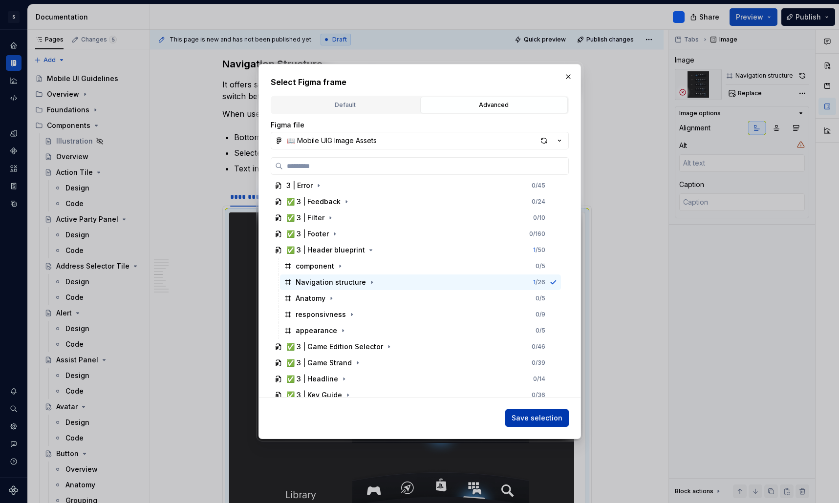
click at [538, 416] on span "Save selection" at bounding box center [536, 418] width 51 height 10
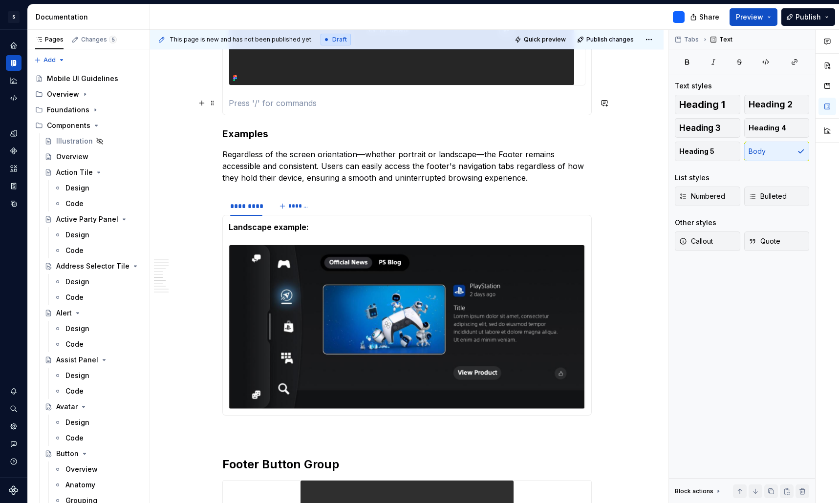
scroll to position [2165, 0]
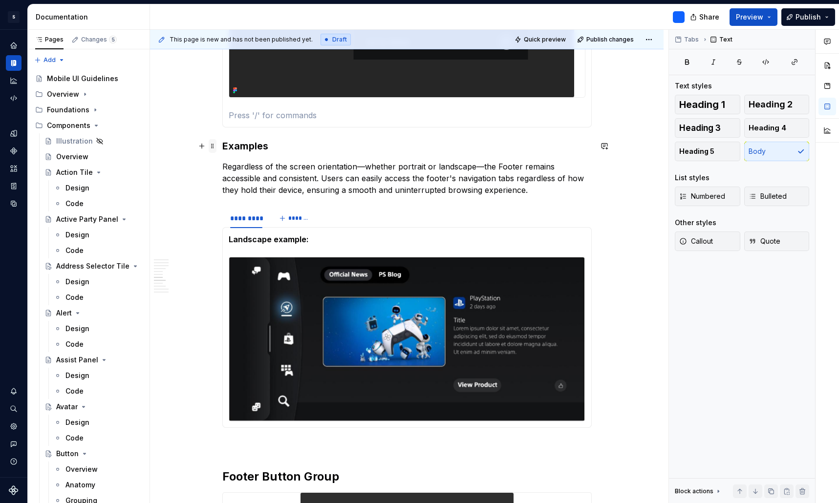
click at [215, 147] on span at bounding box center [213, 146] width 8 height 14
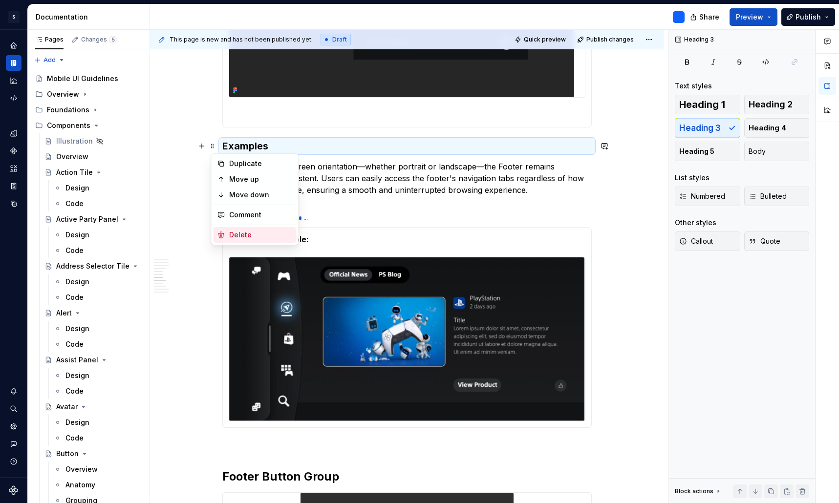
click at [265, 234] on div "Delete" at bounding box center [260, 235] width 63 height 10
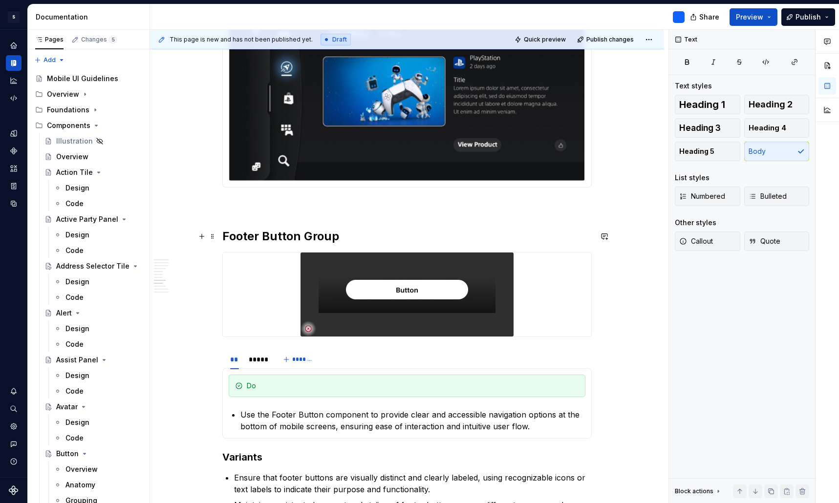
scroll to position [2438, 0]
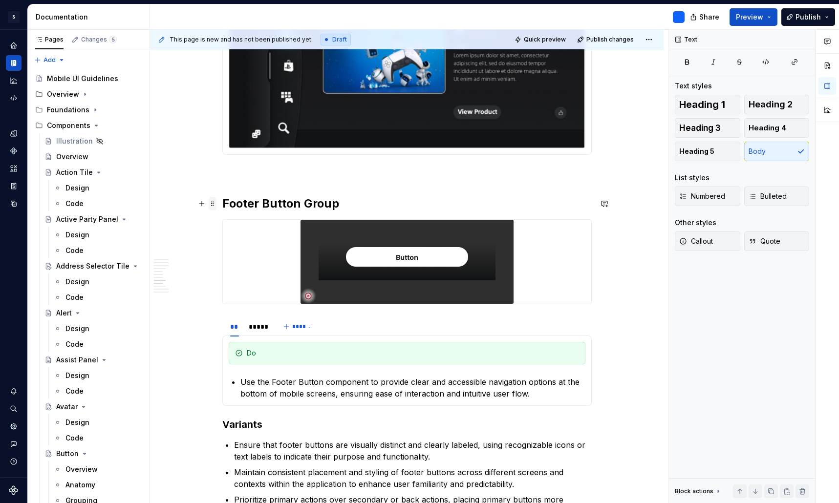
click at [215, 203] on span at bounding box center [213, 204] width 8 height 14
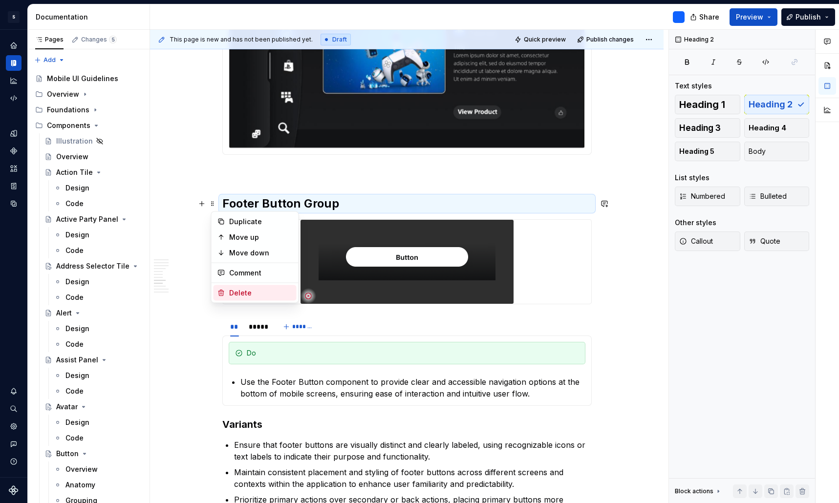
click at [253, 291] on div "Delete" at bounding box center [260, 293] width 63 height 10
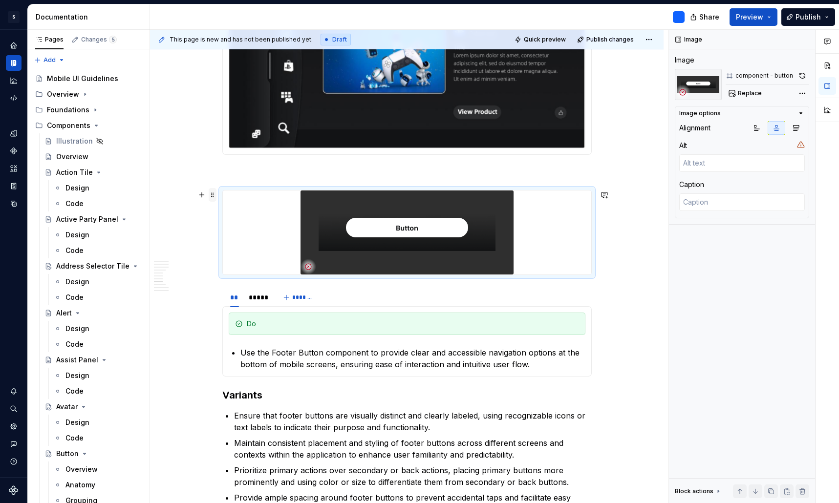
click at [216, 196] on span at bounding box center [213, 195] width 8 height 14
click at [250, 281] on div "Delete" at bounding box center [260, 284] width 63 height 10
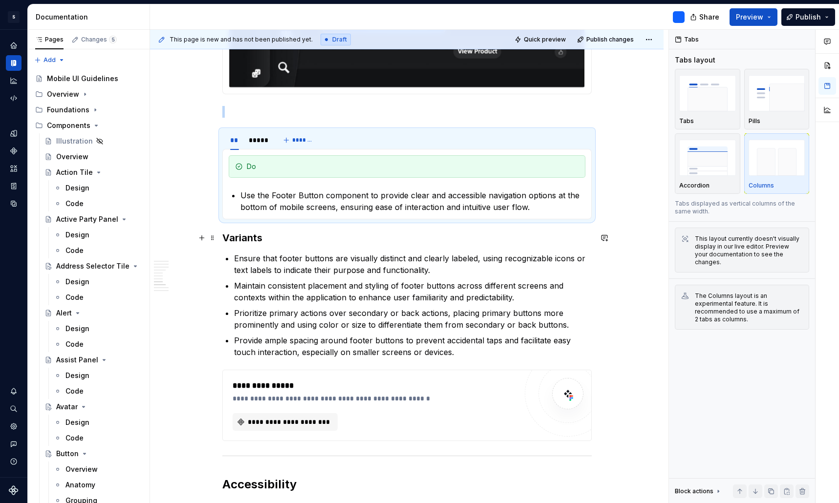
scroll to position [2508, 0]
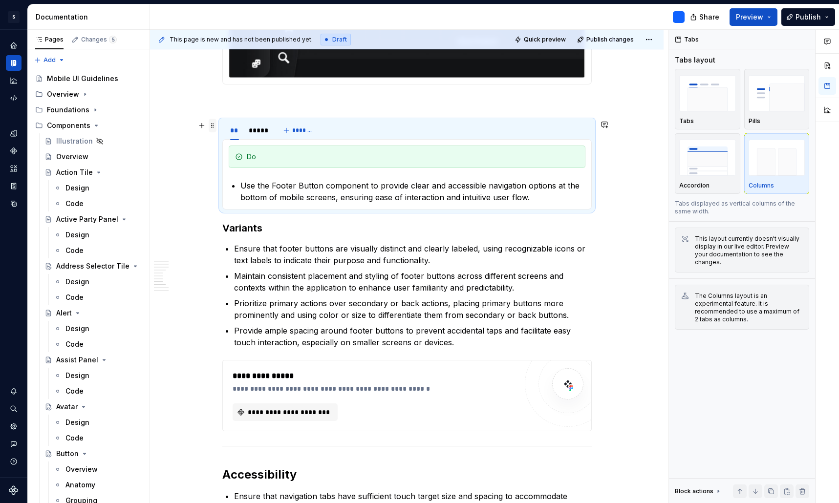
click at [215, 125] on span at bounding box center [213, 126] width 8 height 14
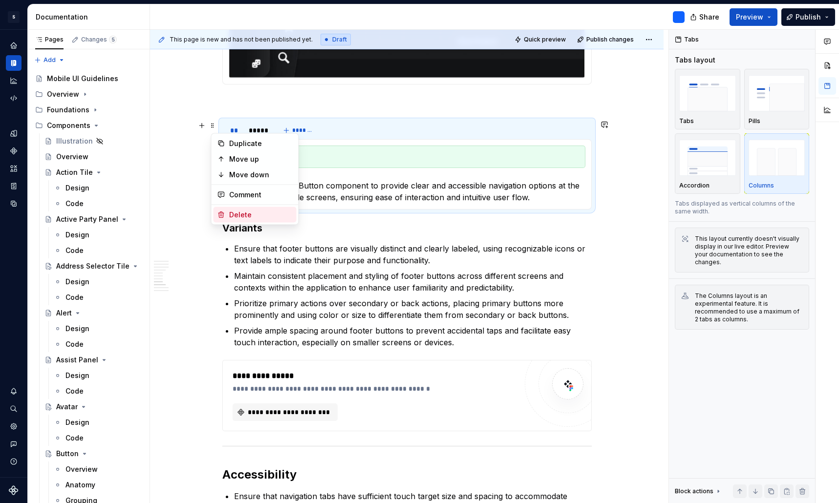
click at [263, 215] on div "Delete" at bounding box center [260, 215] width 63 height 10
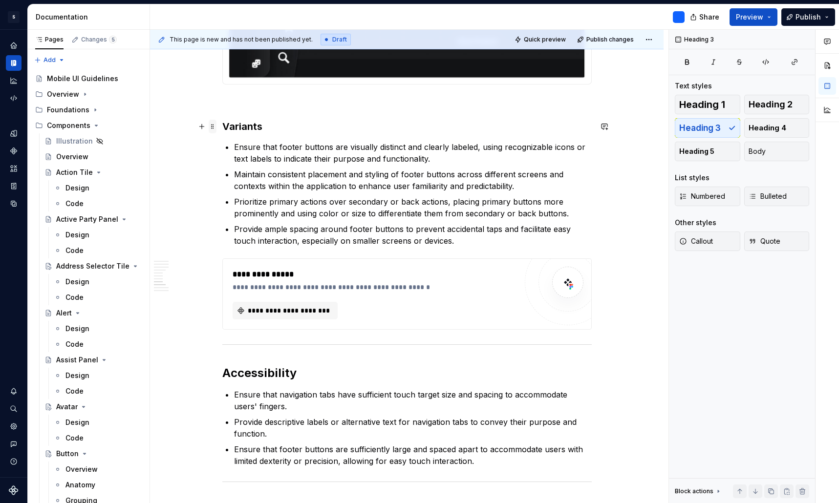
click at [216, 126] on span at bounding box center [213, 127] width 8 height 14
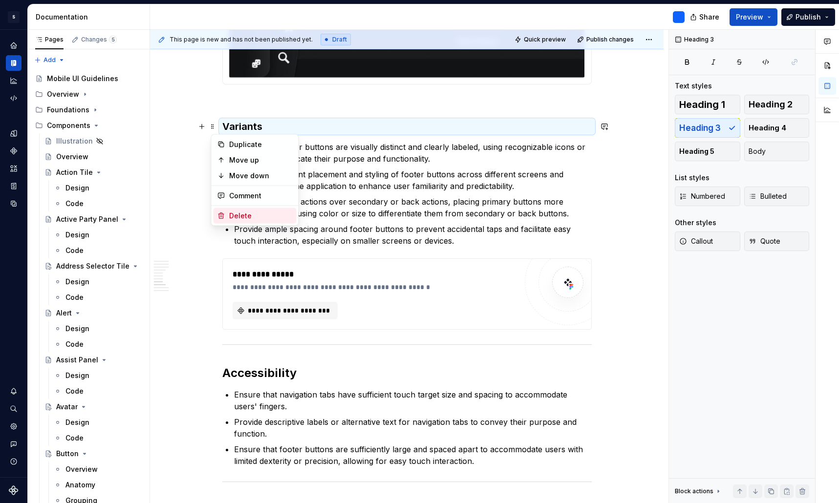
click at [252, 212] on div "Delete" at bounding box center [260, 216] width 63 height 10
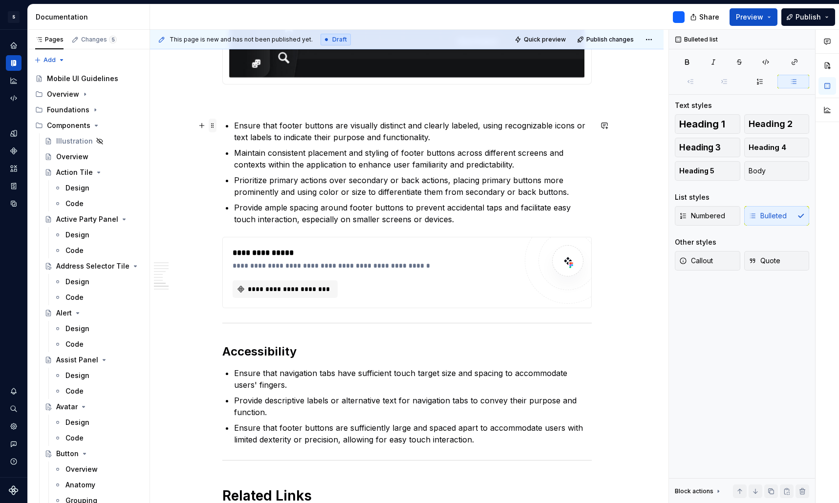
click at [215, 125] on span at bounding box center [213, 126] width 8 height 14
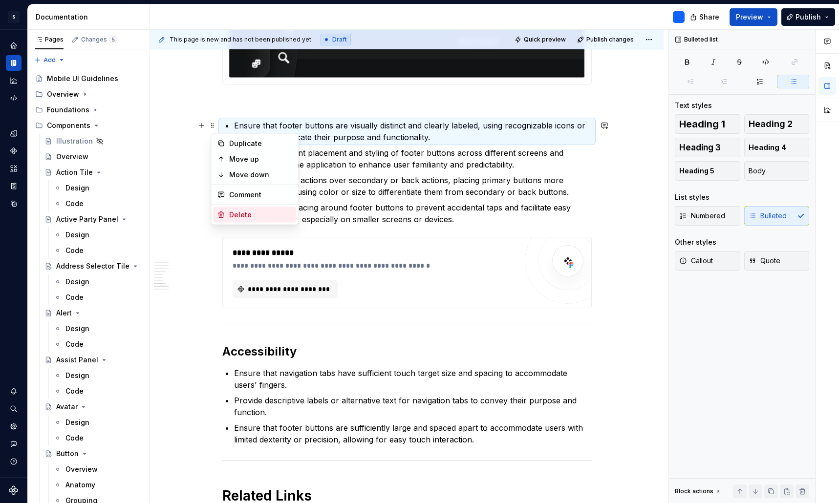
click at [249, 208] on div "Delete" at bounding box center [254, 215] width 83 height 16
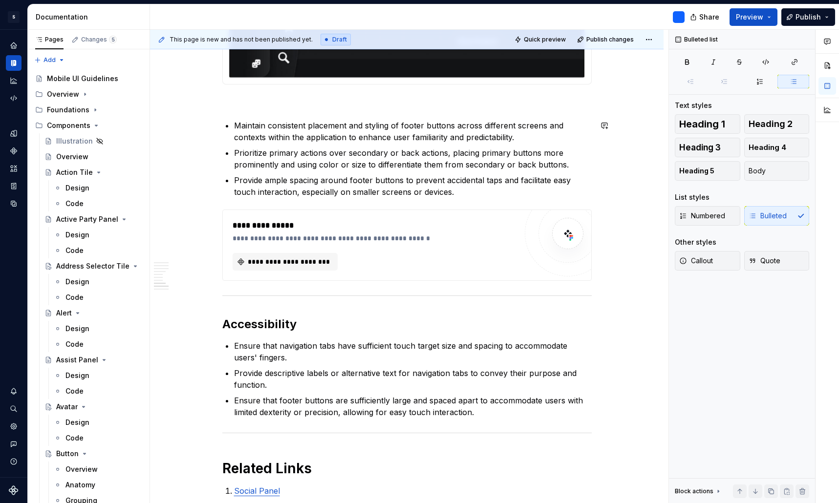
click at [216, 128] on span at bounding box center [213, 126] width 8 height 14
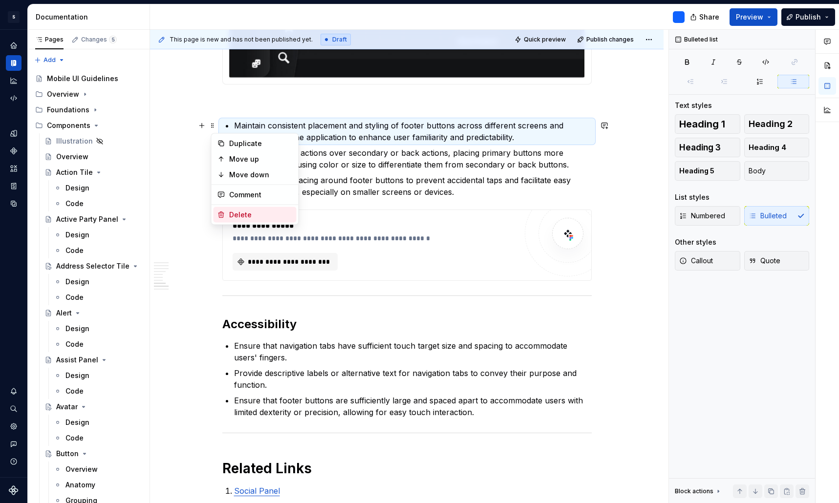
click at [252, 212] on div "Delete" at bounding box center [260, 215] width 63 height 10
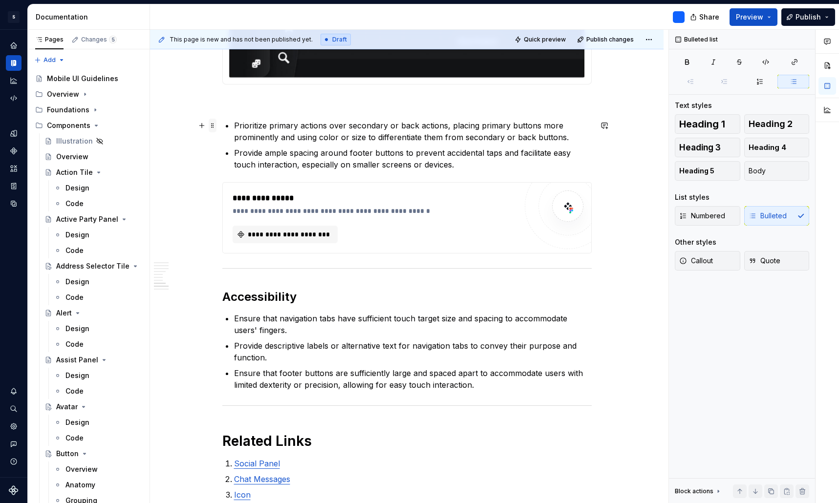
click at [216, 128] on span at bounding box center [213, 126] width 8 height 14
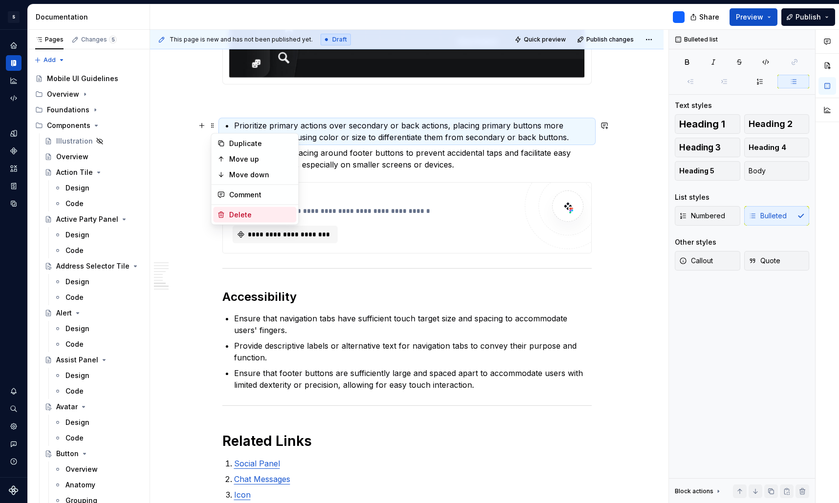
click at [246, 211] on div "Delete" at bounding box center [260, 215] width 63 height 10
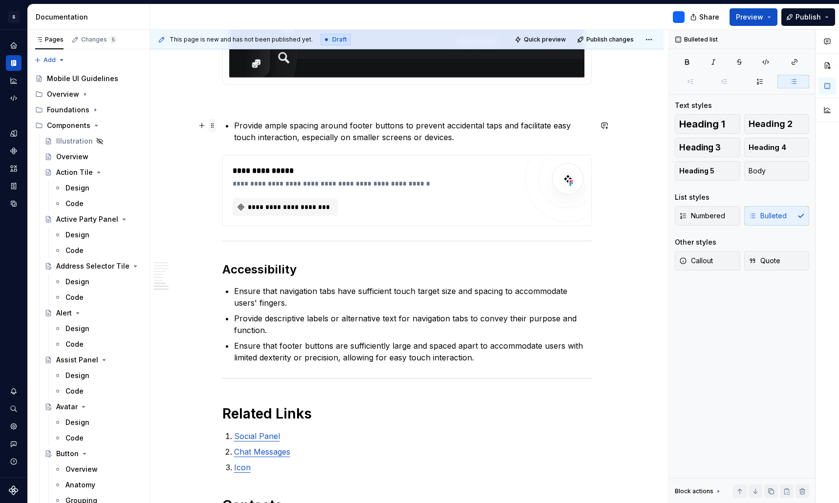
click at [216, 125] on span at bounding box center [213, 126] width 8 height 14
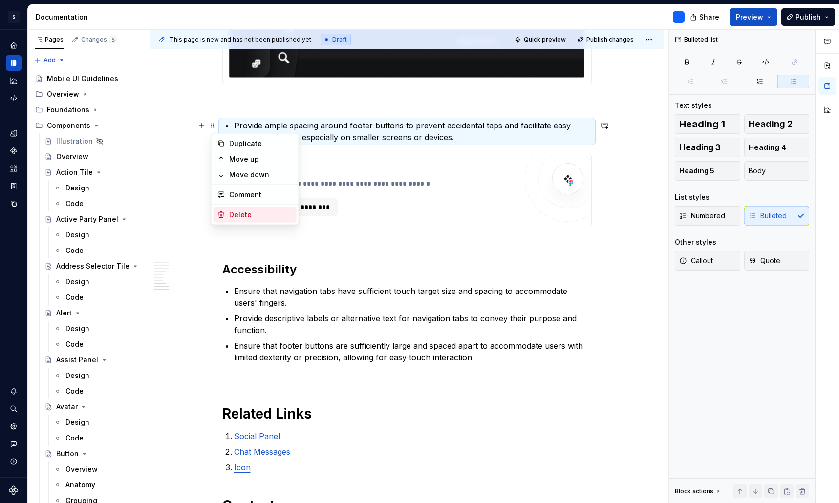
click at [238, 211] on div "Delete" at bounding box center [260, 215] width 63 height 10
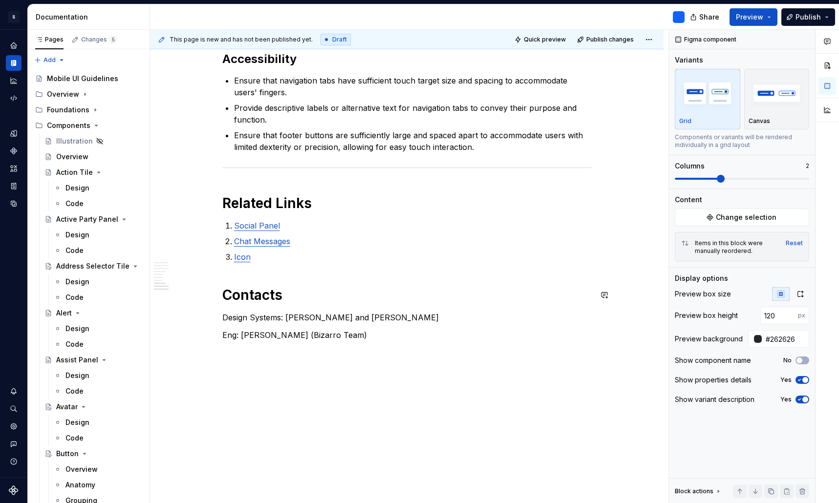
scroll to position [2684, 0]
click at [363, 315] on p "Design Systems: [PERSON_NAME] and [PERSON_NAME]" at bounding box center [406, 318] width 369 height 12
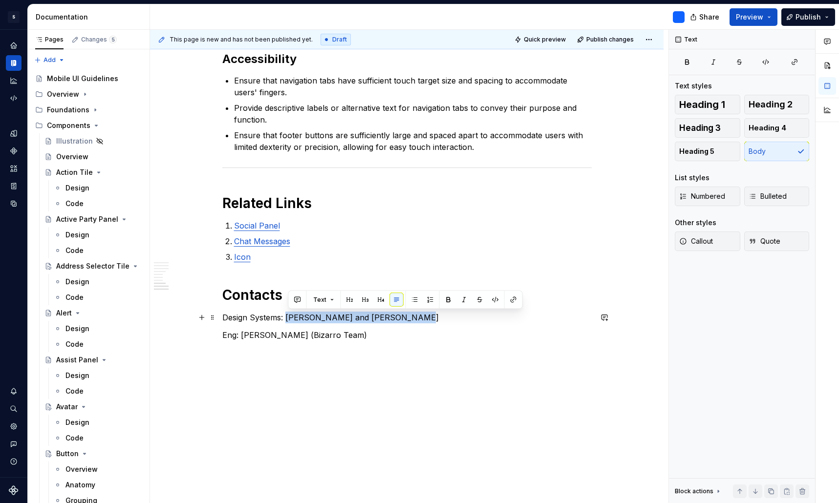
drag, startPoint x: 417, startPoint y: 318, endPoint x: 290, endPoint y: 315, distance: 126.5
click at [290, 315] on p "Design Systems: [PERSON_NAME] and [PERSON_NAME]" at bounding box center [406, 318] width 369 height 12
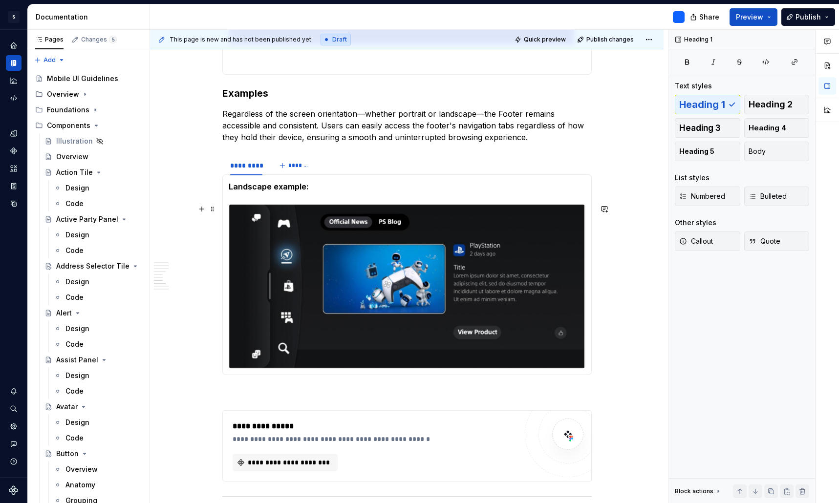
scroll to position [2217, 0]
click at [388, 307] on img at bounding box center [407, 287] width 356 height 164
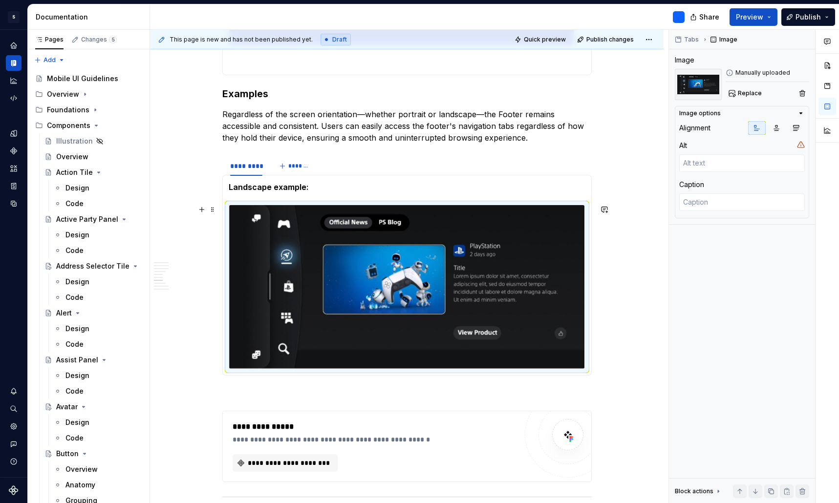
click at [379, 348] on img at bounding box center [407, 287] width 356 height 164
click at [253, 186] on strong "Landscape example:" at bounding box center [269, 187] width 80 height 10
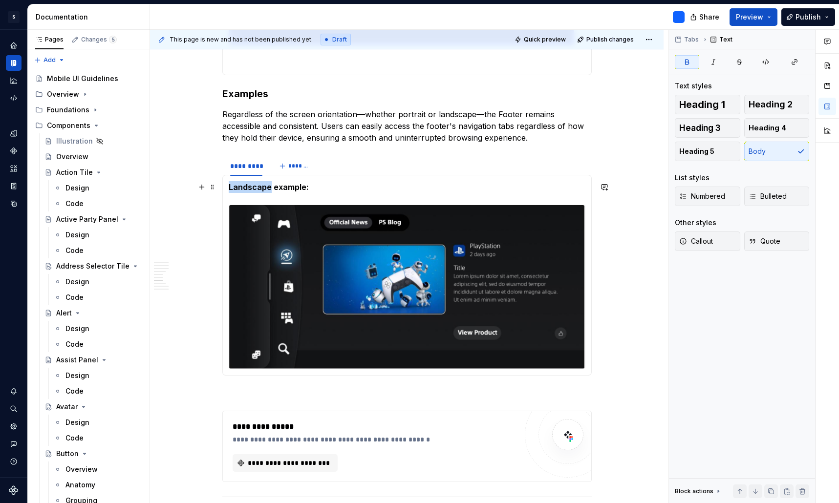
click at [253, 186] on strong "Landscape example:" at bounding box center [269, 187] width 80 height 10
drag, startPoint x: 253, startPoint y: 186, endPoint x: 196, endPoint y: 124, distance: 84.7
click at [214, 93] on span at bounding box center [213, 94] width 8 height 14
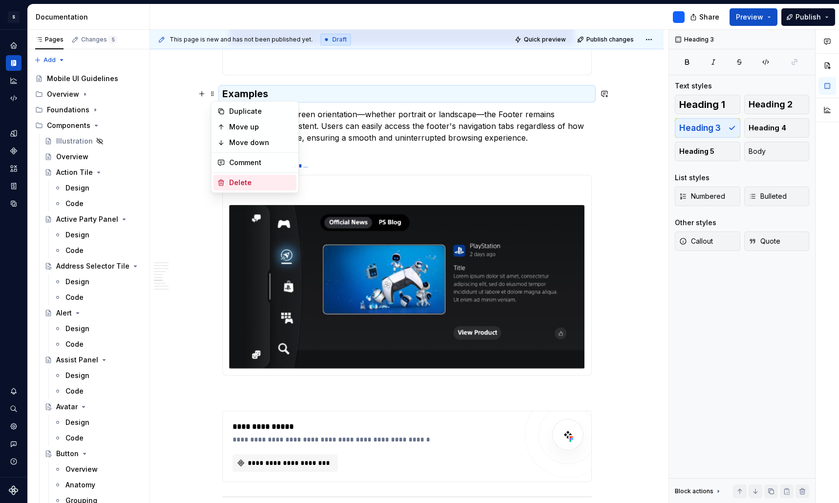
click at [254, 182] on div "Delete" at bounding box center [260, 183] width 63 height 10
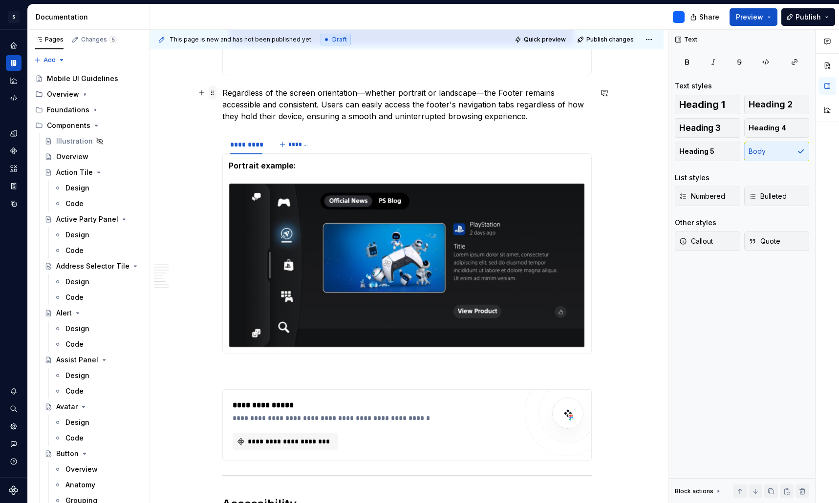
click at [215, 94] on span at bounding box center [213, 93] width 8 height 14
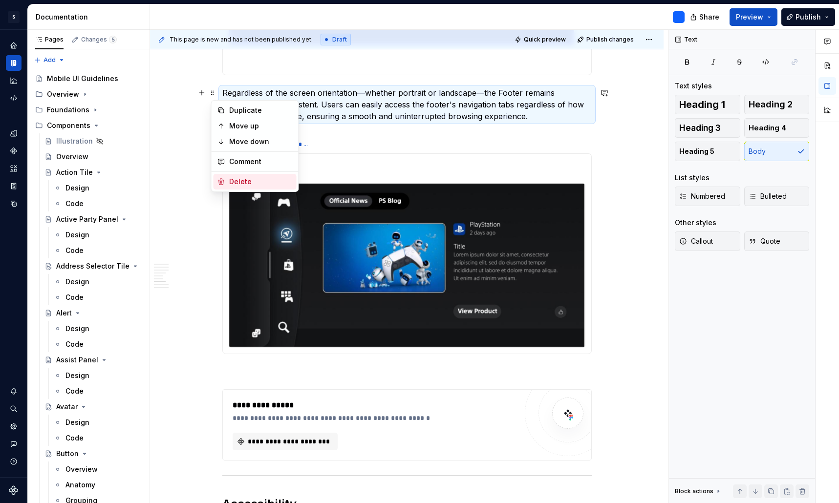
click at [243, 180] on div "Delete" at bounding box center [260, 182] width 63 height 10
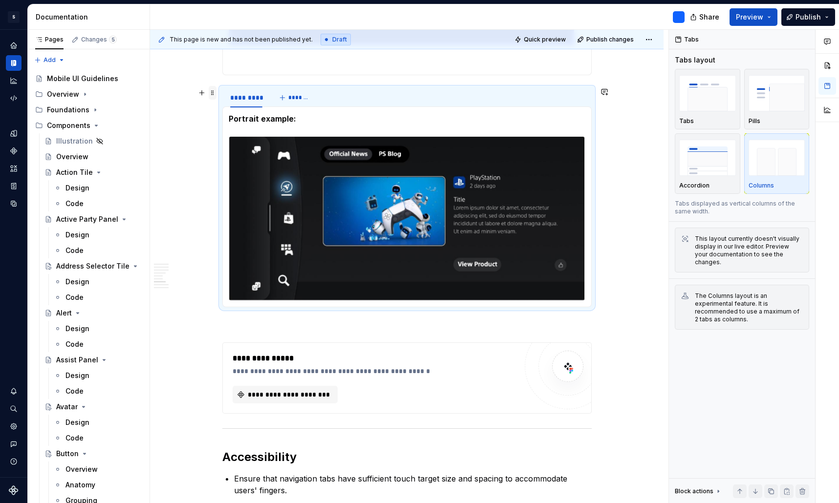
click at [213, 94] on span at bounding box center [213, 93] width 8 height 14
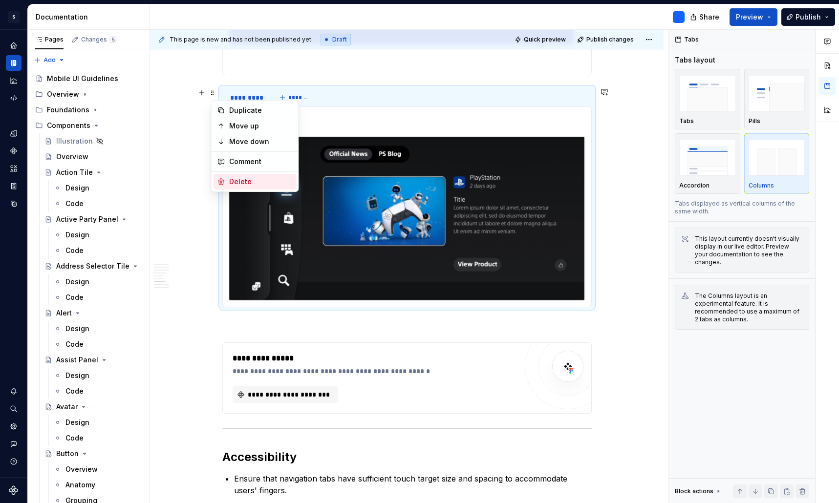
click at [245, 180] on div "Delete" at bounding box center [260, 182] width 63 height 10
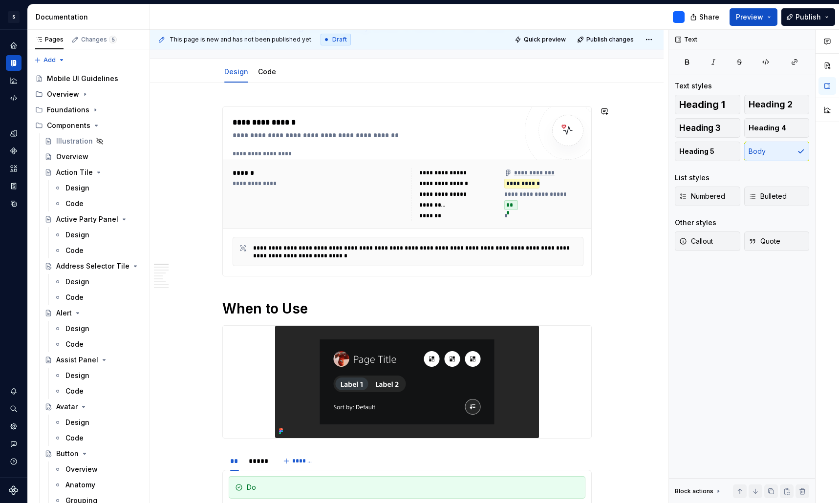
scroll to position [99, 0]
click at [390, 201] on div "**********" at bounding box center [318, 194] width 172 height 53
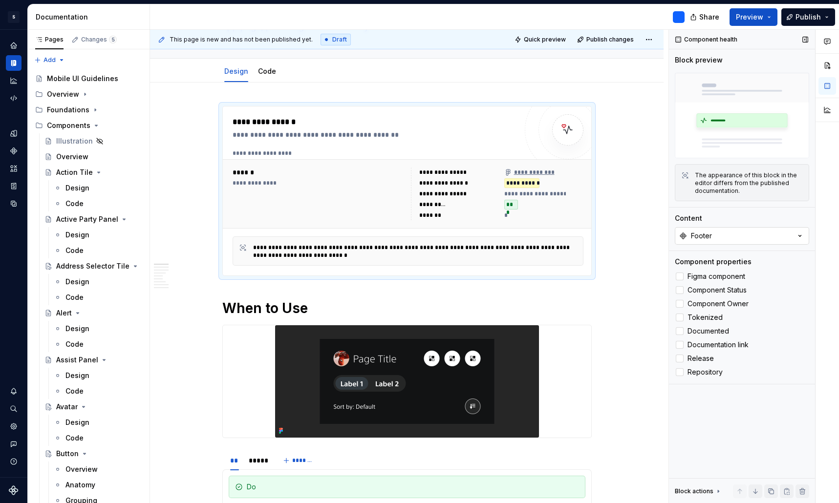
click at [759, 236] on button "Footer" at bounding box center [741, 236] width 134 height 18
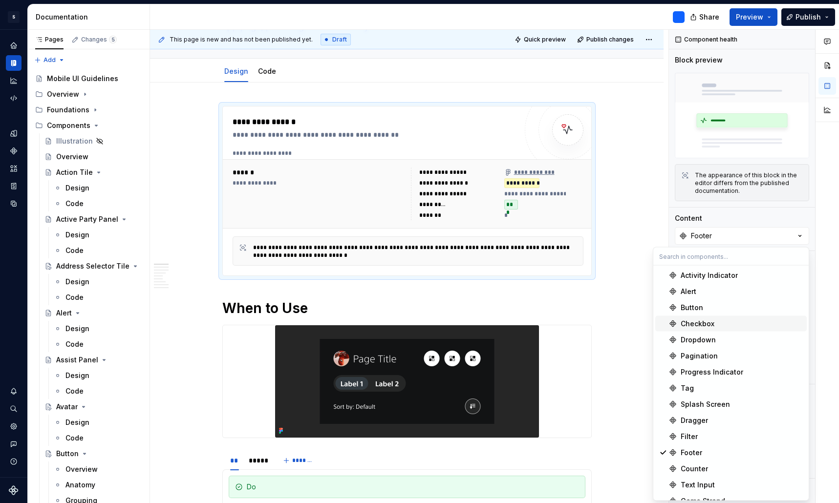
type textarea "*"
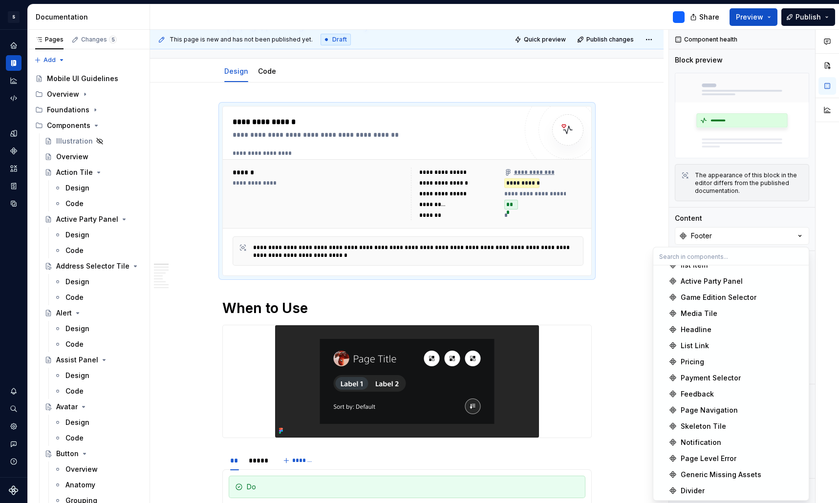
scroll to position [703, 0]
click at [696, 333] on div "Headline" at bounding box center [695, 330] width 31 height 10
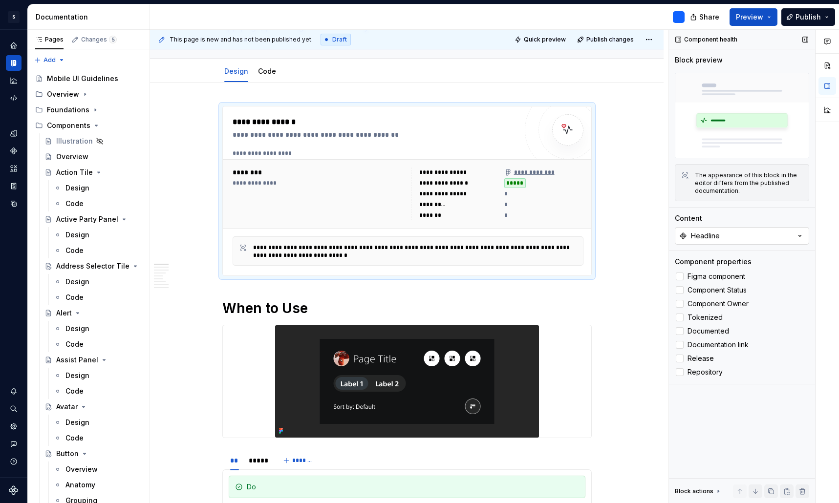
click at [736, 238] on button "Headline" at bounding box center [741, 236] width 134 height 18
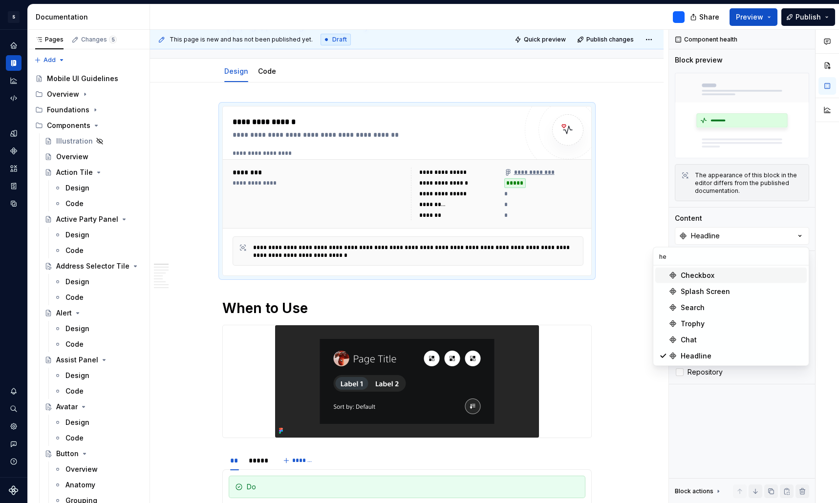
type input "h"
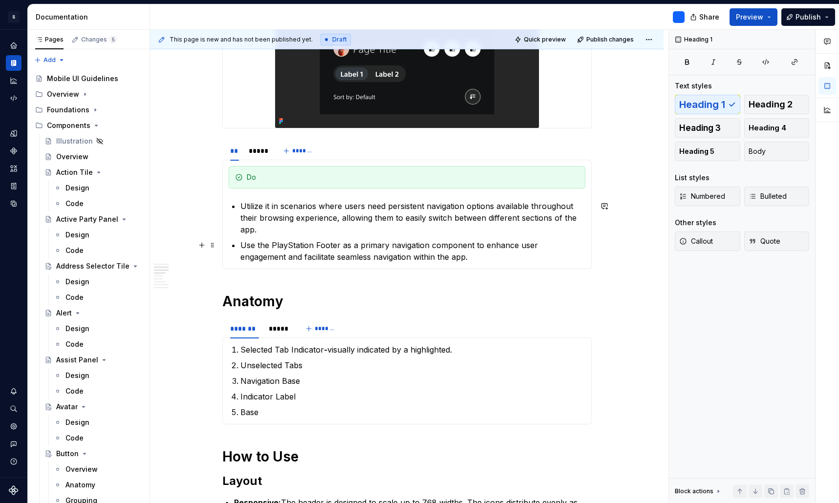
scroll to position [409, 0]
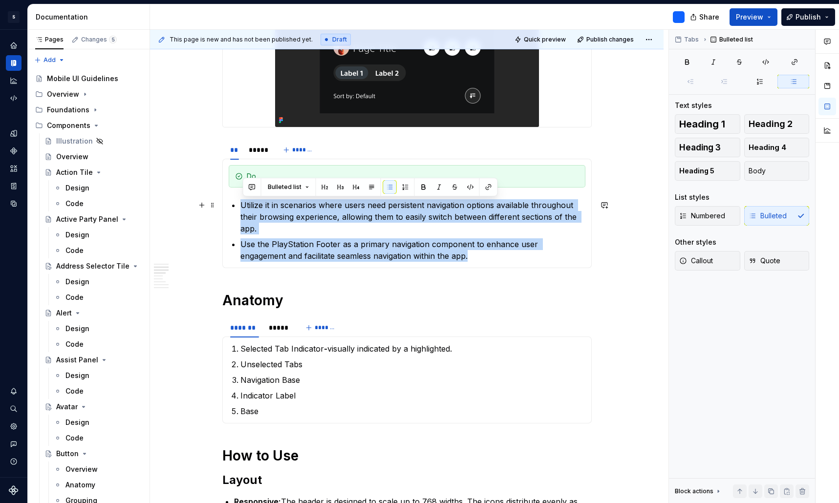
drag, startPoint x: 443, startPoint y: 253, endPoint x: 241, endPoint y: 205, distance: 207.9
click at [241, 205] on section-item-column "Do Utilize it in scenarios where users need persistent navigation options avail…" at bounding box center [407, 213] width 357 height 97
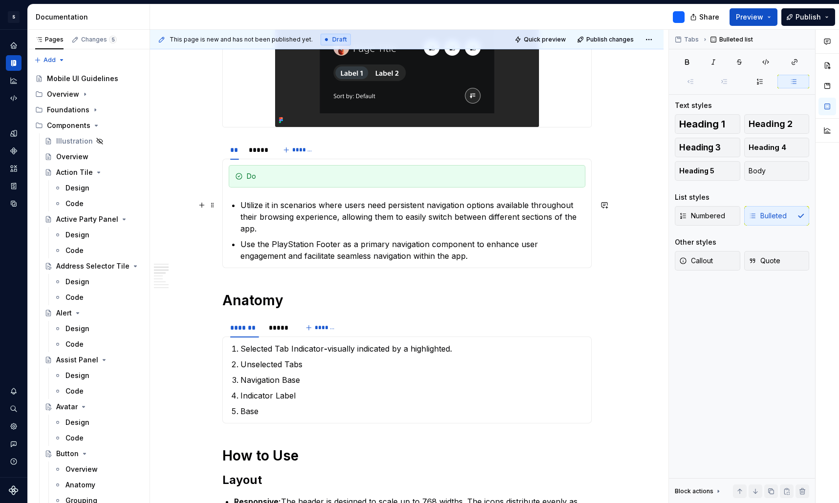
click at [351, 217] on p "Utilize it in scenarios where users need persistent navigation options availabl…" at bounding box center [412, 216] width 345 height 35
click at [355, 212] on p "Utilize it in scenarios where users need persistent navigation options availabl…" at bounding box center [412, 216] width 345 height 35
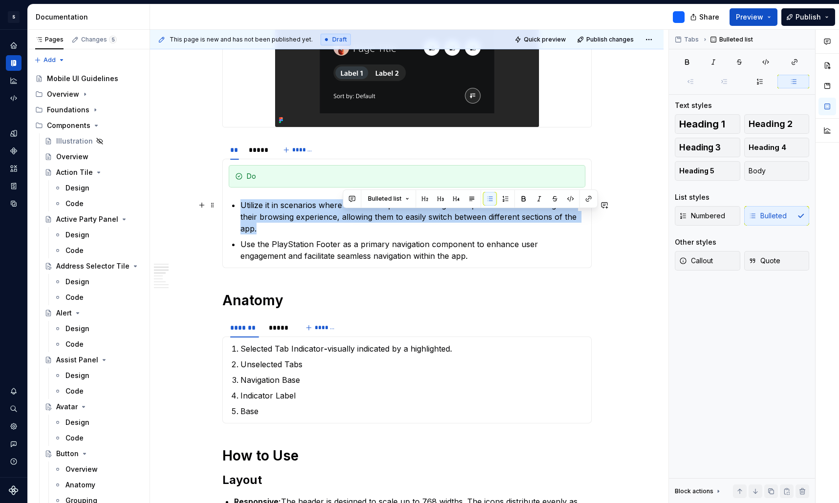
click at [355, 212] on p "Utilize it in scenarios where users need persistent navigation options availabl…" at bounding box center [412, 216] width 345 height 35
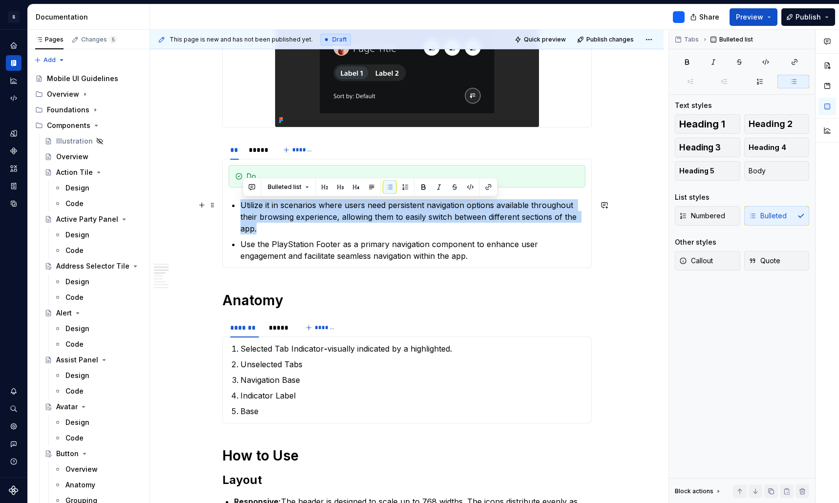
click at [372, 229] on p "Utilize it in scenarios where users need persistent navigation options availabl…" at bounding box center [412, 216] width 345 height 35
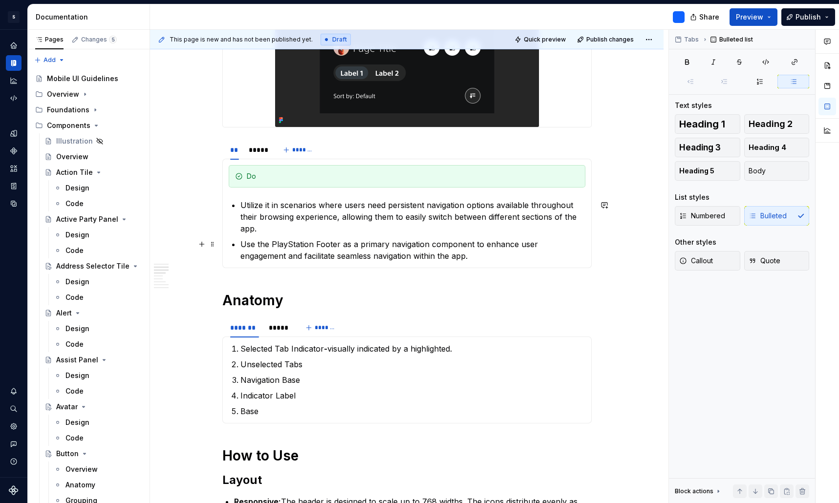
scroll to position [442, 0]
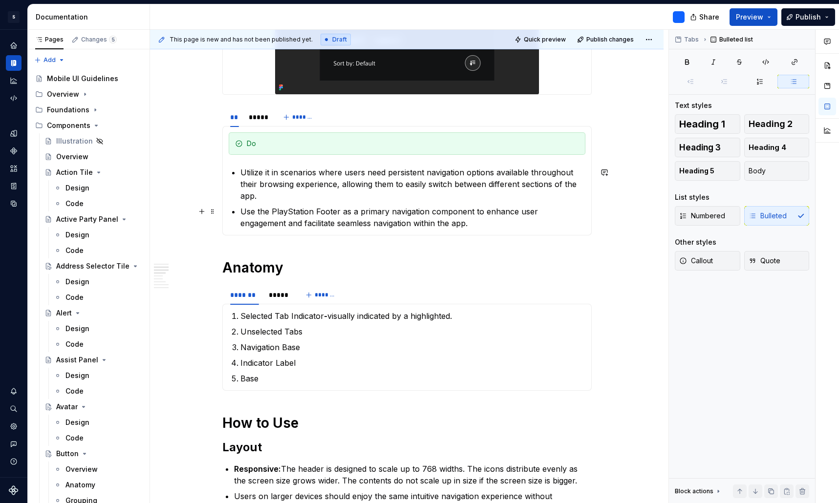
click at [483, 214] on p "Use the PlayStation Footer as a primary navigation component to enhance user en…" at bounding box center [412, 217] width 345 height 23
click at [444, 225] on p "Use the PlayStation Footer as a primary navigation component to enhance user en…" at bounding box center [412, 217] width 345 height 23
click at [432, 222] on p "Use the PlayStation Footer as a primary navigation component to enhance user en…" at bounding box center [412, 217] width 345 height 23
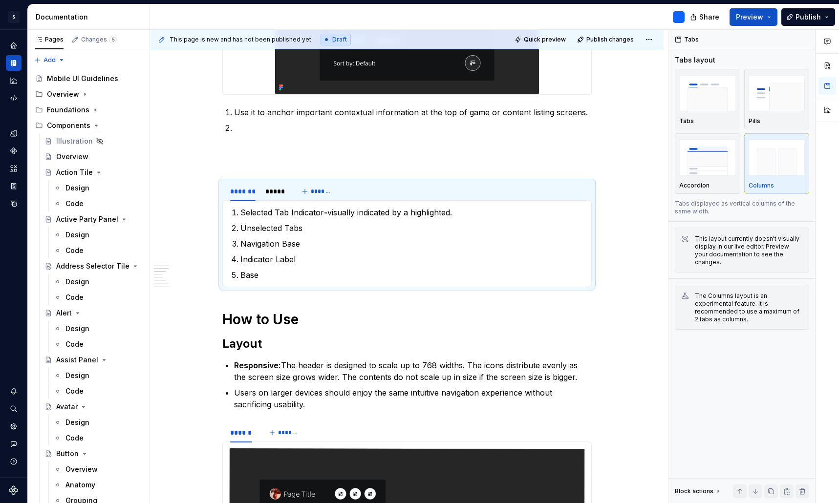
scroll to position [4, 0]
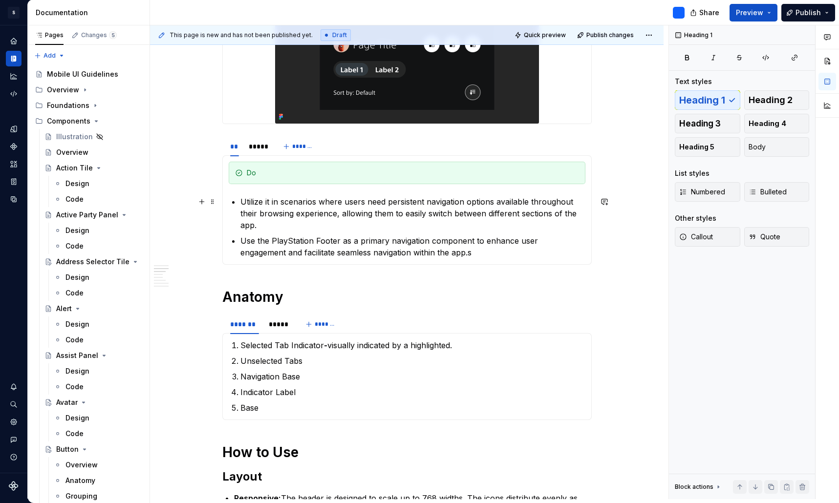
scroll to position [394, 0]
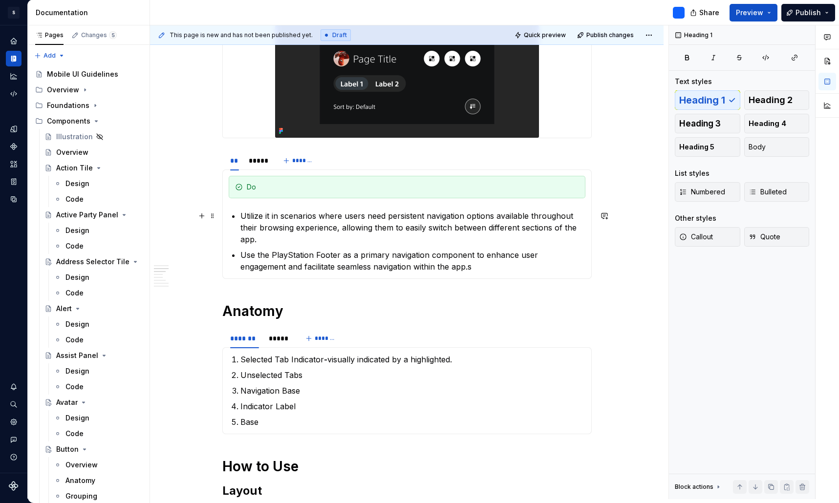
click at [384, 232] on p "Utilize it in scenarios where users need persistent navigation options availabl…" at bounding box center [412, 227] width 345 height 35
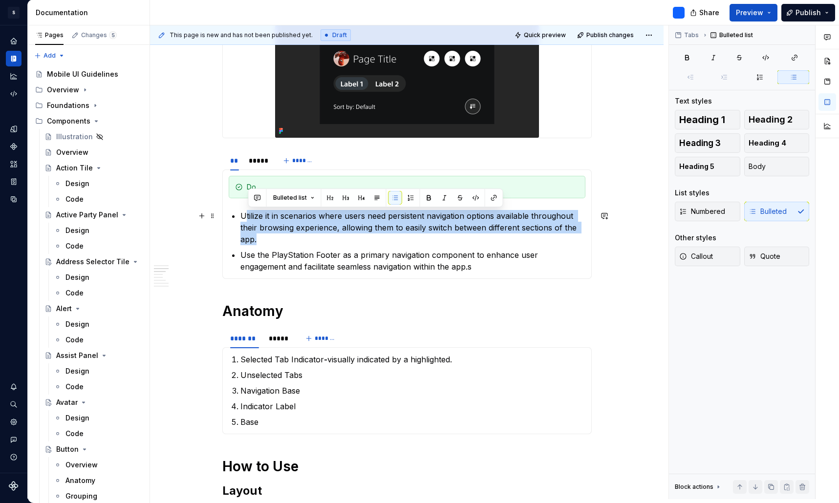
drag, startPoint x: 315, startPoint y: 240, endPoint x: 249, endPoint y: 214, distance: 71.6
click at [249, 214] on p "Utilize it in scenarios where users need persistent navigation options availabl…" at bounding box center [412, 227] width 345 height 35
click at [264, 219] on p "Utilize it in scenarios where users need persistent navigation options availabl…" at bounding box center [412, 227] width 345 height 35
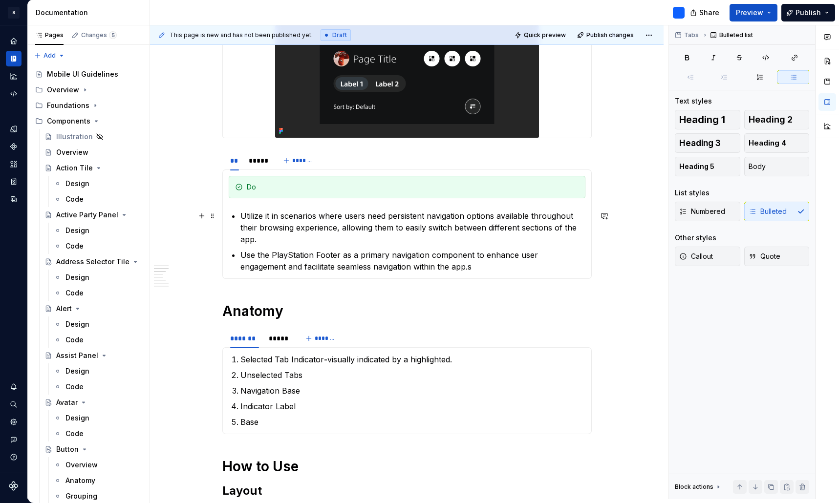
click at [306, 236] on p "Utilize it in scenarios where users need persistent navigation options availabl…" at bounding box center [412, 227] width 345 height 35
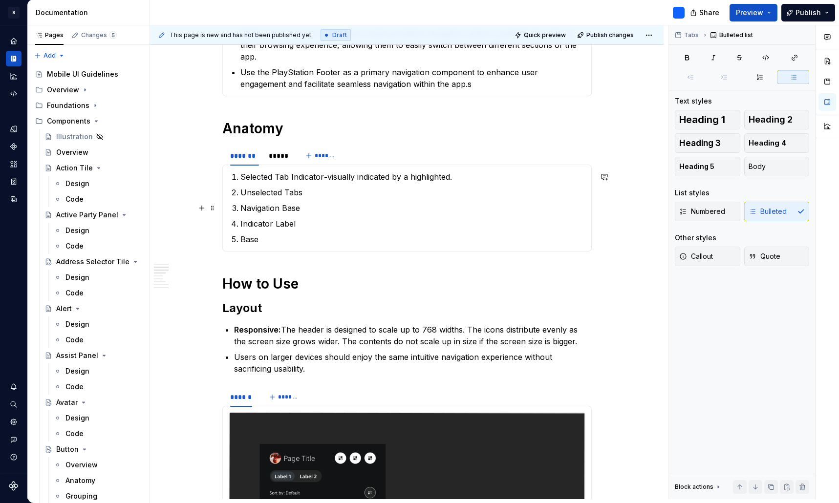
scroll to position [564, 0]
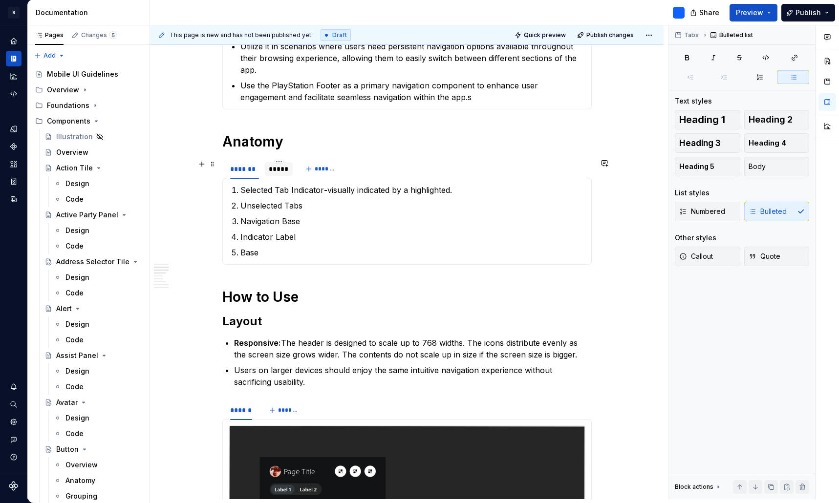
click at [281, 169] on div "*****" at bounding box center [279, 169] width 20 height 10
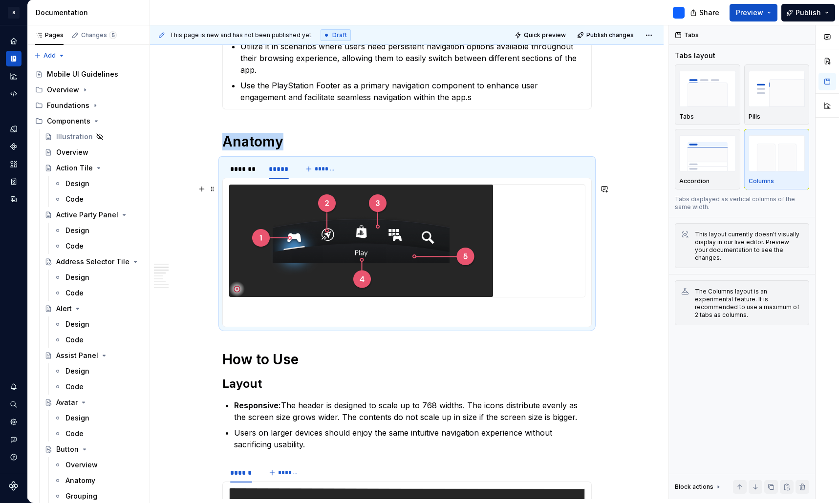
click at [415, 245] on img at bounding box center [361, 241] width 264 height 112
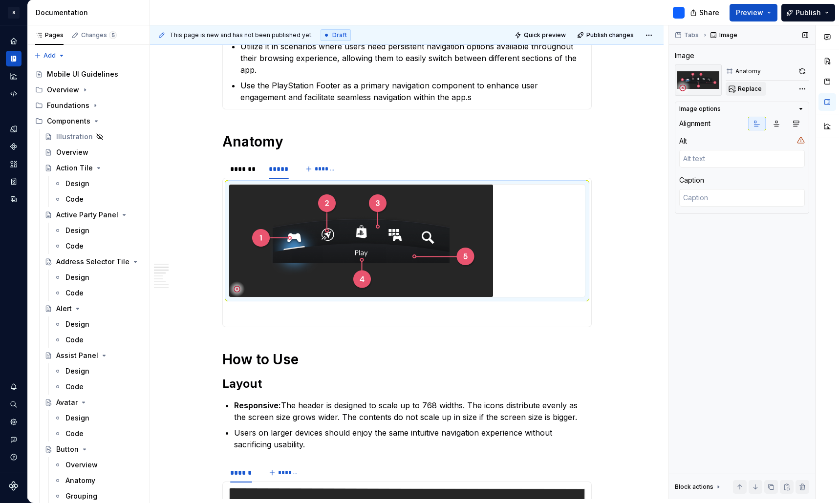
click at [741, 87] on span "Replace" at bounding box center [749, 89] width 24 height 8
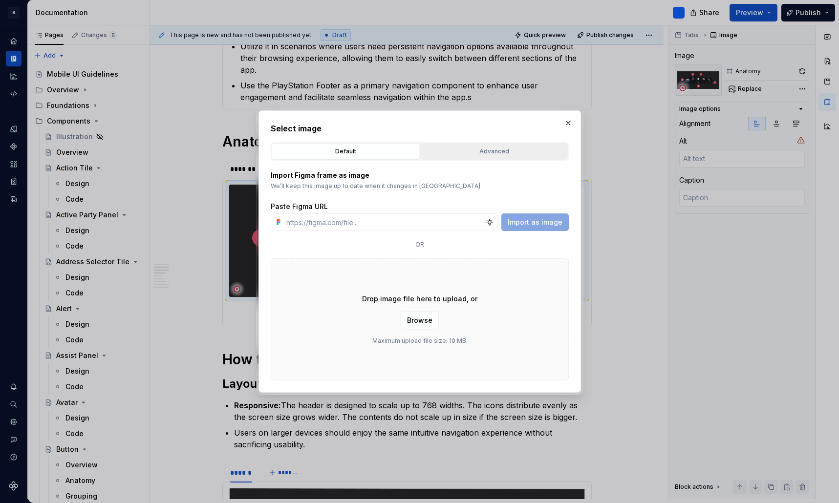
click at [492, 152] on div "Advanced" at bounding box center [493, 152] width 141 height 10
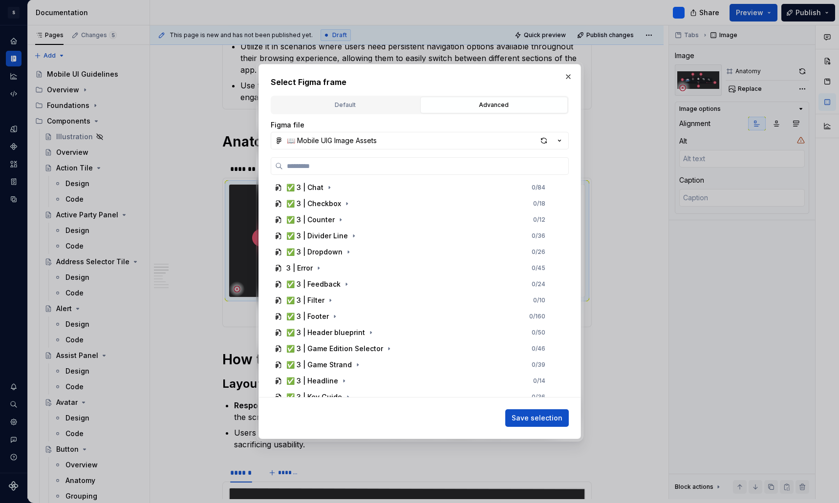
scroll to position [530, 0]
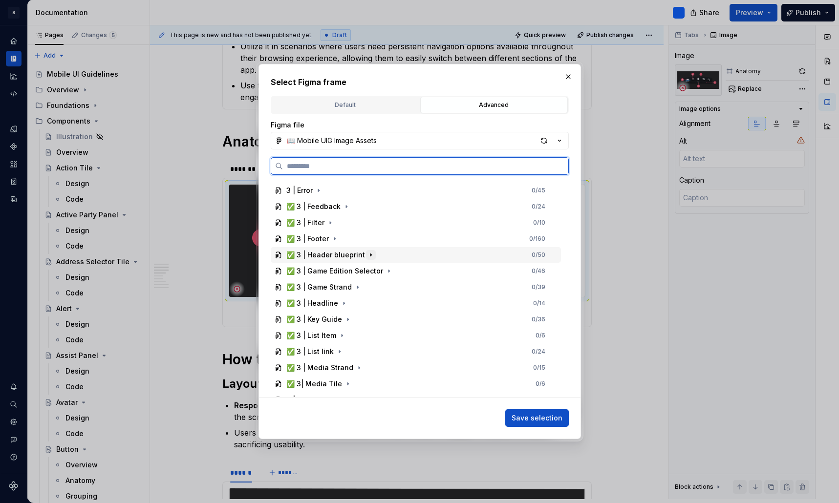
click at [370, 255] on icon "button" at bounding box center [371, 255] width 8 height 8
click at [311, 304] on div "Anatomy" at bounding box center [310, 303] width 30 height 10
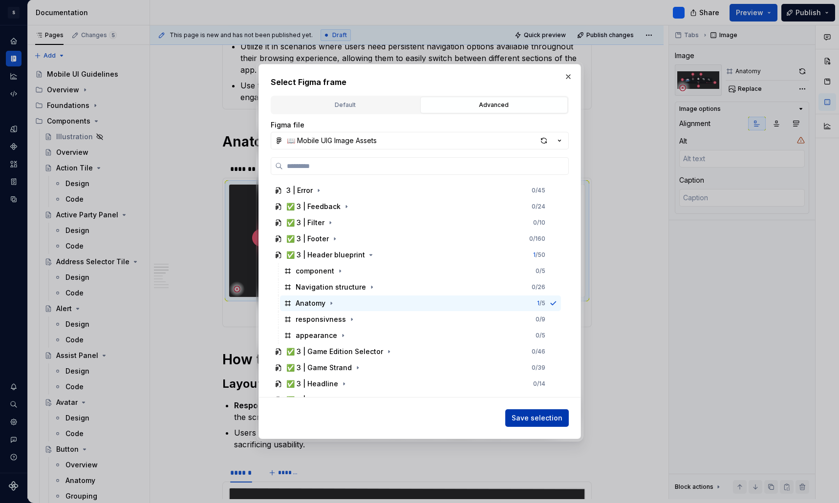
click at [535, 418] on span "Save selection" at bounding box center [536, 418] width 51 height 10
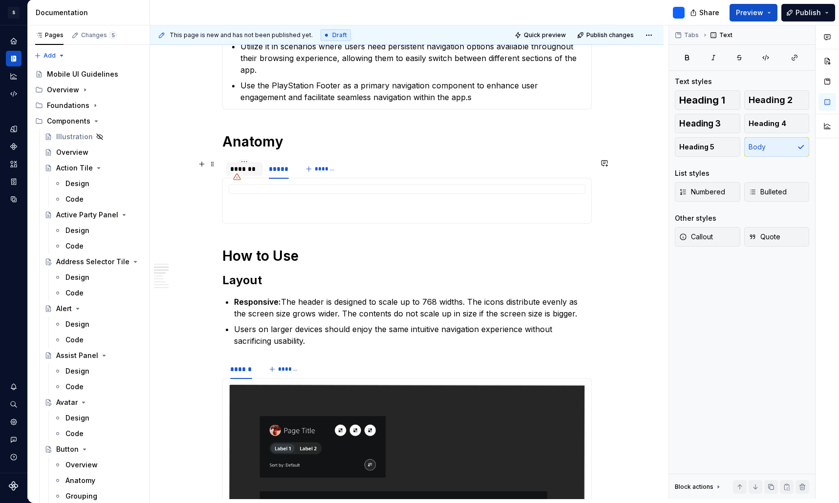
click at [252, 171] on div "*******" at bounding box center [244, 169] width 29 height 10
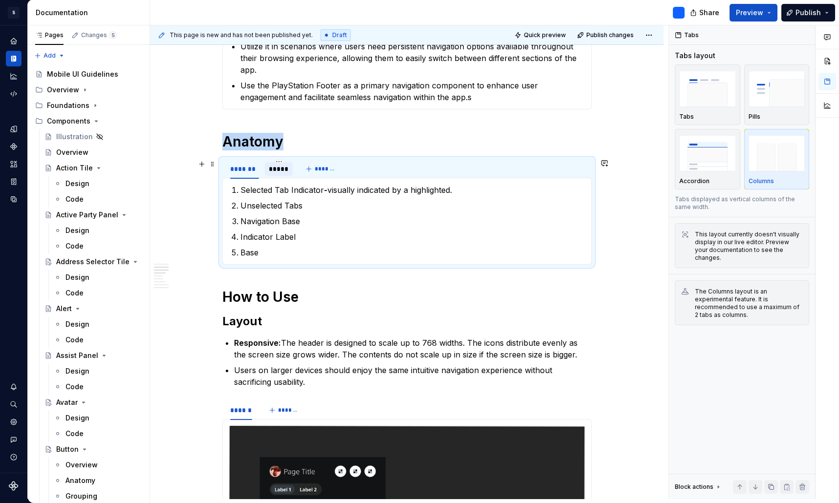
click at [279, 171] on div "*****" at bounding box center [279, 169] width 20 height 10
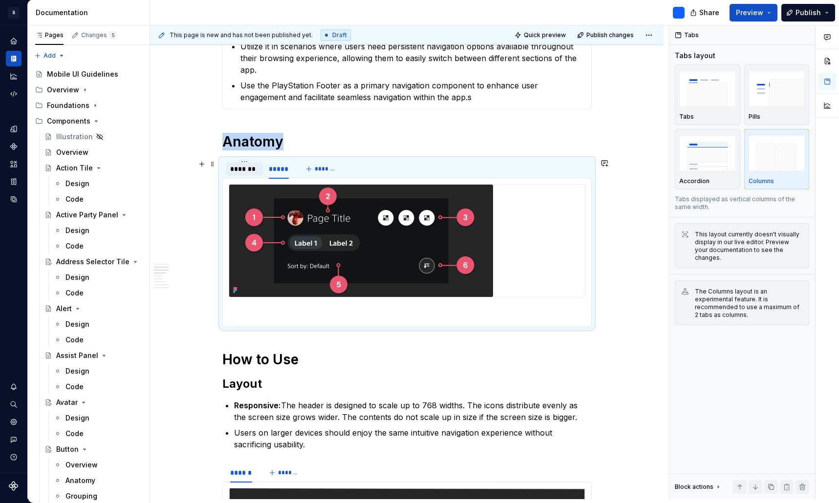
click at [252, 170] on div "*******" at bounding box center [244, 169] width 29 height 10
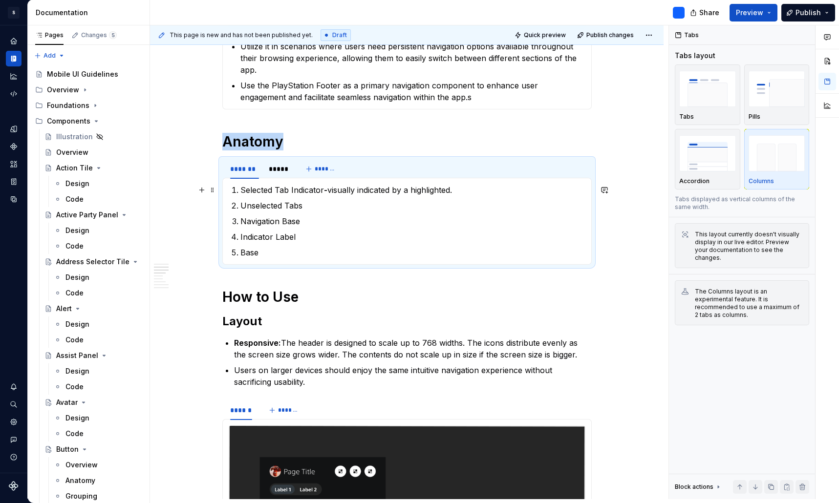
click at [287, 189] on p "Selected Tab Indicator - visually indicated by a highlighted." at bounding box center [412, 190] width 345 height 12
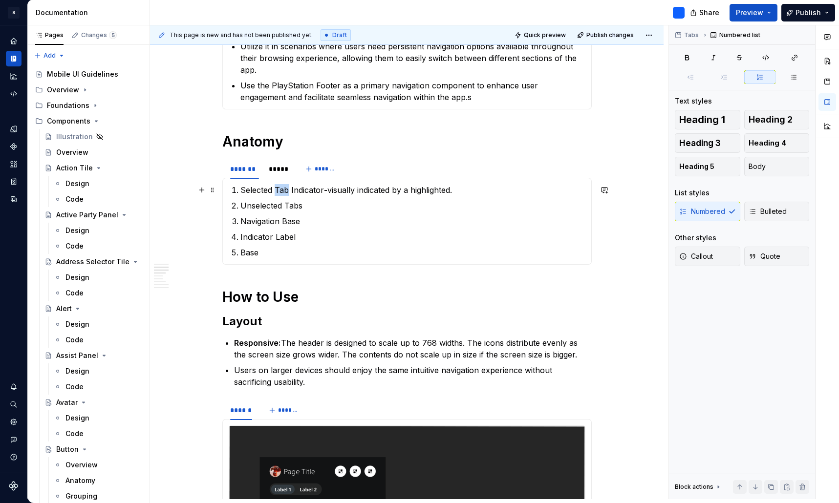
click at [287, 189] on p "Selected Tab Indicator - visually indicated by a highlighted." at bounding box center [412, 190] width 345 height 12
click at [448, 192] on p "Selected Tab Indicator - visually indicated by a highlighted." at bounding box center [412, 190] width 345 height 12
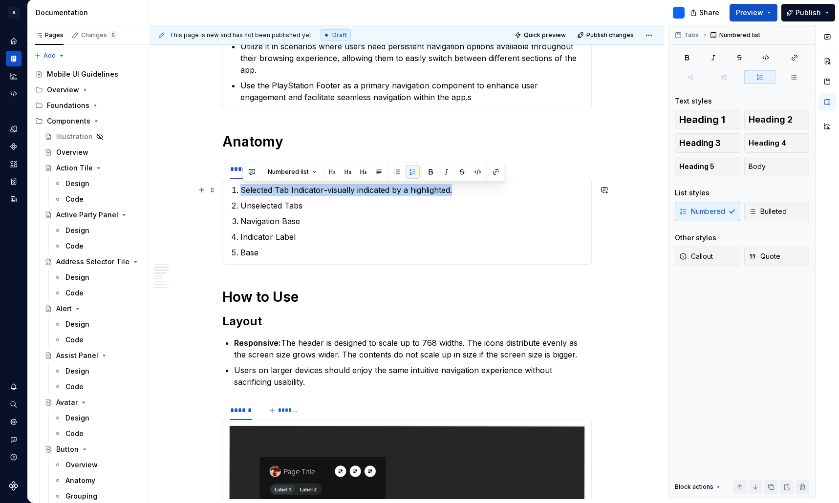
drag, startPoint x: 468, startPoint y: 192, endPoint x: 244, endPoint y: 188, distance: 224.2
click at [244, 188] on p "Selected Tab Indicator - visually indicated by a highlighted." at bounding box center [412, 190] width 345 height 12
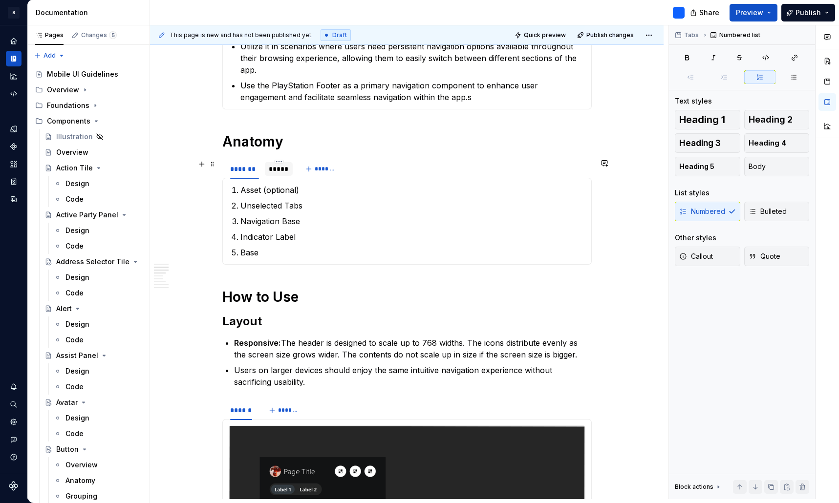
click at [280, 169] on div "*****" at bounding box center [279, 169] width 20 height 10
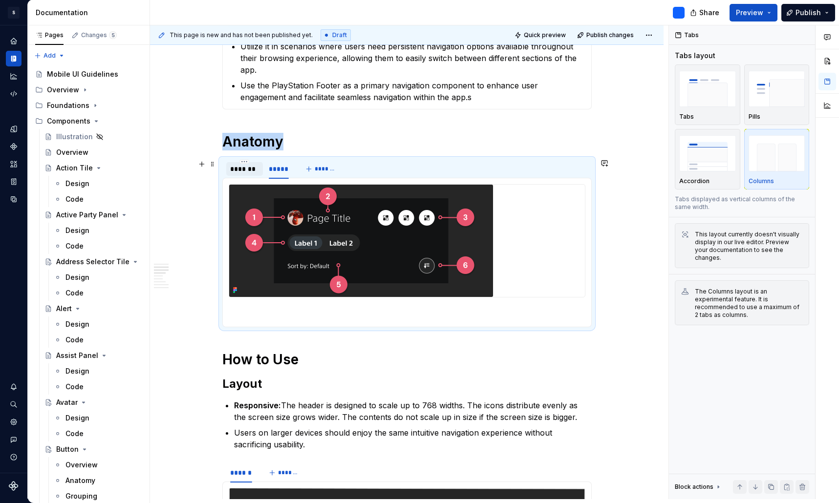
click at [244, 171] on div "*******" at bounding box center [244, 169] width 29 height 10
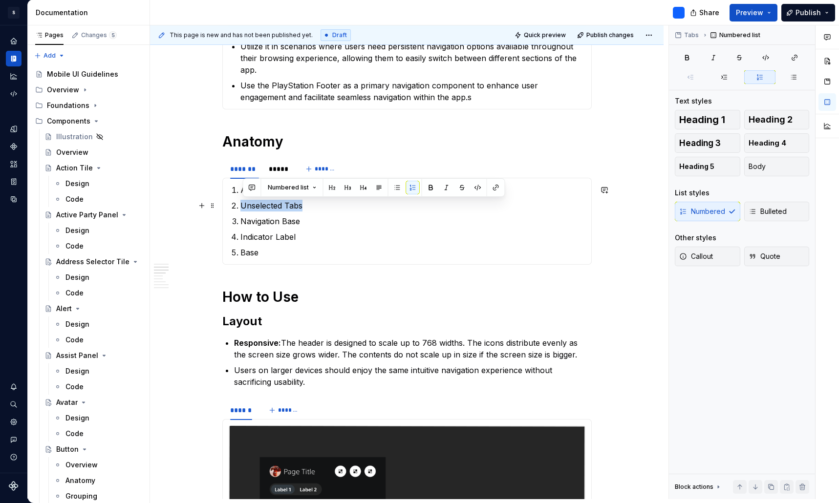
drag, startPoint x: 307, startPoint y: 207, endPoint x: 235, endPoint y: 207, distance: 71.8
click at [240, 207] on p "Unselected Tabs" at bounding box center [412, 206] width 345 height 12
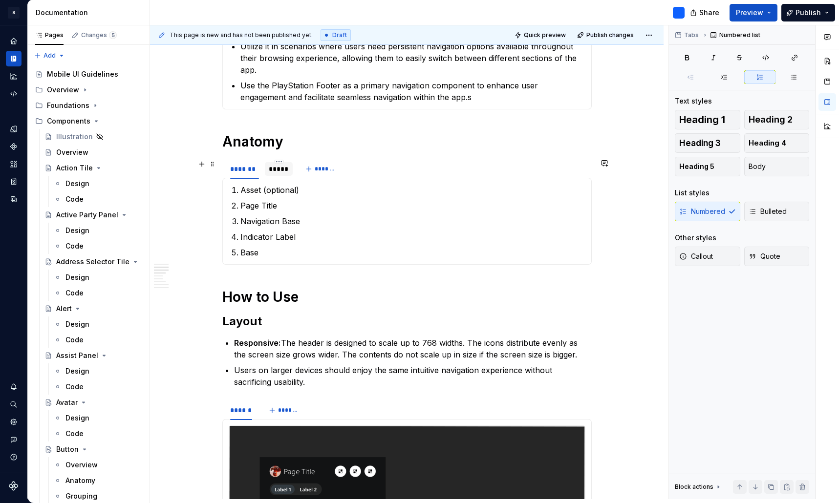
click at [280, 172] on div "*****" at bounding box center [279, 169] width 20 height 10
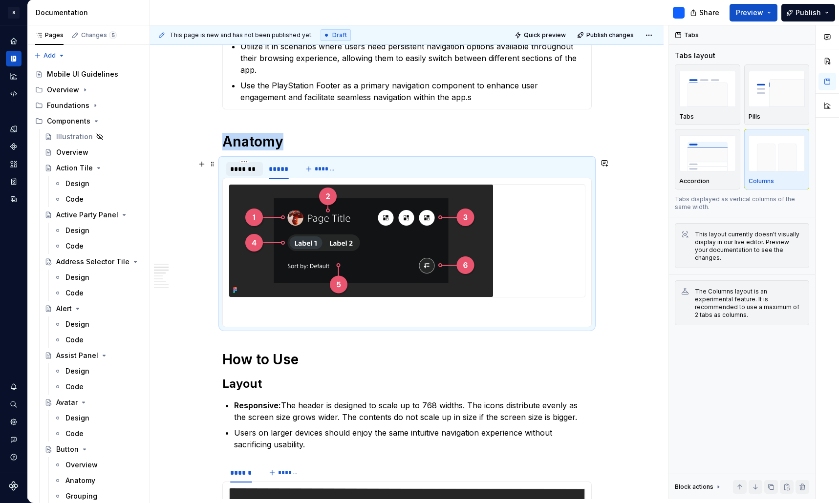
click at [240, 171] on div "*******" at bounding box center [244, 169] width 29 height 10
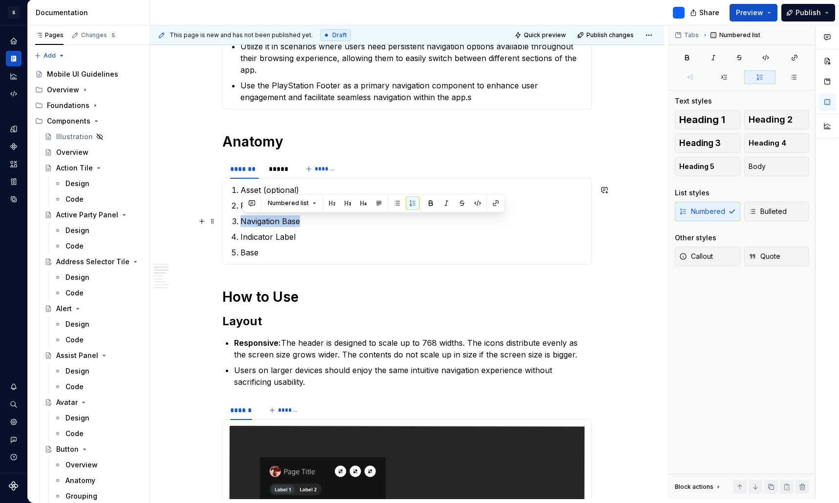
drag, startPoint x: 304, startPoint y: 222, endPoint x: 239, endPoint y: 222, distance: 65.4
click at [240, 222] on p "Navigation Base" at bounding box center [412, 221] width 345 height 12
drag, startPoint x: 321, startPoint y: 222, endPoint x: 302, endPoint y: 222, distance: 19.0
click at [302, 222] on p "Quick Actions (max 3)" at bounding box center [412, 221] width 345 height 12
click at [285, 171] on div "*****" at bounding box center [279, 169] width 20 height 10
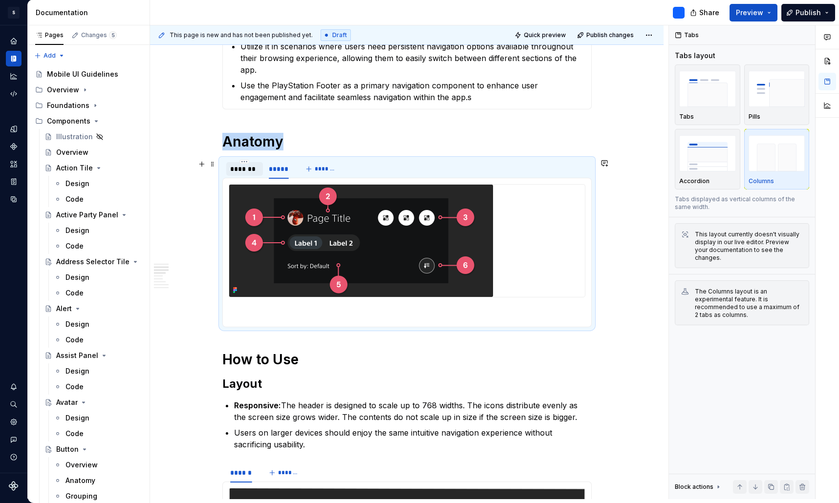
click at [248, 171] on div "*******" at bounding box center [244, 169] width 29 height 10
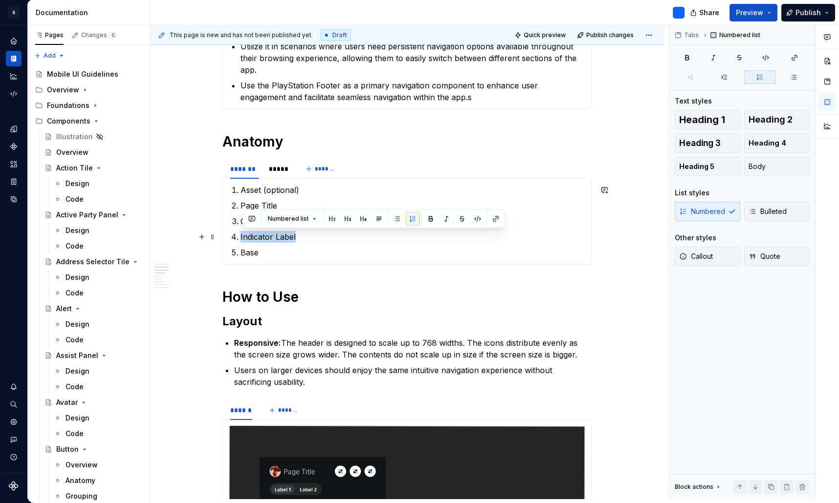
drag, startPoint x: 297, startPoint y: 237, endPoint x: 242, endPoint y: 238, distance: 54.7
click at [242, 238] on p "Indicator Label" at bounding box center [412, 237] width 345 height 12
click at [254, 255] on p "Base" at bounding box center [412, 253] width 345 height 12
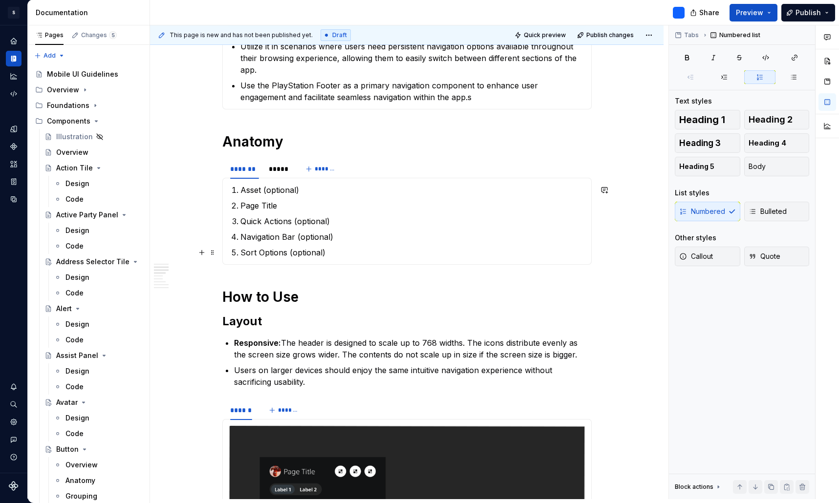
click at [276, 253] on p "Sort Options (optional)" at bounding box center [412, 253] width 345 height 12
click at [338, 255] on p "Sort descriptor (optional)" at bounding box center [412, 253] width 345 height 12
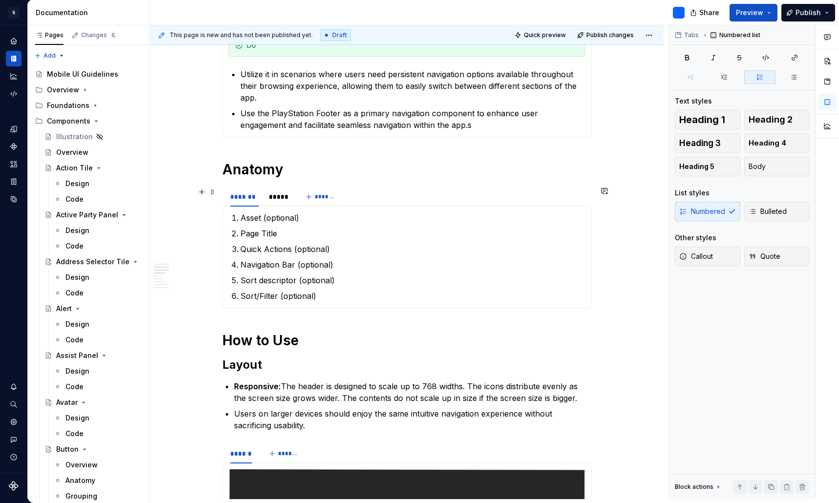
scroll to position [552, 0]
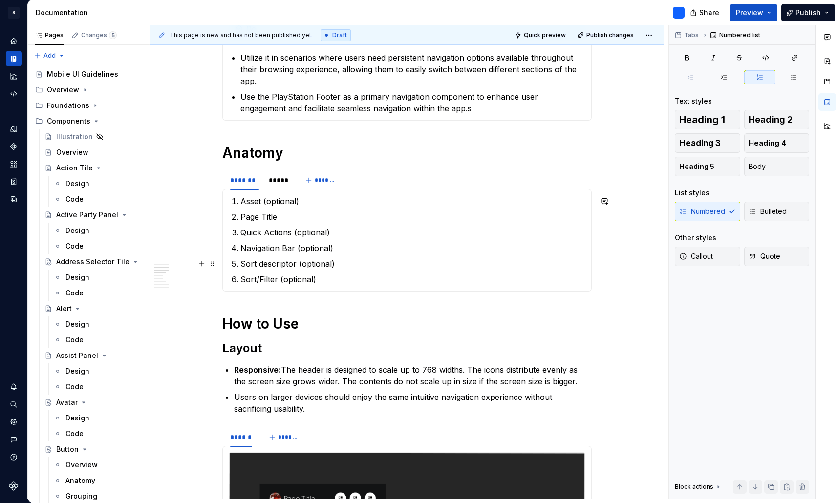
click at [319, 265] on p "Sort descriptor (optional)" at bounding box center [412, 264] width 345 height 12
click at [333, 265] on p "Sort descriptor (optional)" at bounding box center [412, 264] width 345 height 12
click at [320, 264] on p "Sort descriptor (optional)" at bounding box center [412, 264] width 345 height 12
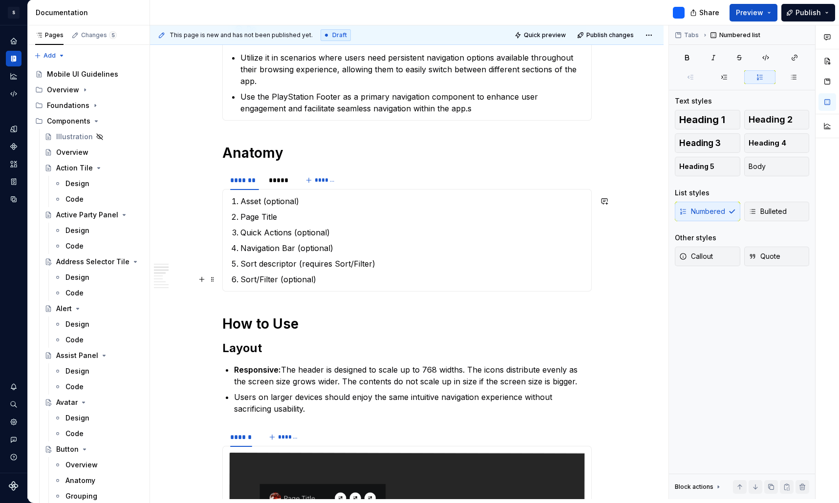
click at [307, 279] on p "Sort/Filter (optional)" at bounding box center [412, 279] width 345 height 12
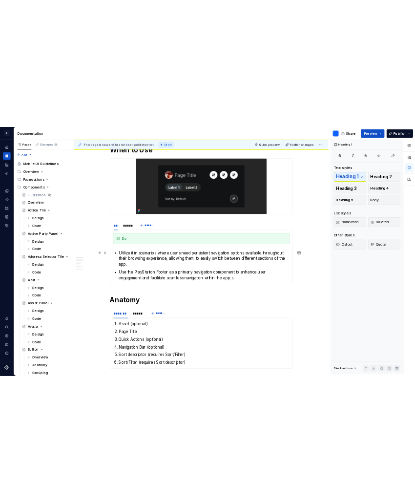
scroll to position [351, 0]
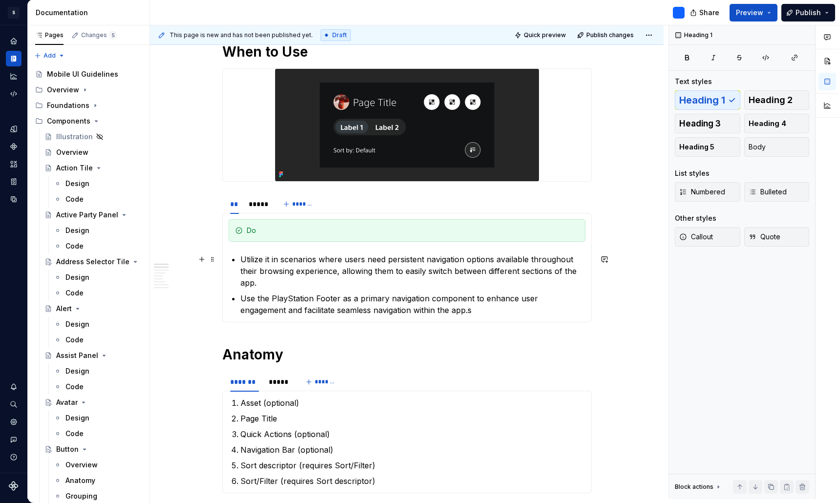
click at [447, 268] on p "Utilize it in scenarios where users need persistent navigation options availabl…" at bounding box center [412, 270] width 345 height 35
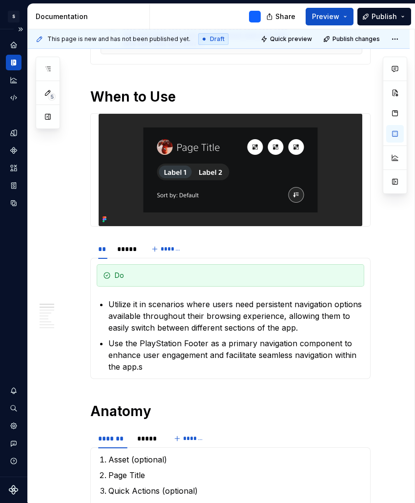
scroll to position [0, 0]
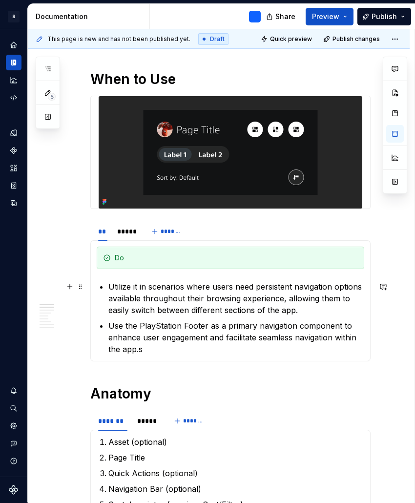
click at [294, 310] on p "Utilize it in scenarios where users need persistent navigation options availabl…" at bounding box center [236, 298] width 256 height 35
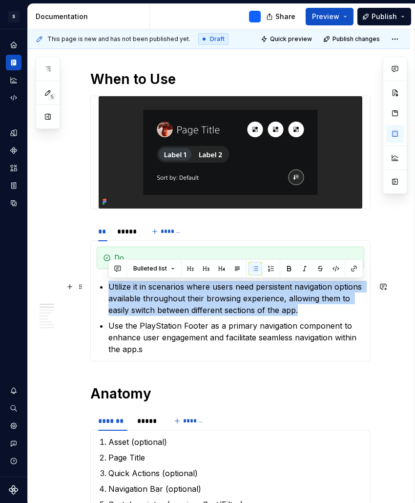
drag, startPoint x: 306, startPoint y: 312, endPoint x: 109, endPoint y: 287, distance: 198.9
click at [109, 287] on p "Utilize it in scenarios where users need persistent navigation options availabl…" at bounding box center [236, 298] width 256 height 35
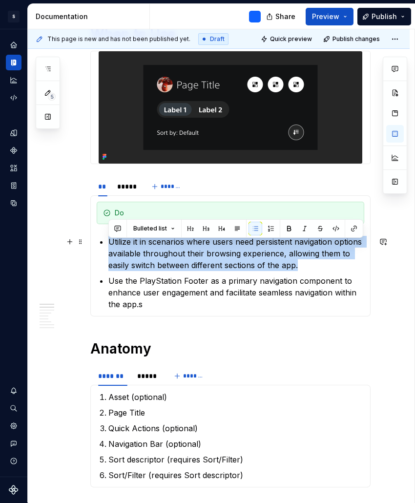
scroll to position [405, 0]
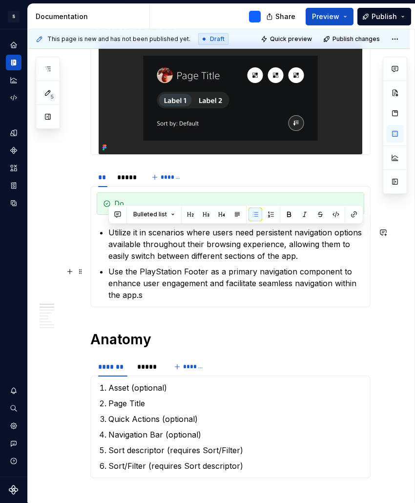
click at [191, 284] on p "Use the PlayStation Footer as a primary navigation component to enhance user en…" at bounding box center [236, 283] width 256 height 35
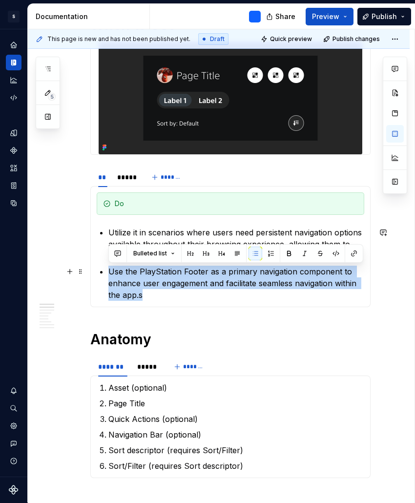
drag, startPoint x: 157, startPoint y: 298, endPoint x: 110, endPoint y: 272, distance: 53.1
click at [110, 272] on p "Use the PlayStation Footer as a primary navigation component to enhance user en…" at bounding box center [236, 283] width 256 height 35
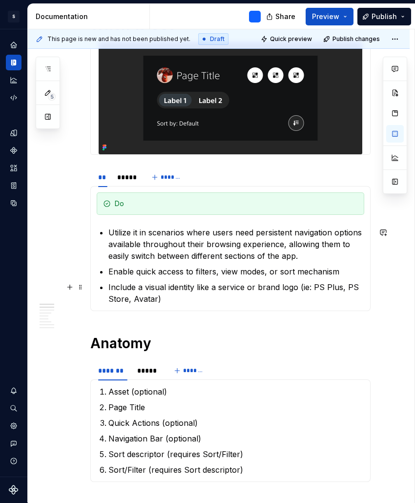
click at [122, 302] on p "Include a visual identity like a service or brand logo (ie: PS Plus, PS Store, …" at bounding box center [236, 292] width 256 height 23
click at [123, 178] on div "*****" at bounding box center [126, 177] width 18 height 10
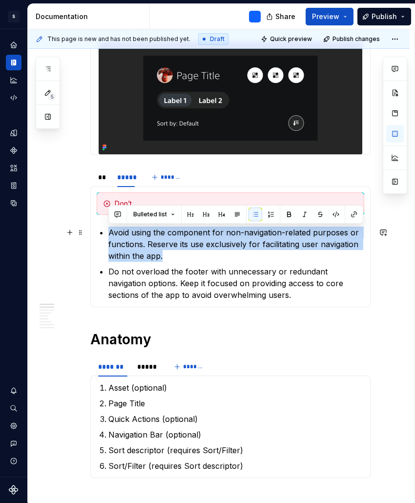
drag, startPoint x: 175, startPoint y: 258, endPoint x: 107, endPoint y: 231, distance: 73.2
click at [107, 231] on section-item-column "Don’t Avoid using the component for non-navigation-related purposes or function…" at bounding box center [231, 246] width 268 height 108
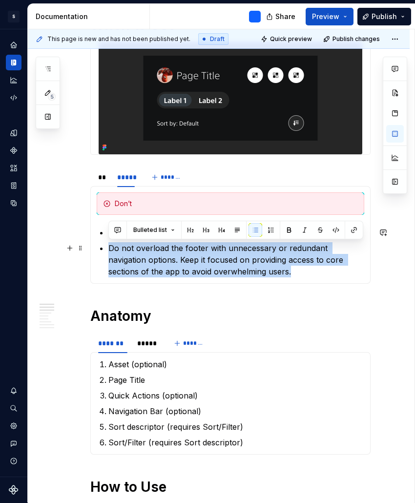
drag, startPoint x: 244, startPoint y: 273, endPoint x: 103, endPoint y: 247, distance: 143.5
click at [103, 247] on section-item-column "Don’t Do not exceed 3 Quick Actions Do not overload the footer with unnecessary…" at bounding box center [231, 234] width 268 height 85
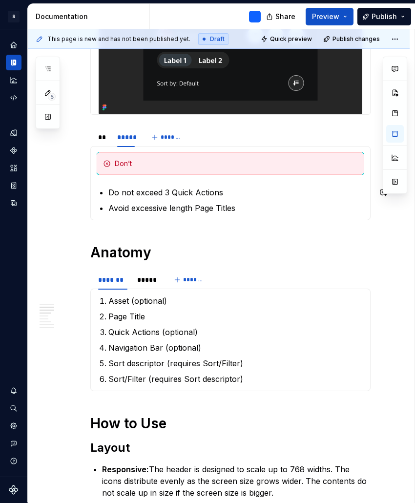
scroll to position [422, 0]
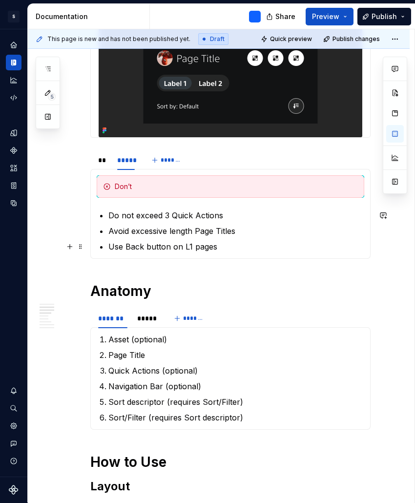
click at [118, 247] on p "Use Back button on L1 pages" at bounding box center [236, 247] width 256 height 12
click at [251, 248] on p "No not use Back button on L1 pages" at bounding box center [236, 247] width 256 height 12
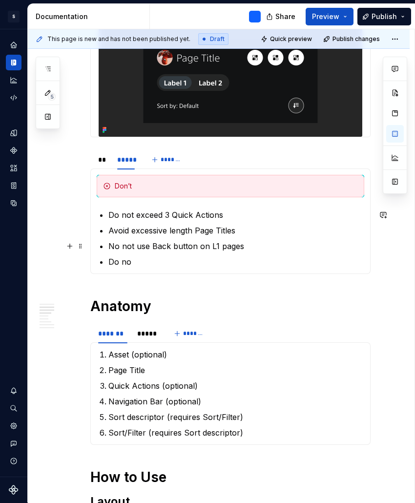
click at [113, 245] on p "No not use Back button on L1 pages" at bounding box center [236, 246] width 256 height 12
click at [146, 261] on p "Do no" at bounding box center [236, 262] width 256 height 12
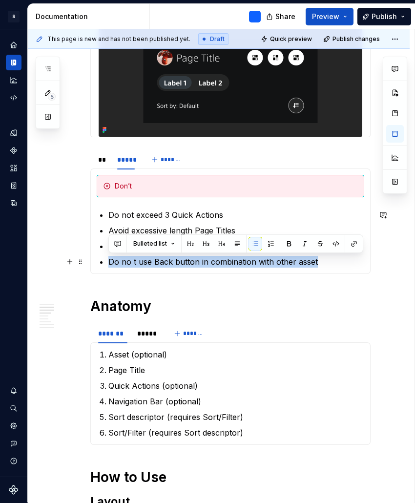
drag, startPoint x: 321, startPoint y: 263, endPoint x: 104, endPoint y: 260, distance: 216.9
click at [104, 260] on section-item-column "Don’t Do not exceed 3 Quick Actions Avoid excessive length Page Titles Do not u…" at bounding box center [231, 221] width 268 height 93
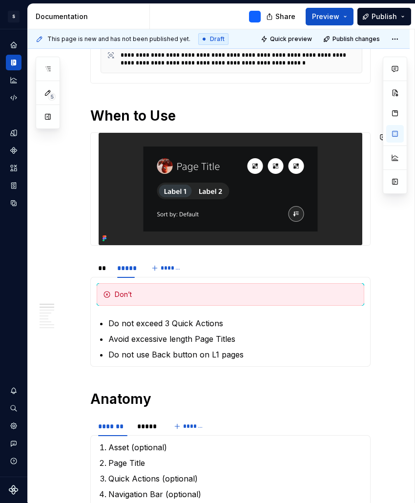
scroll to position [302, 0]
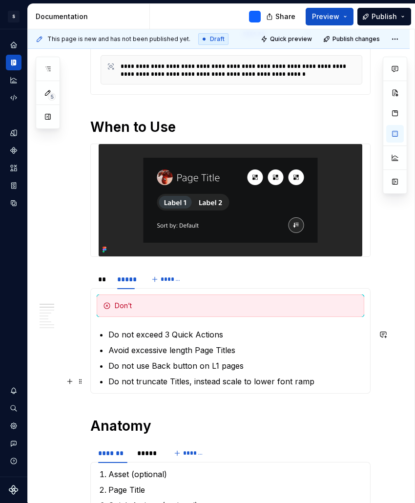
click at [242, 377] on p "Do not truncate Titles, instead scale to lower font ramp" at bounding box center [236, 382] width 256 height 12
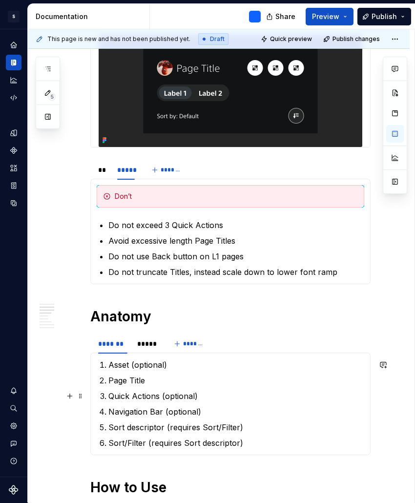
scroll to position [430, 0]
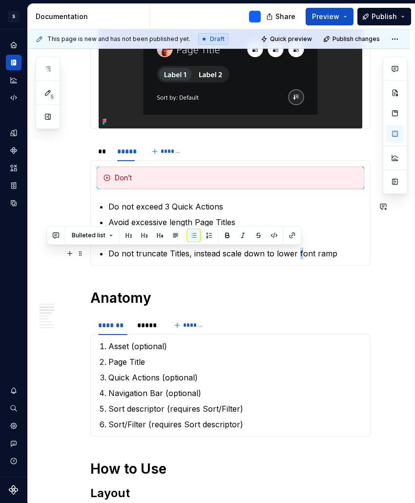
click at [298, 255] on p "Do not truncate Titles, instead scale down to lower font ramp" at bounding box center [236, 254] width 256 height 12
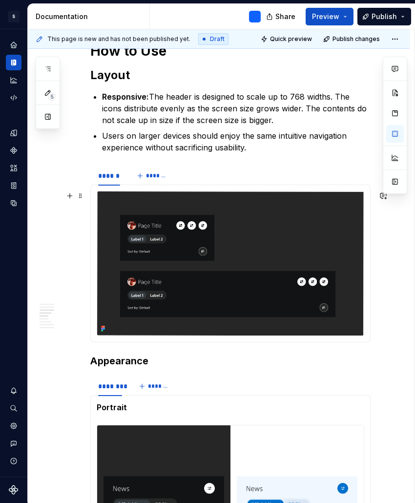
scroll to position [849, 0]
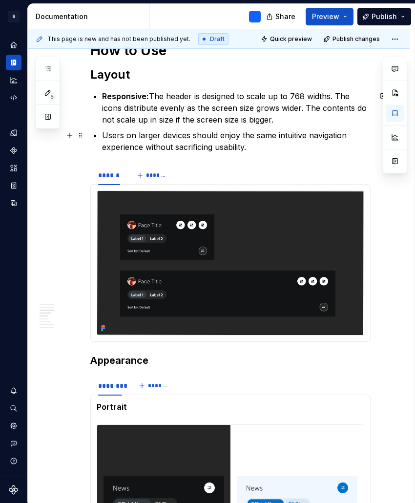
click at [253, 148] on p "Users on larger devices should enjoy the same intuitive navigation experience w…" at bounding box center [236, 140] width 269 height 23
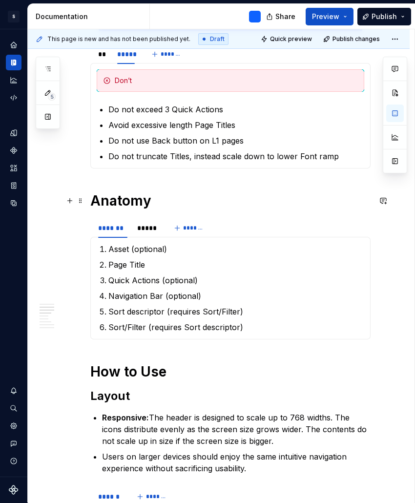
scroll to position [508, 0]
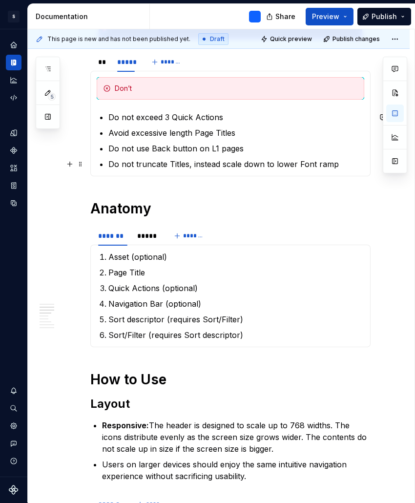
click at [347, 165] on p "Do not truncate Titles, instead scale down to lower Font ramp" at bounding box center [236, 164] width 256 height 12
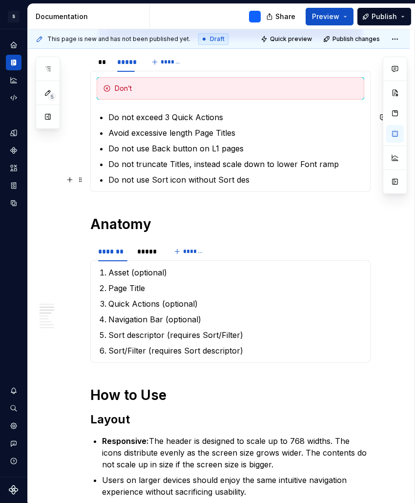
click at [180, 180] on p "Do not use Sort icon without Sort des" at bounding box center [236, 180] width 256 height 12
click at [311, 180] on p "Do not use Sort/Filter quick action without Sort des" at bounding box center [236, 180] width 256 height 12
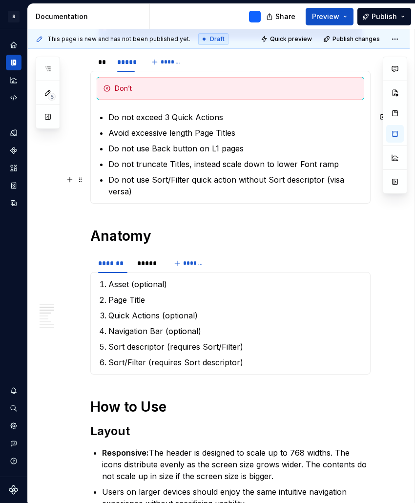
click at [326, 180] on p "Do not use Sort/Filter quick action without Sort descriptor (visa versa)" at bounding box center [236, 185] width 256 height 23
click at [273, 189] on p "Do not use Sort/Filter quick action without Sort descriptor and visa versa)" at bounding box center [236, 185] width 256 height 23
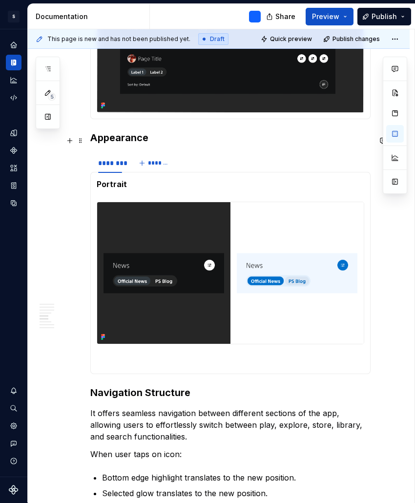
scroll to position [1084, 0]
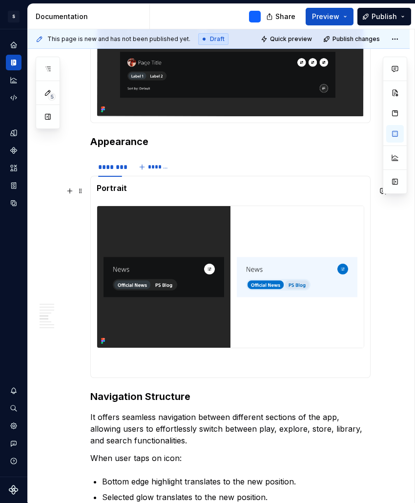
click at [113, 190] on strong "Portrait" at bounding box center [112, 188] width 30 height 10
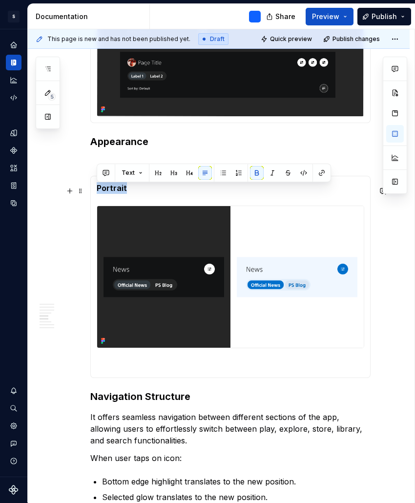
click at [113, 190] on strong "Portrait" at bounding box center [112, 188] width 30 height 10
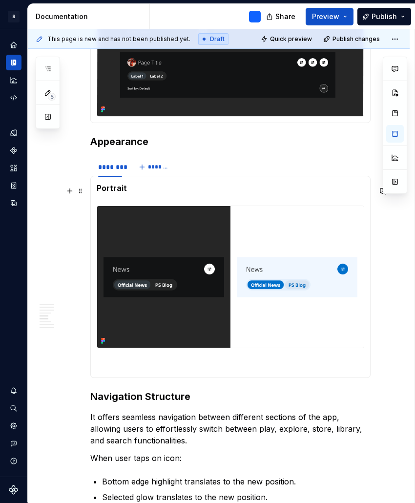
click at [113, 190] on strong "Portrait" at bounding box center [112, 188] width 30 height 10
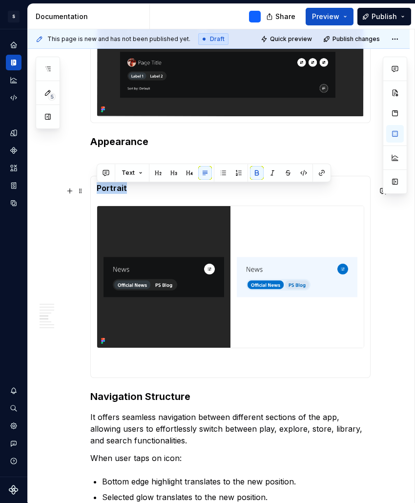
click at [113, 190] on strong "Portrait" at bounding box center [112, 188] width 30 height 10
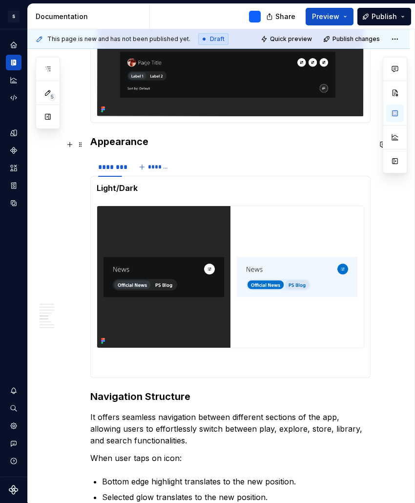
click at [198, 145] on h3 "Appearance" at bounding box center [230, 142] width 280 height 14
click at [295, 348] on div at bounding box center [231, 277] width 268 height 142
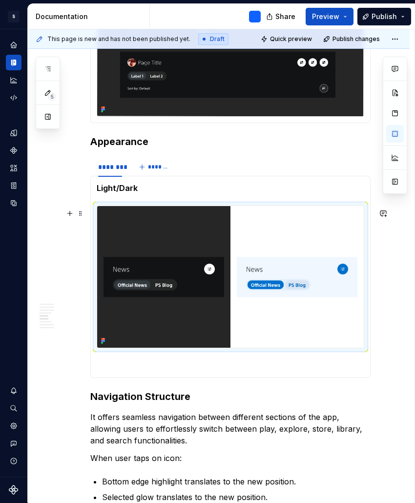
click at [386, 349] on div "**********" at bounding box center [219, 389] width 382 height 2560
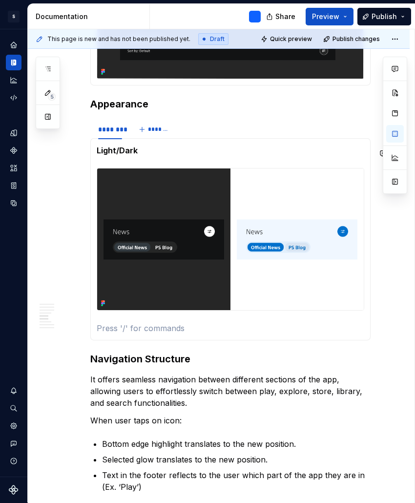
scroll to position [1136, 0]
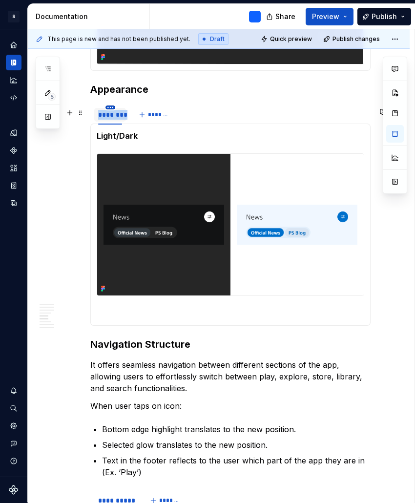
click at [110, 109] on button "button" at bounding box center [110, 107] width 10 height 4
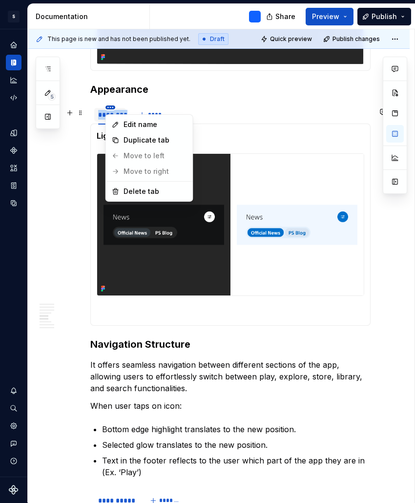
click at [111, 109] on html "S Mobile Design System B Design system data Documentation Share Preview Publish…" at bounding box center [207, 251] width 415 height 503
click at [148, 125] on div "Edit name" at bounding box center [155, 125] width 63 height 10
type textarea "*"
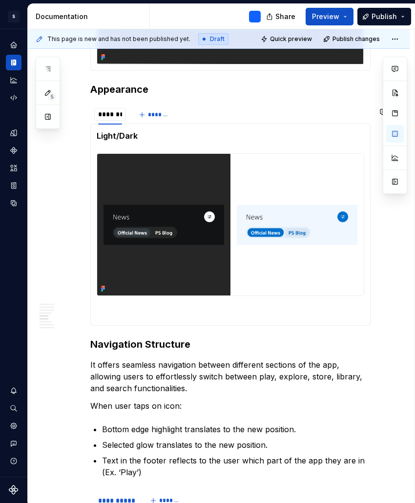
scroll to position [0, 0]
type input "******"
click at [371, 294] on div "Light/Dark" at bounding box center [230, 225] width 280 height 202
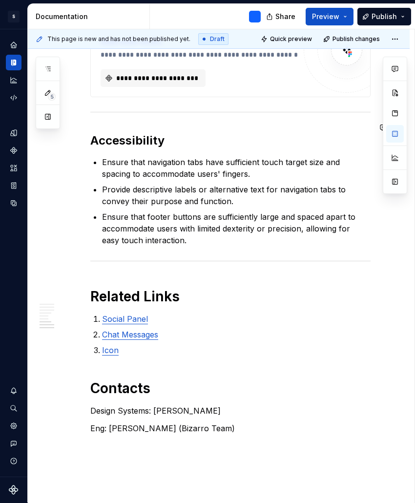
scroll to position [2143, 0]
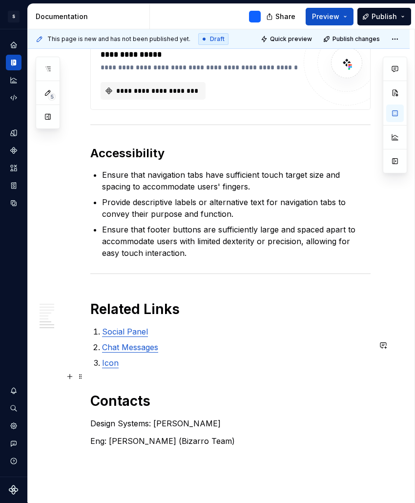
click at [111, 368] on link "Icon" at bounding box center [110, 363] width 17 height 10
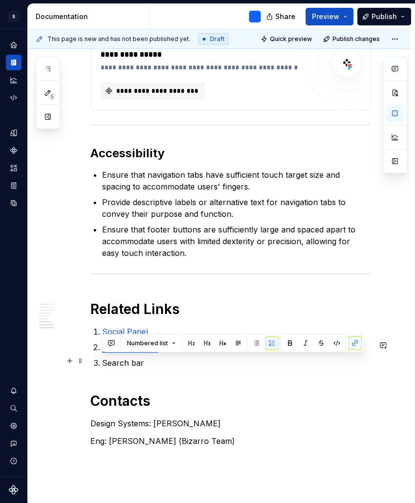
drag, startPoint x: 159, startPoint y: 363, endPoint x: 97, endPoint y: 361, distance: 62.0
click at [102, 353] on p "Chat Messages" at bounding box center [236, 347] width 269 height 12
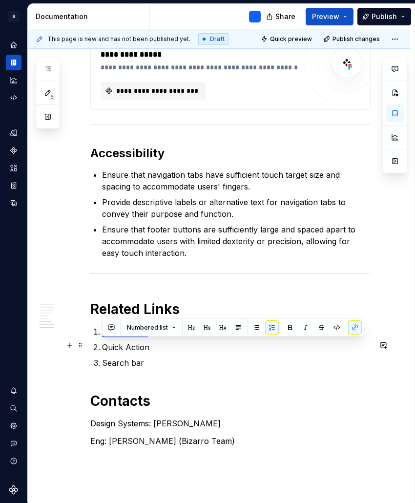
drag, startPoint x: 147, startPoint y: 344, endPoint x: 100, endPoint y: 344, distance: 47.9
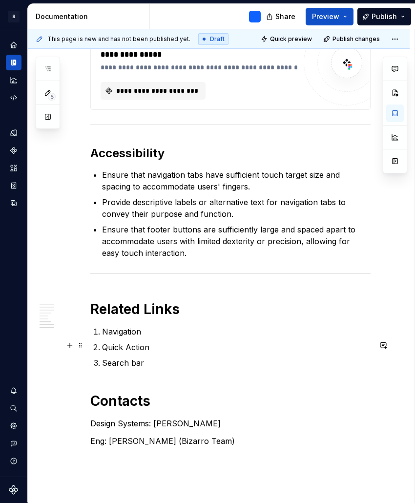
click at [123, 337] on p "Navigation" at bounding box center [236, 332] width 269 height 12
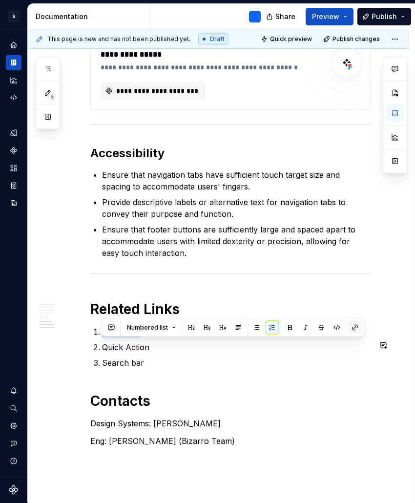
click at [356, 324] on button "button" at bounding box center [355, 328] width 14 height 14
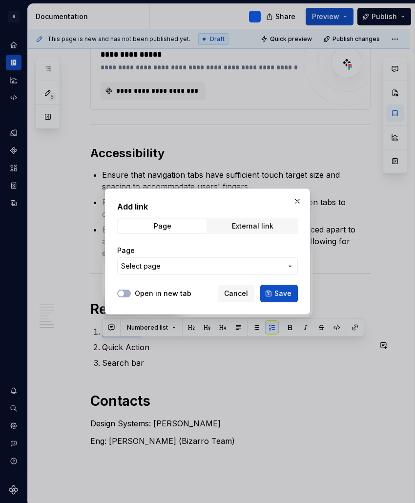
click at [199, 264] on span "Select page" at bounding box center [201, 266] width 161 height 10
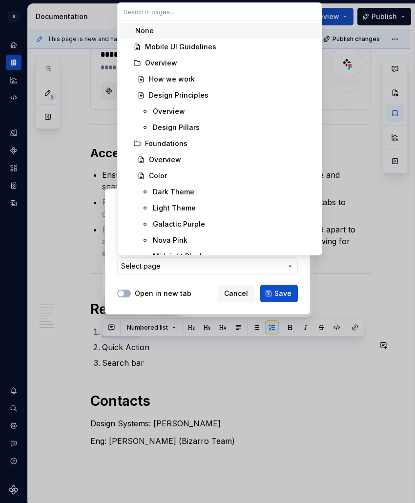
type textarea "*"
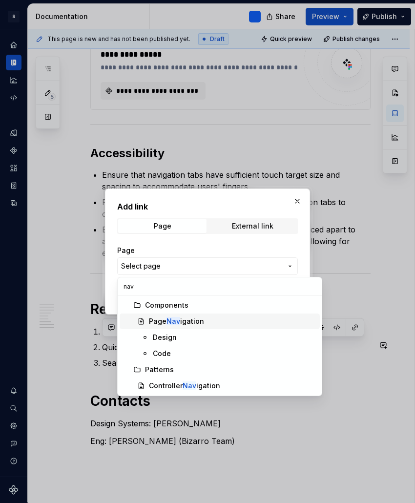
type input "nav"
click at [188, 321] on div "Page Nav igation" at bounding box center [176, 321] width 55 height 10
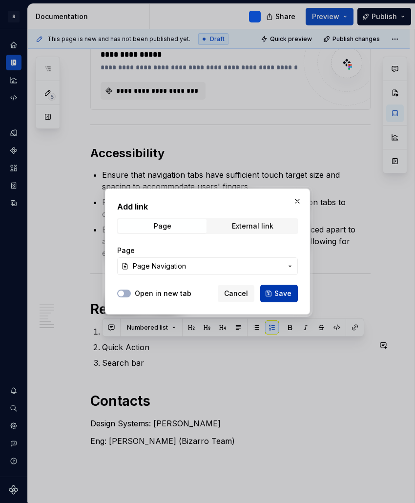
click at [277, 294] on span "Save" at bounding box center [282, 294] width 17 height 10
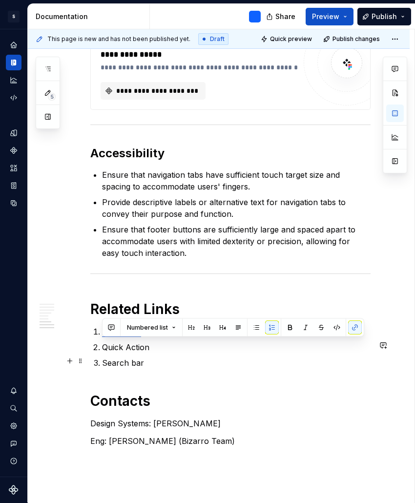
click at [132, 353] on p "Quick Action" at bounding box center [236, 347] width 269 height 12
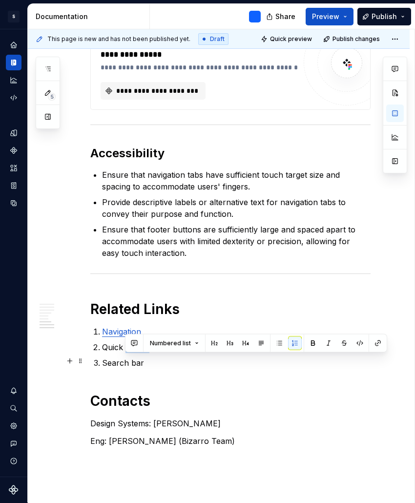
click at [132, 353] on p "Quick Action" at bounding box center [236, 347] width 269 height 12
click at [351, 344] on button "button" at bounding box center [355, 343] width 14 height 14
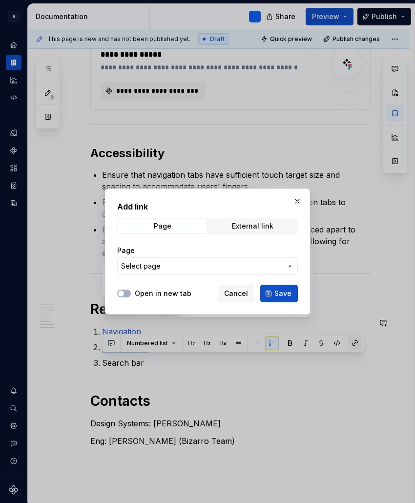
type textarea "*"
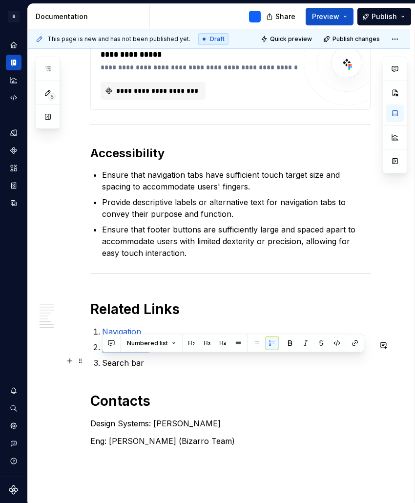
drag, startPoint x: 158, startPoint y: 361, endPoint x: 95, endPoint y: 360, distance: 62.5
click at [102, 353] on p "Quick Action" at bounding box center [236, 347] width 269 height 12
click at [355, 344] on button "button" at bounding box center [355, 343] width 14 height 14
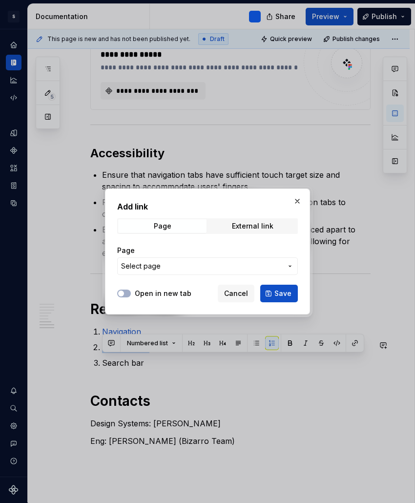
click at [205, 267] on span "Select page" at bounding box center [201, 266] width 161 height 10
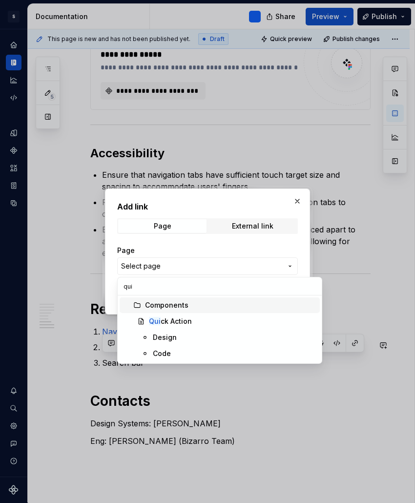
type input "qui"
click at [178, 318] on div "Qui ck Action" at bounding box center [170, 321] width 43 height 10
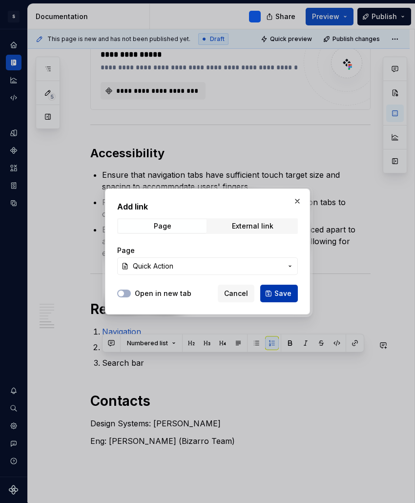
click at [284, 293] on span "Save" at bounding box center [282, 294] width 17 height 10
type textarea "*"
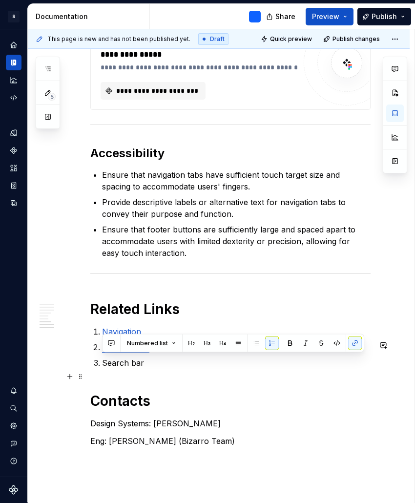
click at [129, 369] on p "Search bar" at bounding box center [236, 363] width 269 height 12
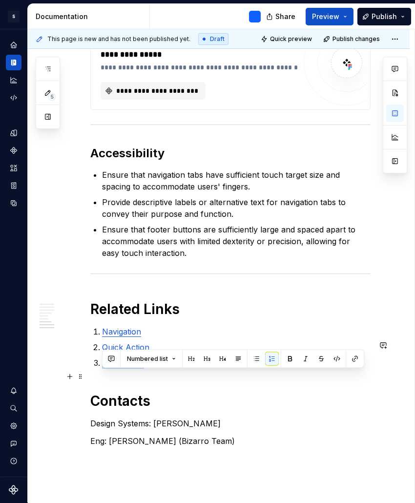
drag, startPoint x: 145, startPoint y: 378, endPoint x: 103, endPoint y: 378, distance: 41.5
click at [103, 369] on p "Search bar" at bounding box center [236, 363] width 269 height 12
click at [351, 359] on button "button" at bounding box center [355, 359] width 14 height 14
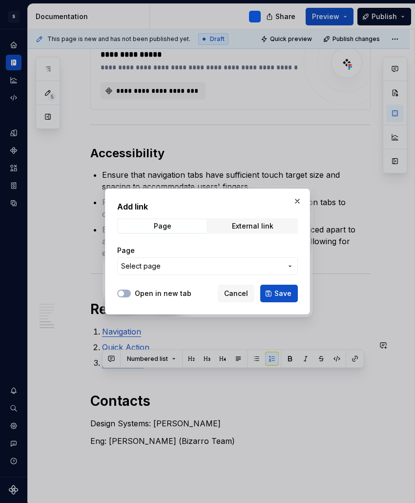
click at [177, 268] on span "Select page" at bounding box center [201, 266] width 161 height 10
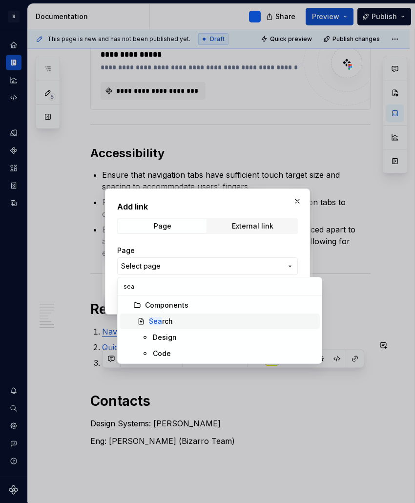
type input "sea"
click at [171, 323] on div "Sea rch" at bounding box center [161, 321] width 24 height 10
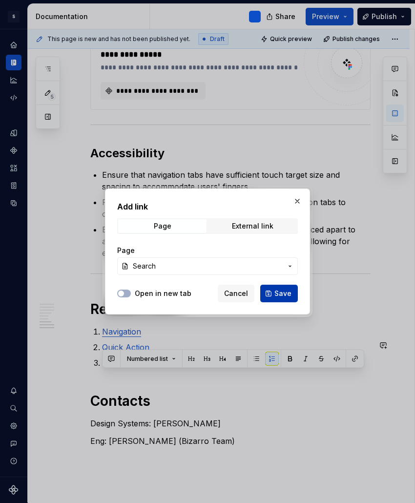
click at [291, 296] on span "Save" at bounding box center [282, 294] width 17 height 10
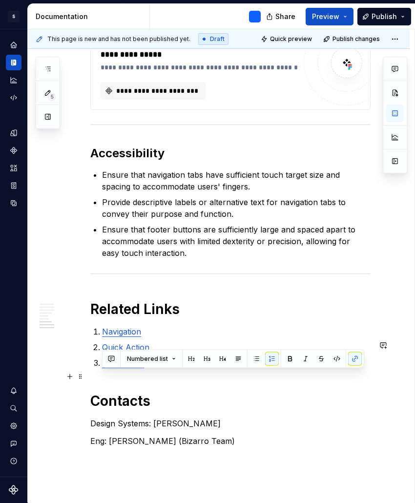
click at [159, 369] on p "Search bar" at bounding box center [236, 363] width 269 height 12
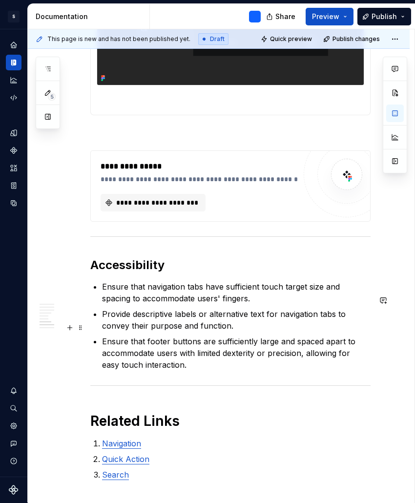
scroll to position [2071, 0]
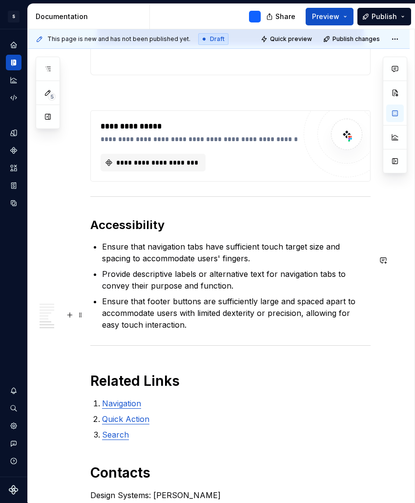
click at [177, 331] on p "Ensure that footer buttons are sufficiently large and spaced apart to accommoda…" at bounding box center [236, 312] width 269 height 35
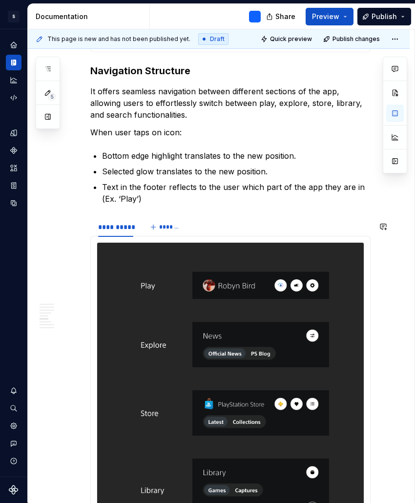
scroll to position [1377, 0]
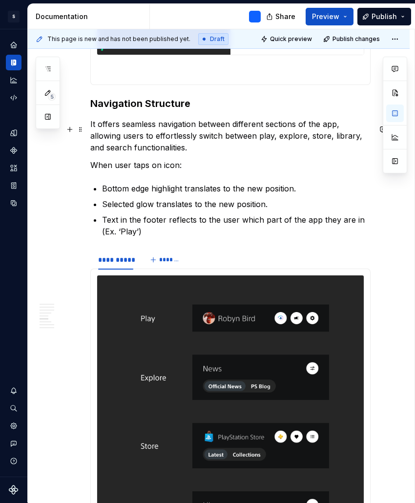
click at [330, 131] on p "It offers seamless navigation between different sections of the app, allowing u…" at bounding box center [230, 135] width 280 height 35
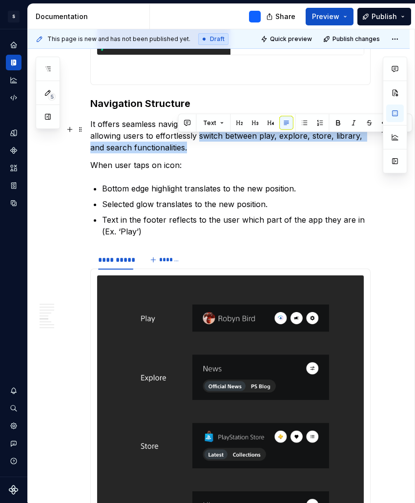
drag, startPoint x: 198, startPoint y: 142, endPoint x: 210, endPoint y: 150, distance: 14.7
click at [210, 150] on p "It offers seamless navigation between different sections of the features, allow…" at bounding box center [230, 135] width 280 height 35
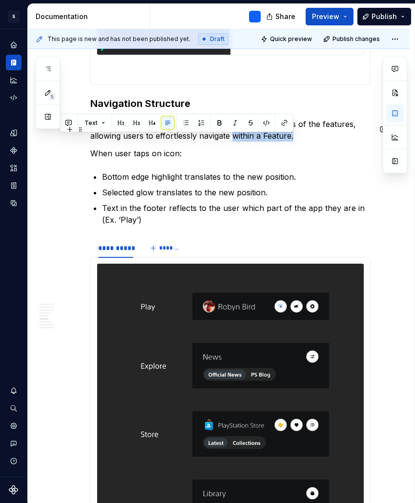
drag, startPoint x: 295, startPoint y: 141, endPoint x: 234, endPoint y: 141, distance: 61.0
click at [234, 141] on p "It offers seamless navigation between different sections of the features, allow…" at bounding box center [230, 129] width 280 height 23
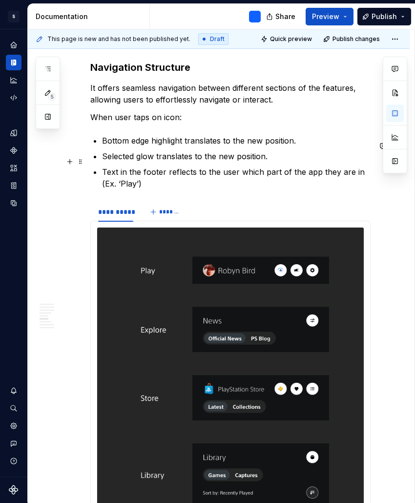
scroll to position [1424, 0]
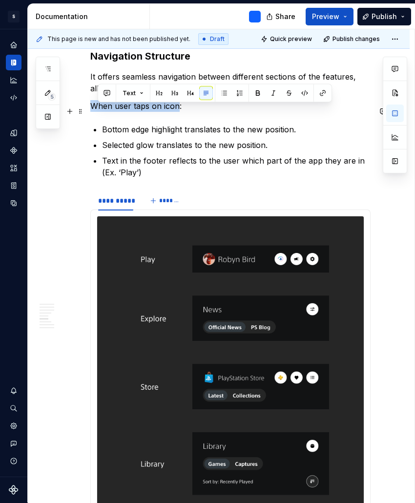
drag, startPoint x: 178, startPoint y: 112, endPoint x: 93, endPoint y: 111, distance: 85.0
click at [93, 111] on p "When user taps on icon:" at bounding box center [230, 106] width 280 height 12
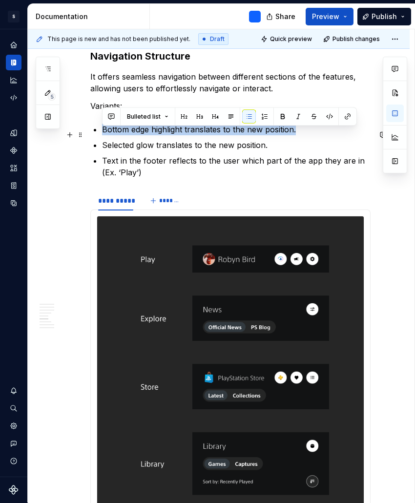
drag, startPoint x: 297, startPoint y: 136, endPoint x: 98, endPoint y: 135, distance: 199.3
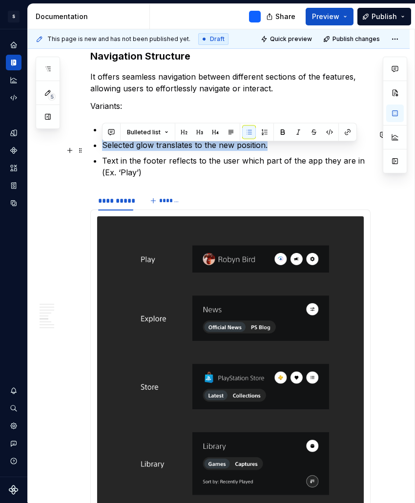
drag, startPoint x: 273, startPoint y: 152, endPoint x: 103, endPoint y: 151, distance: 170.4
click at [103, 151] on p "Selected glow translates to the new position." at bounding box center [236, 145] width 269 height 12
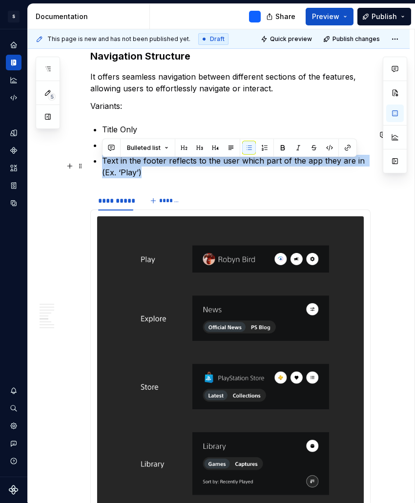
drag, startPoint x: 150, startPoint y: 178, endPoint x: 103, endPoint y: 163, distance: 49.9
click at [103, 163] on p "Text in the footer reflects to the user which part of the app they are in (Ex. …" at bounding box center [236, 166] width 269 height 23
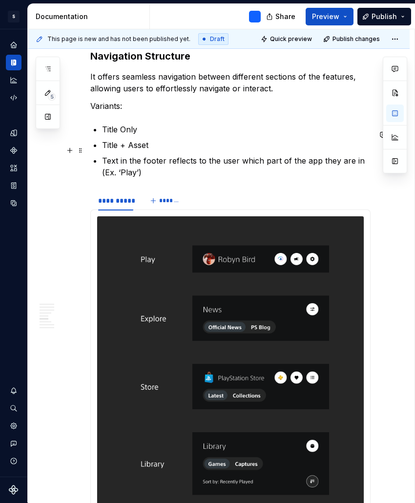
click at [158, 147] on p "Title + Asset" at bounding box center [236, 145] width 269 height 12
click at [183, 151] on p "Title + Asset (Avatar or Emoji)" at bounding box center [236, 145] width 269 height 12
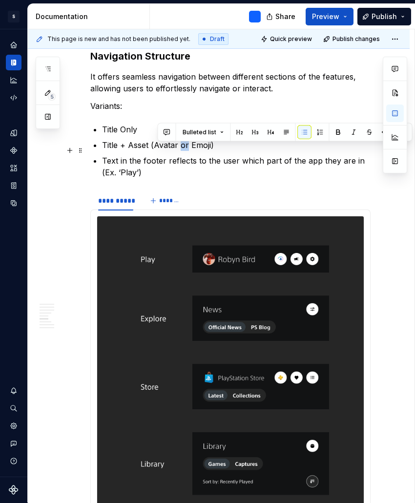
click at [183, 151] on p "Title + Asset (Avatar or Emoji)" at bounding box center [236, 145] width 269 height 12
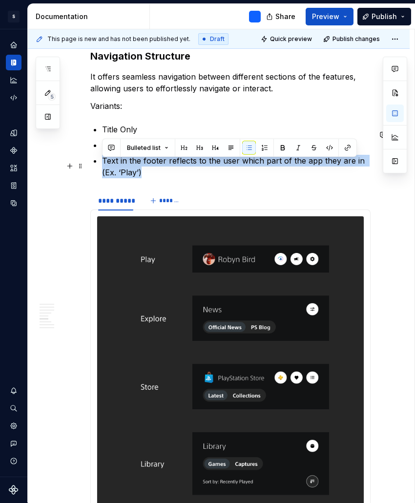
drag, startPoint x: 179, startPoint y: 174, endPoint x: 104, endPoint y: 165, distance: 76.3
click at [104, 165] on p "Text in the footer reflects to the user which part of the app they are in (Ex. …" at bounding box center [236, 166] width 269 height 23
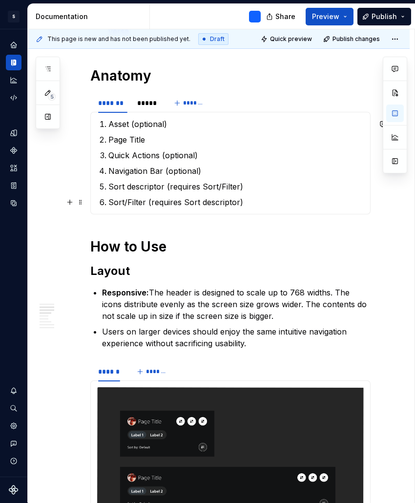
scroll to position [608, 0]
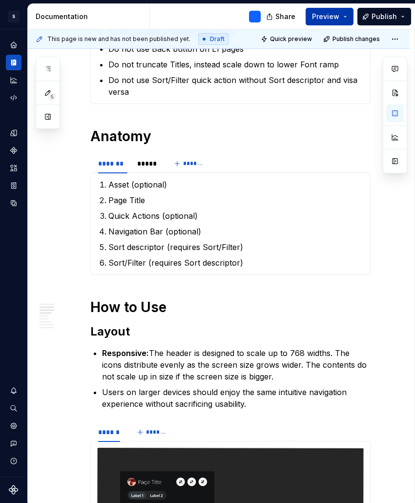
click at [346, 18] on button "Preview" at bounding box center [330, 17] width 48 height 18
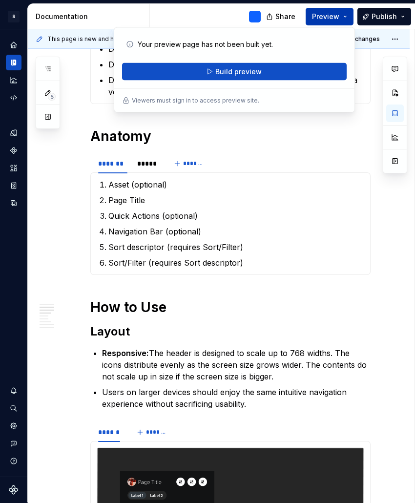
click at [346, 18] on button "Preview" at bounding box center [330, 17] width 48 height 18
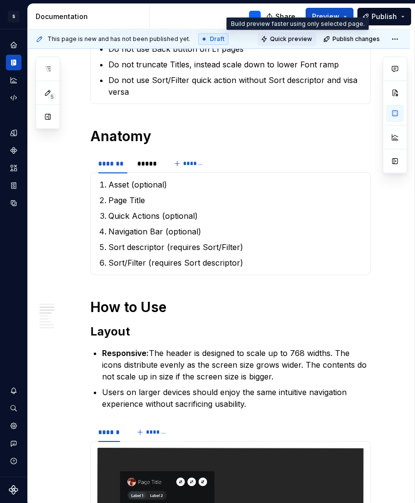
click at [303, 40] on span "Quick preview" at bounding box center [291, 39] width 42 height 8
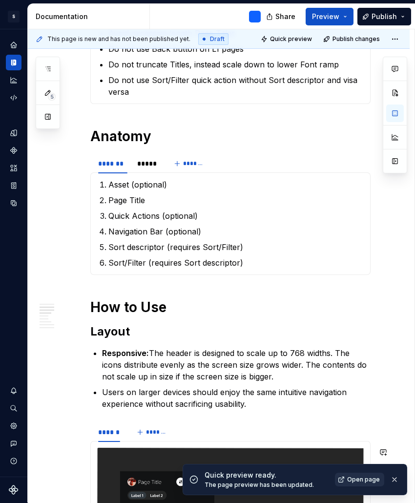
click at [371, 480] on span "Open page" at bounding box center [363, 480] width 33 height 8
type textarea "*"
